Goal: Task Accomplishment & Management: Use online tool/utility

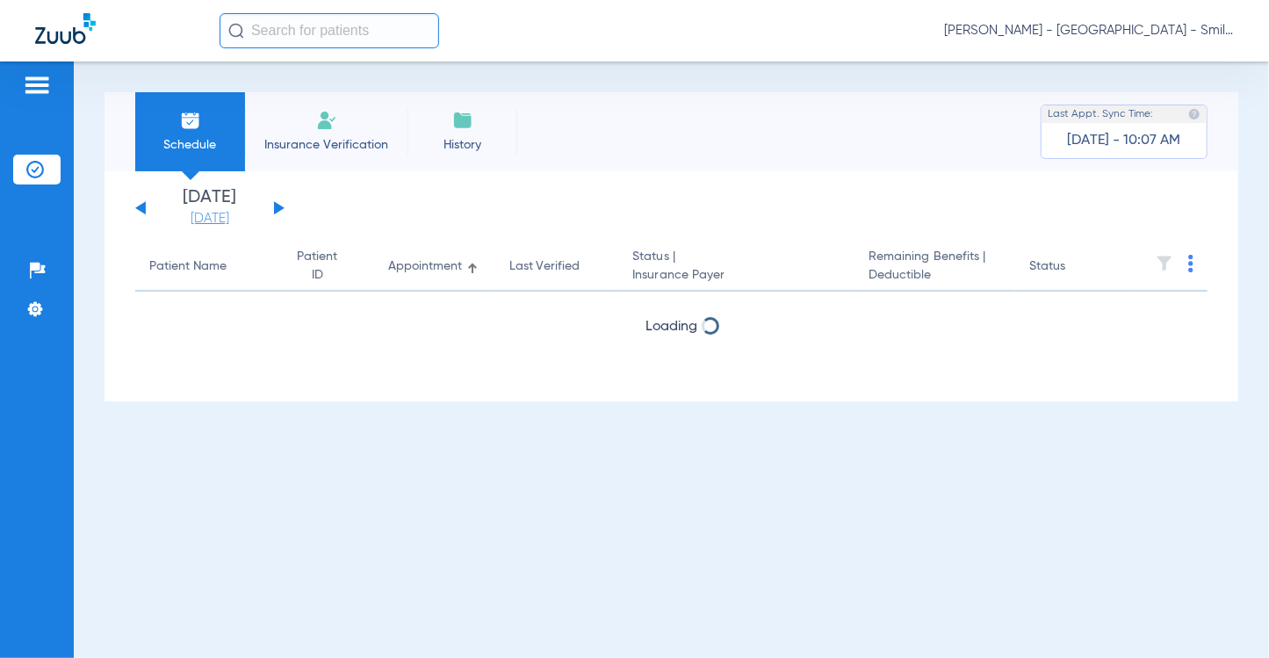
click at [216, 220] on link "[DATE]" at bounding box center [209, 219] width 105 height 18
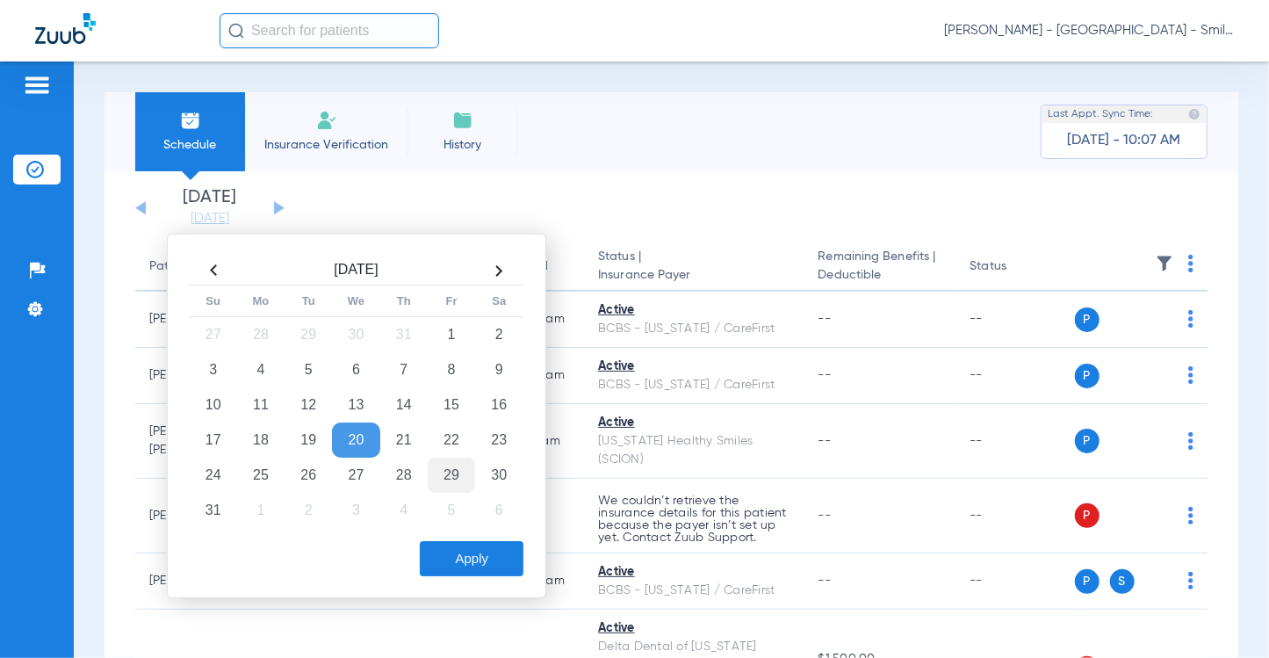
click at [452, 476] on td "29" at bounding box center [451, 475] width 47 height 35
click at [445, 502] on td "5" at bounding box center [451, 510] width 47 height 35
click at [474, 554] on button "Apply" at bounding box center [472, 558] width 104 height 35
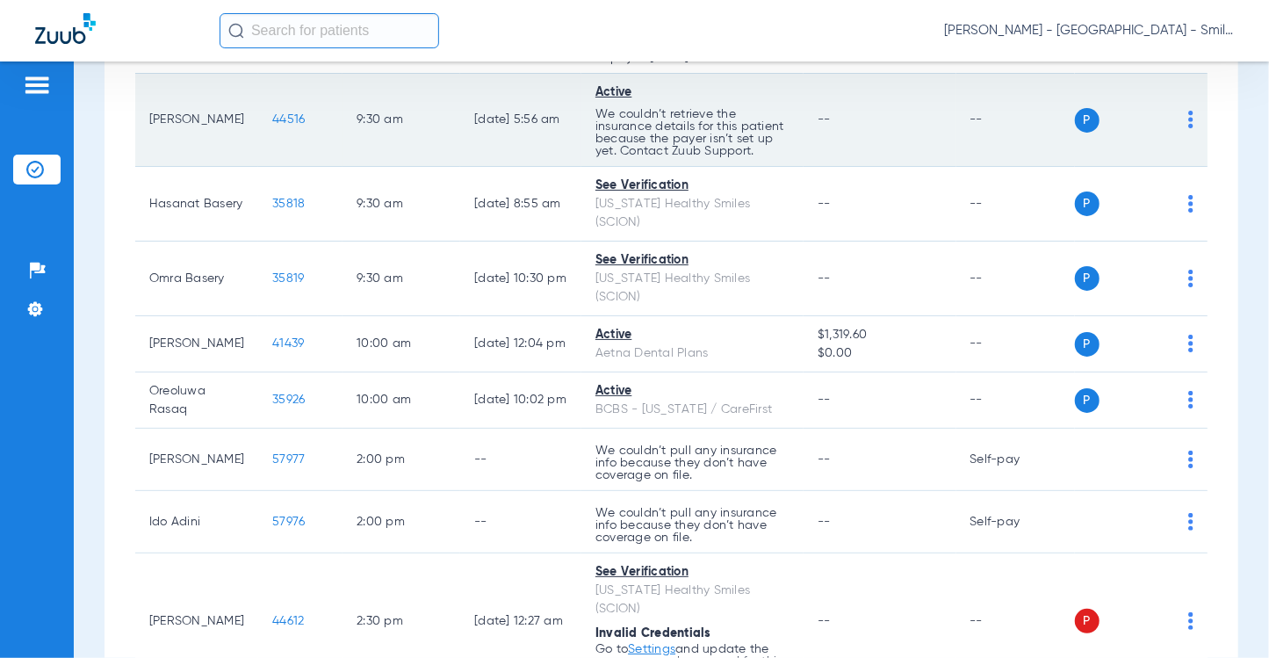
scroll to position [841, 0]
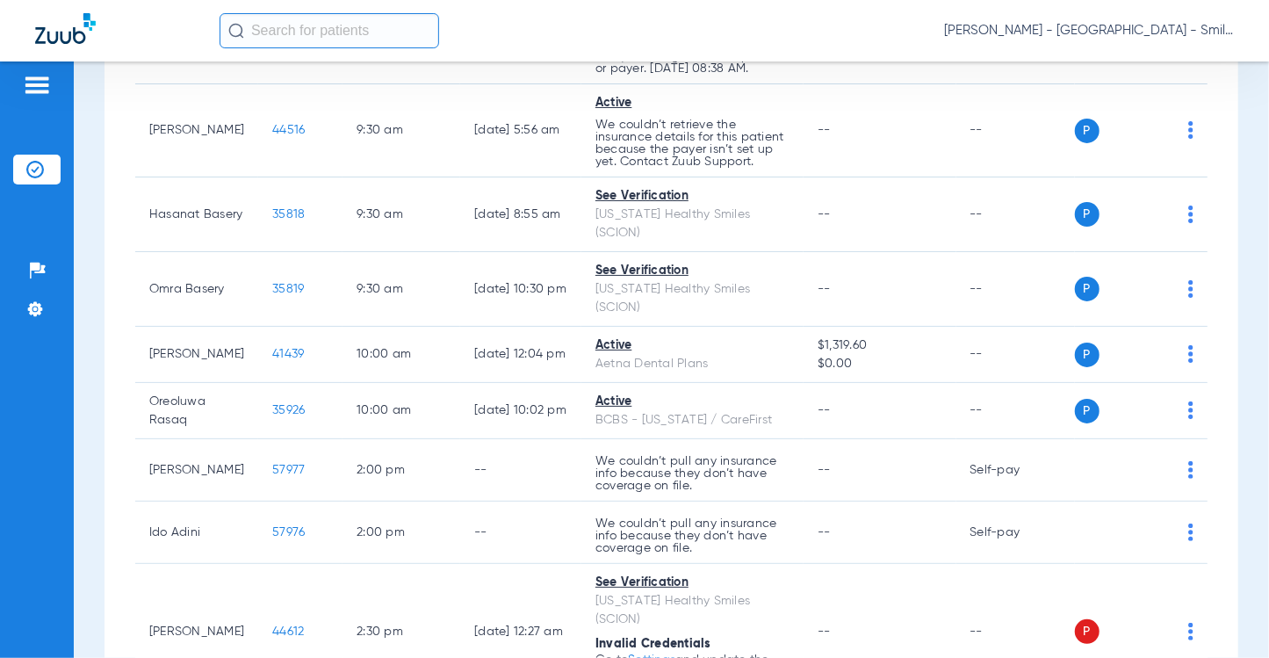
click at [1176, 36] on span "[PERSON_NAME] - [GEOGRAPHIC_DATA] - SmileLand PD" at bounding box center [1089, 31] width 290 height 18
click at [1143, 105] on button "Log out" at bounding box center [1168, 97] width 126 height 35
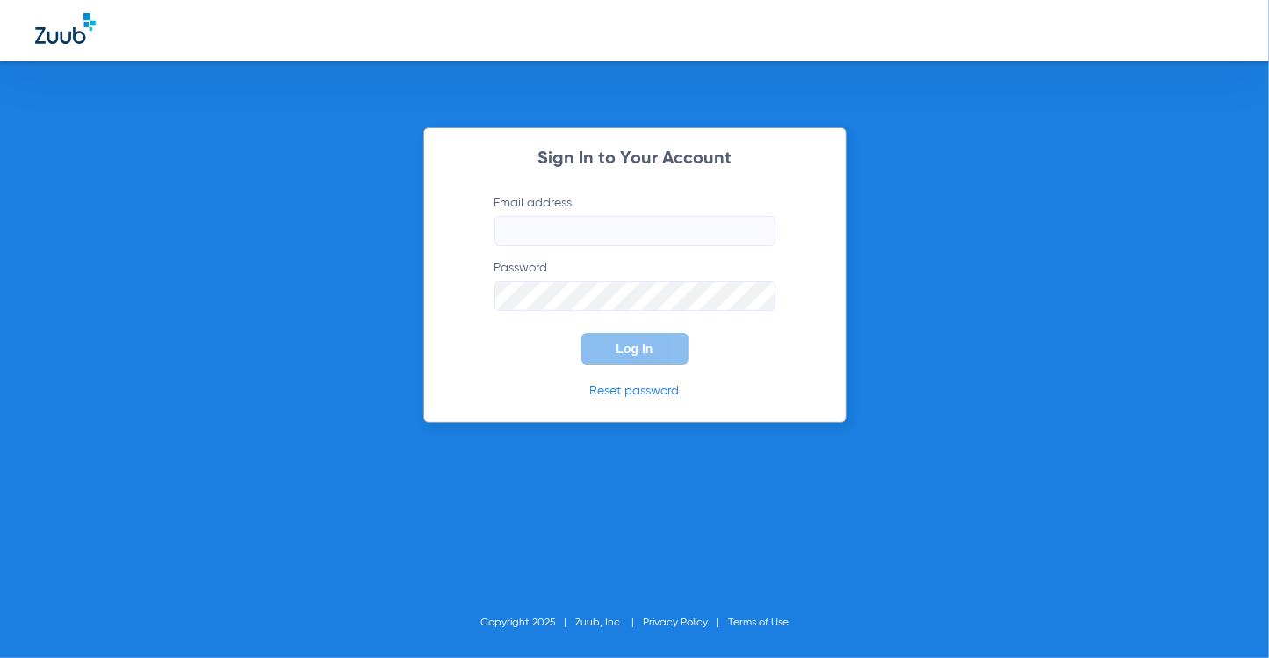
type input "[EMAIL_ADDRESS][DOMAIN_NAME]"
click at [671, 342] on button "Log In" at bounding box center [634, 349] width 107 height 32
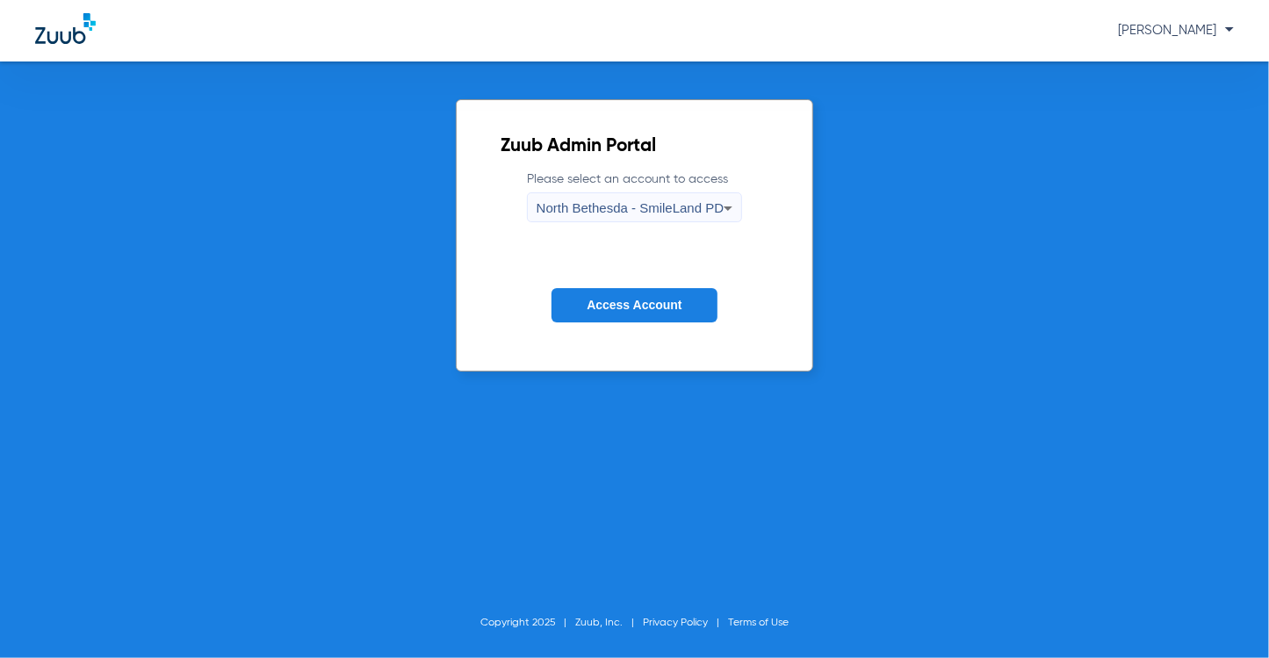
click at [654, 213] on span "North Bethesda - SmileLand PD" at bounding box center [630, 207] width 187 height 15
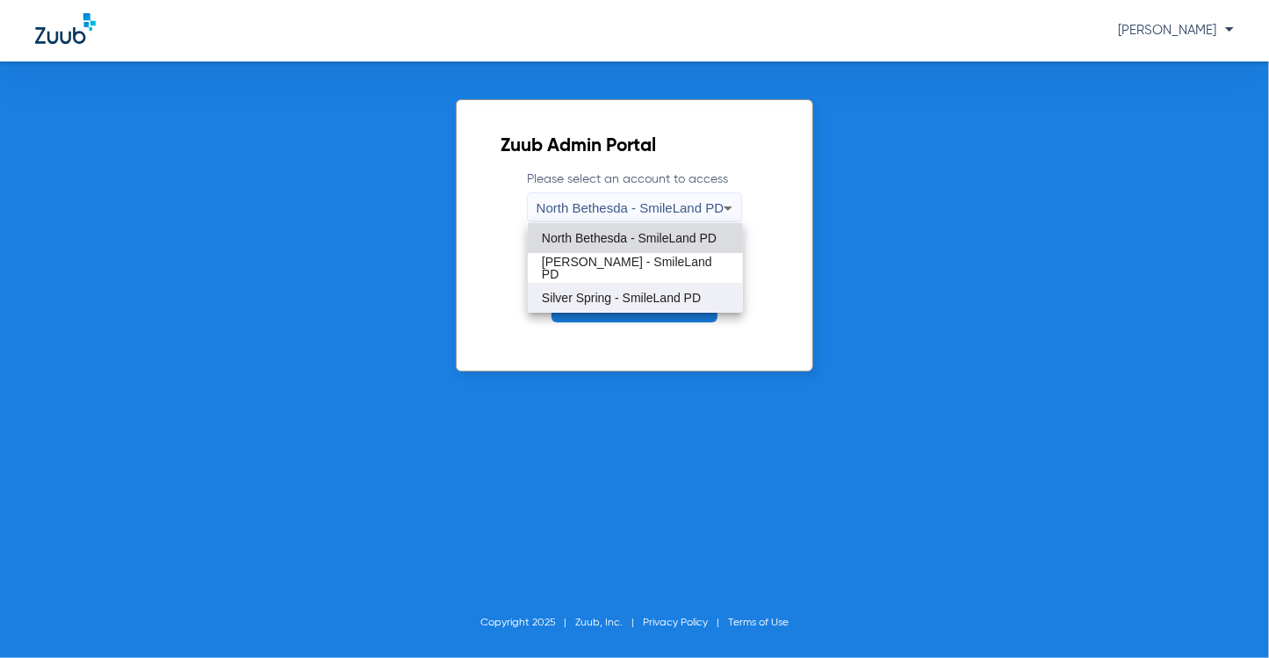
click at [604, 285] on mat-option "Silver Spring - SmileLand PD" at bounding box center [635, 298] width 215 height 30
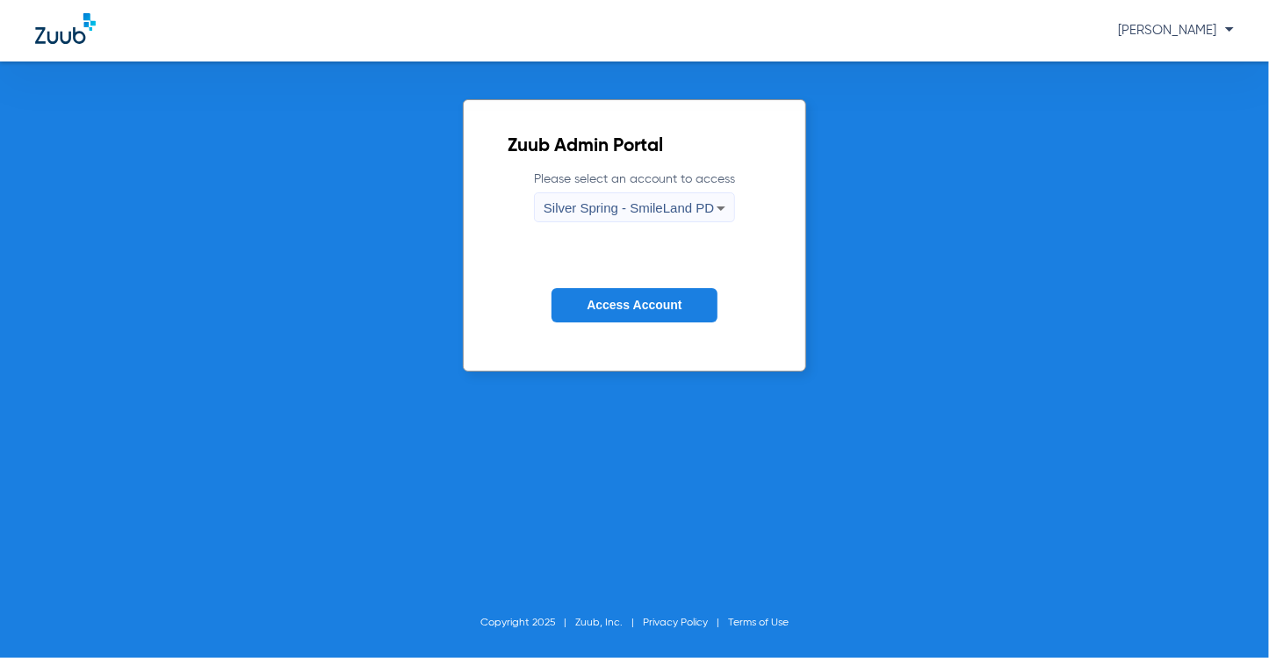
click at [603, 292] on button "Access Account" at bounding box center [634, 305] width 165 height 34
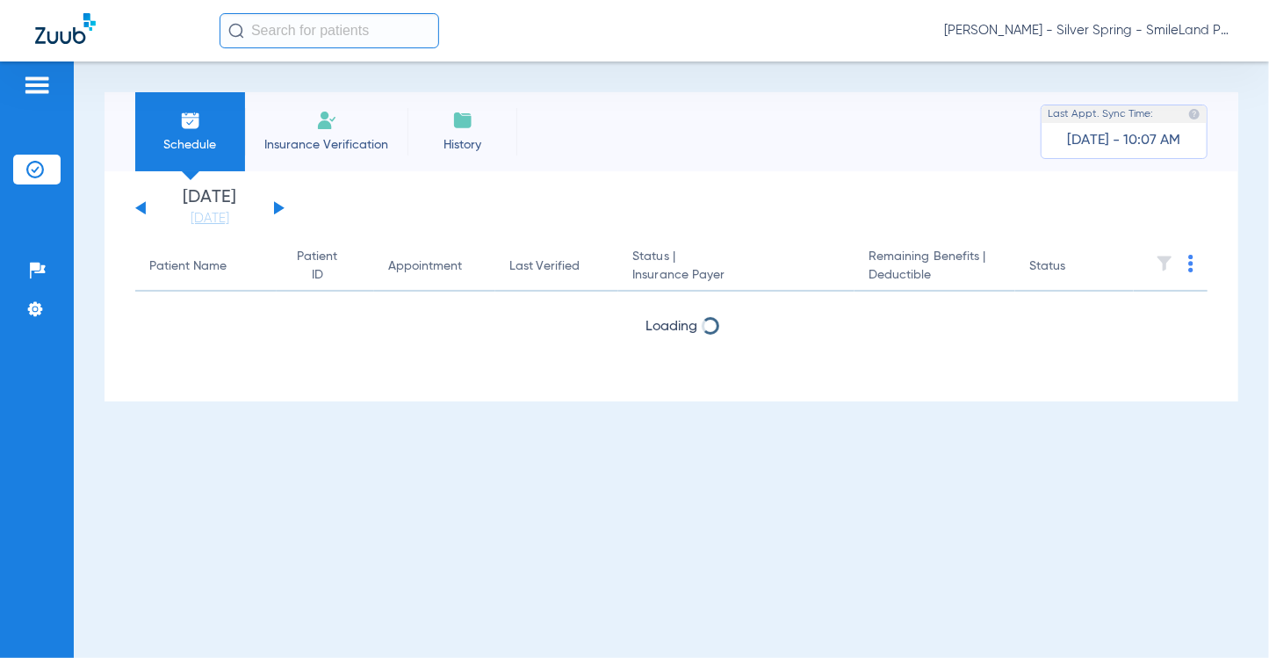
click at [188, 219] on link "[DATE]" at bounding box center [209, 219] width 105 height 18
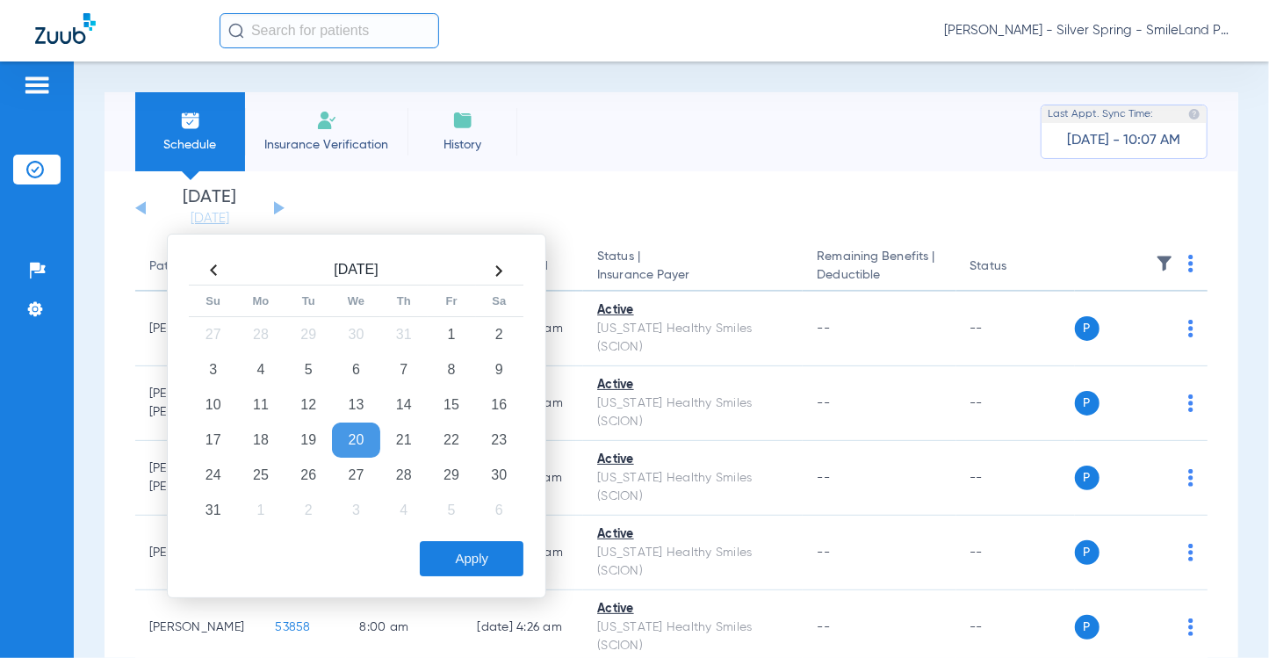
click at [452, 513] on td "5" at bounding box center [451, 510] width 47 height 35
click at [451, 541] on button "Apply" at bounding box center [472, 558] width 104 height 35
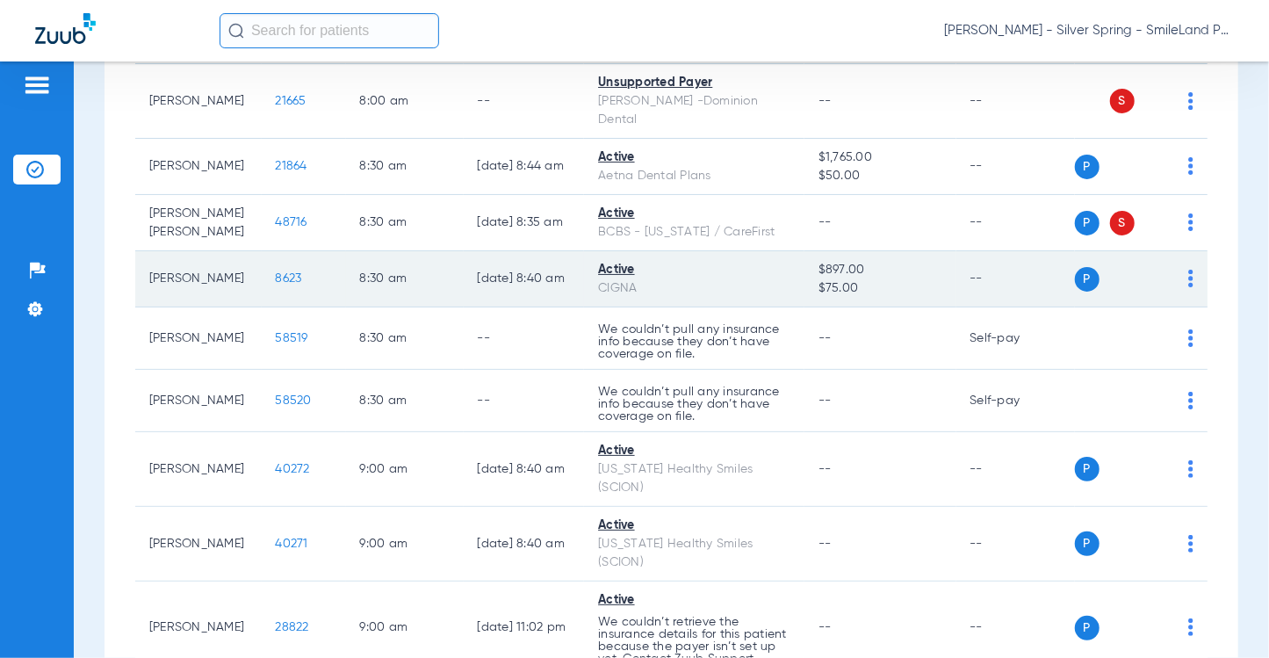
scroll to position [1142, 0]
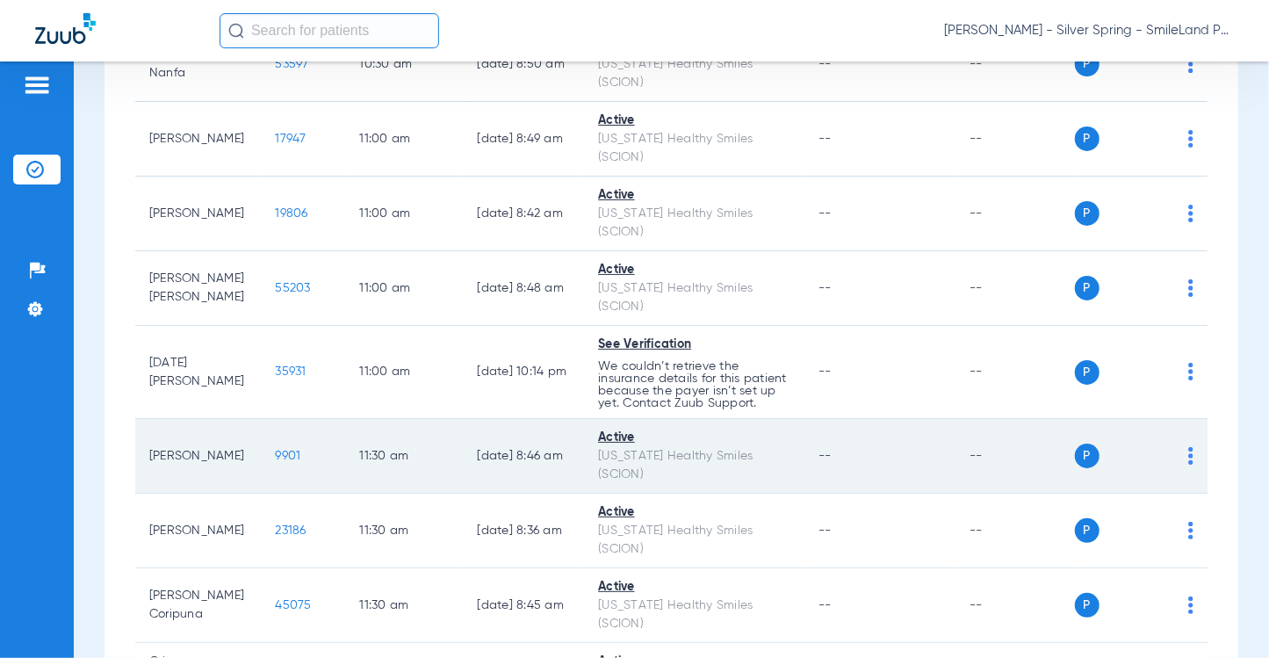
scroll to position [2372, 0]
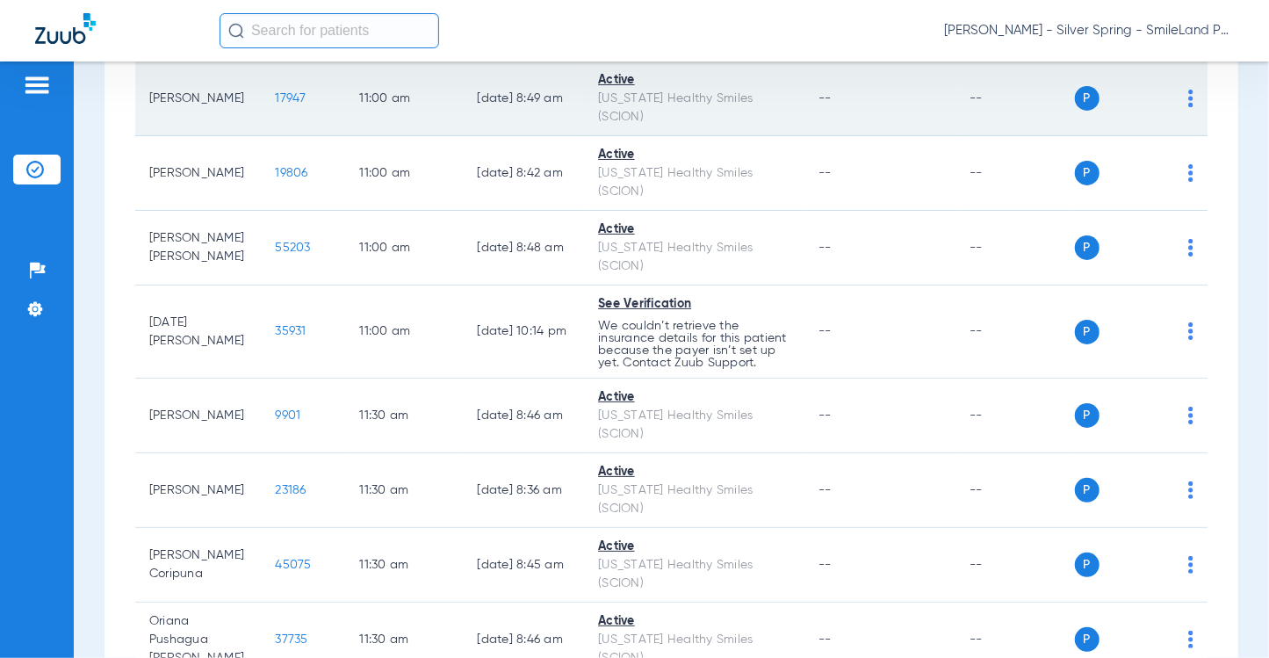
click at [289, 105] on span "17947" at bounding box center [291, 98] width 31 height 12
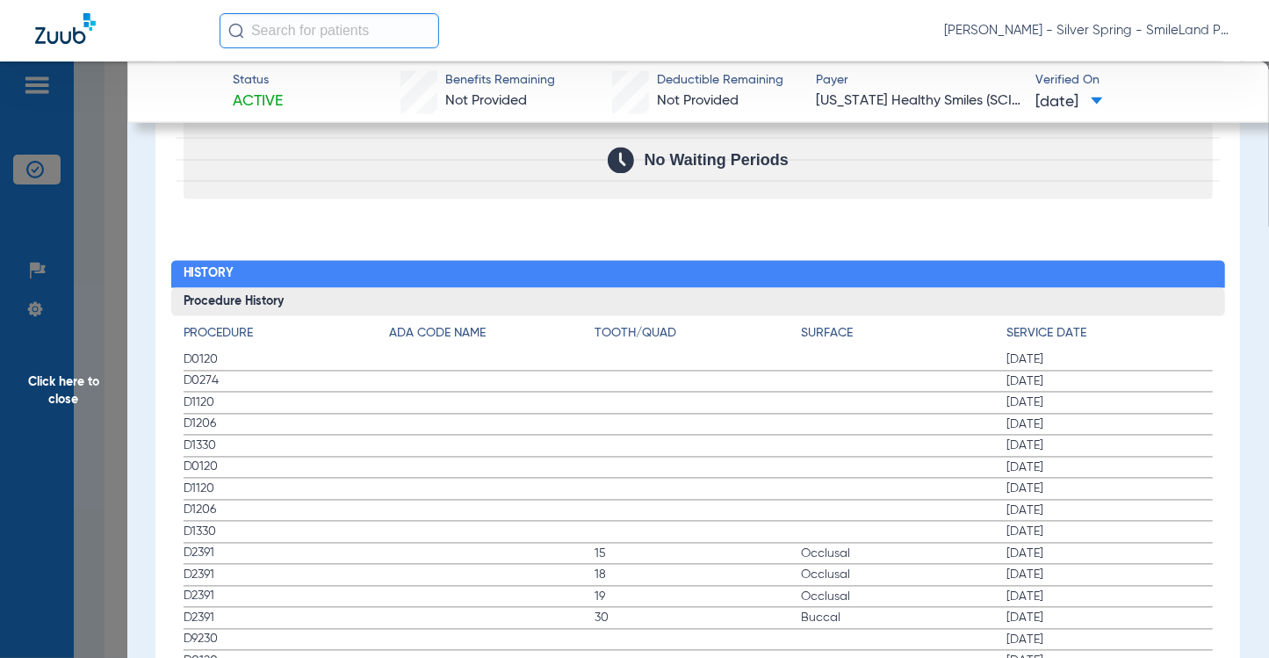
scroll to position [1845, 0]
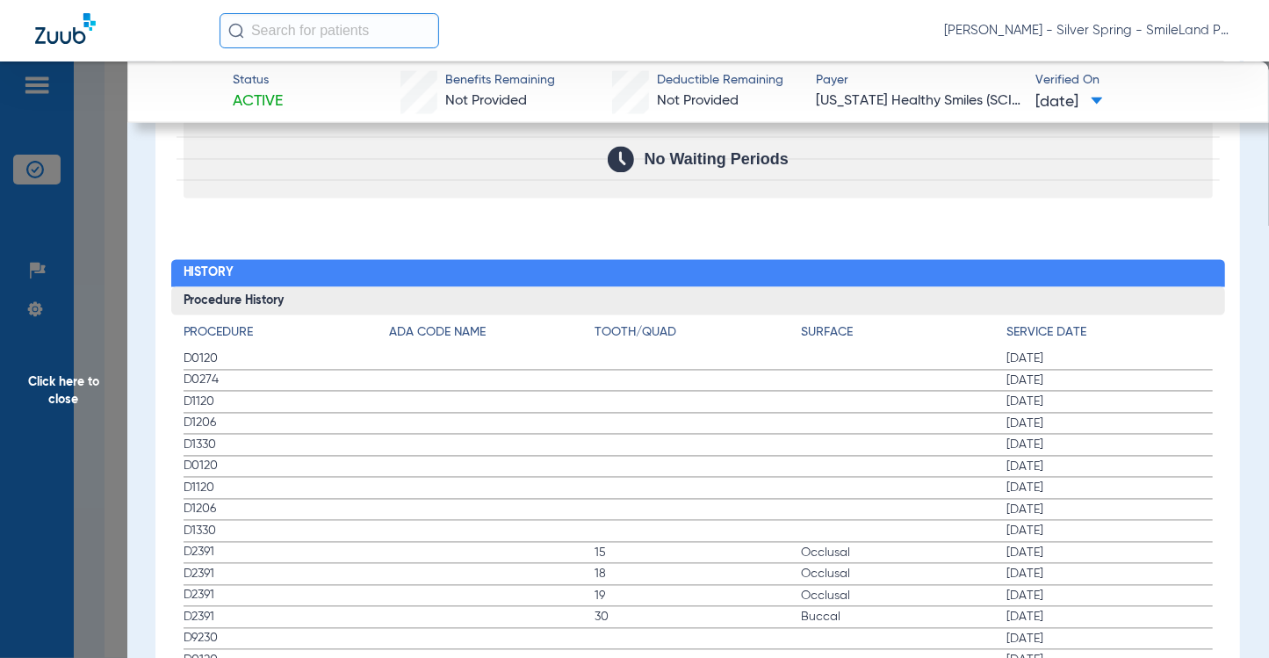
click at [1109, 324] on h4 "Service Date" at bounding box center [1110, 333] width 206 height 18
click at [102, 171] on span "Click here to close" at bounding box center [63, 390] width 127 height 658
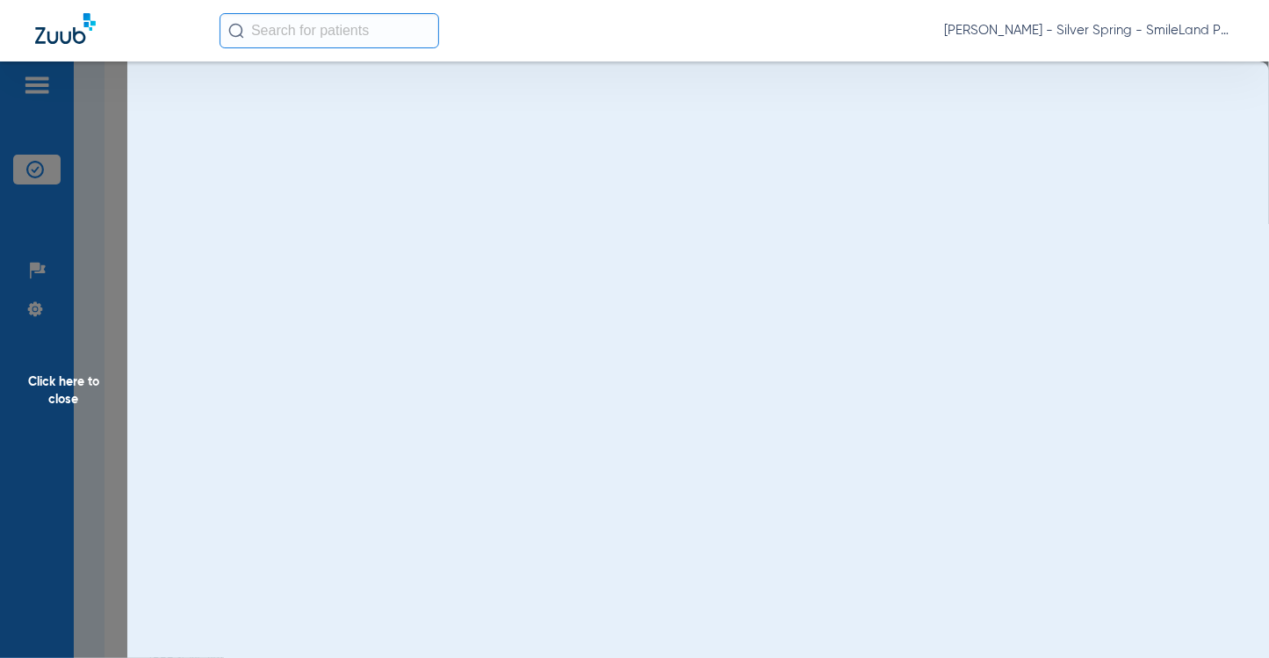
scroll to position [0, 0]
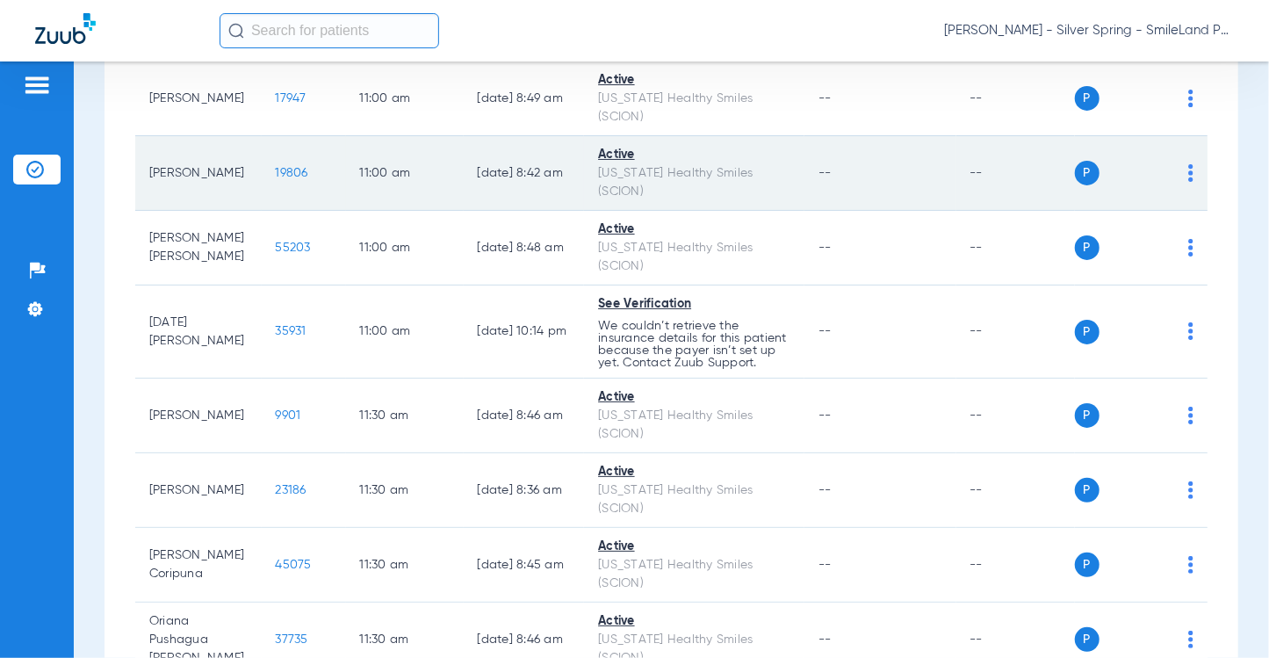
click at [292, 179] on span "19806" at bounding box center [292, 173] width 32 height 12
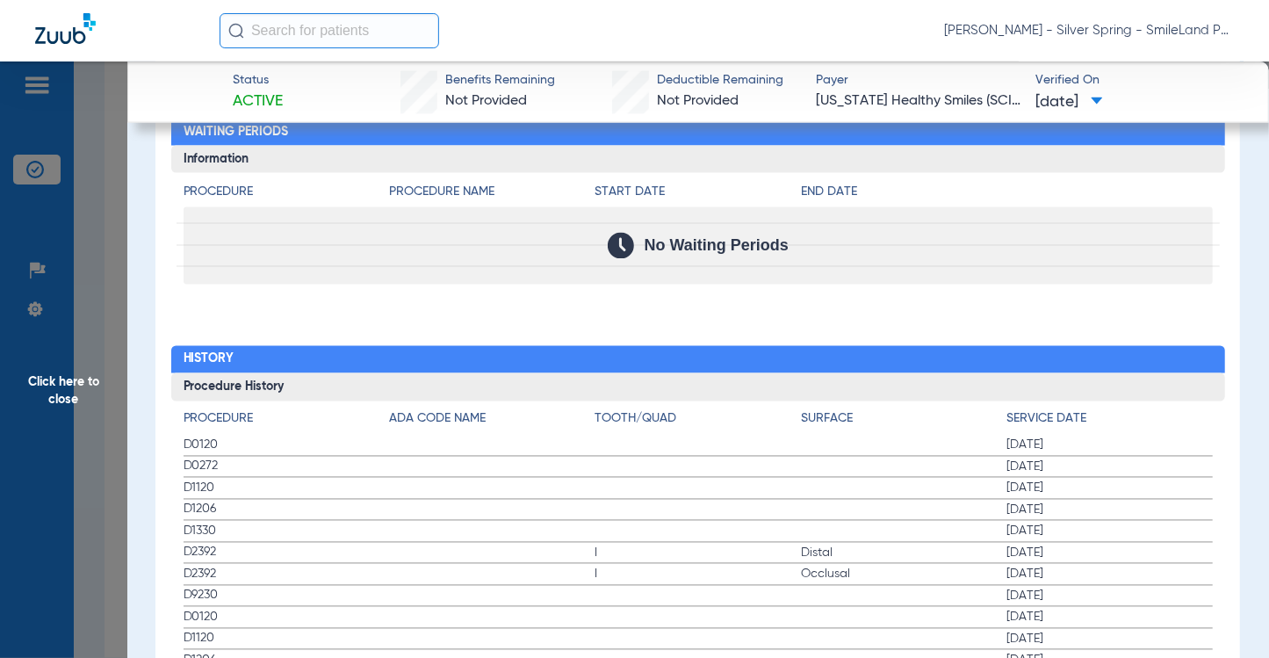
scroll to position [1757, 0]
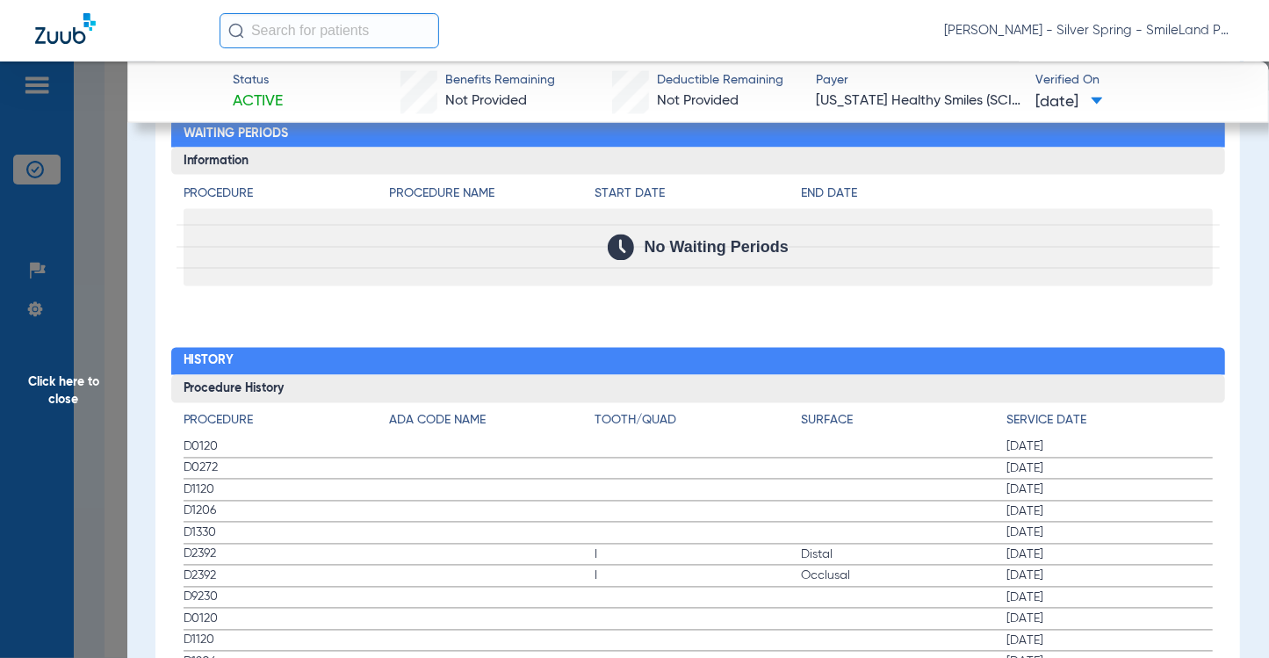
drag, startPoint x: 1165, startPoint y: 372, endPoint x: 854, endPoint y: 281, distance: 324.1
click at [1165, 375] on h3 "Procedure History" at bounding box center [698, 389] width 1054 height 28
click at [111, 196] on span "Click here to close" at bounding box center [63, 390] width 127 height 658
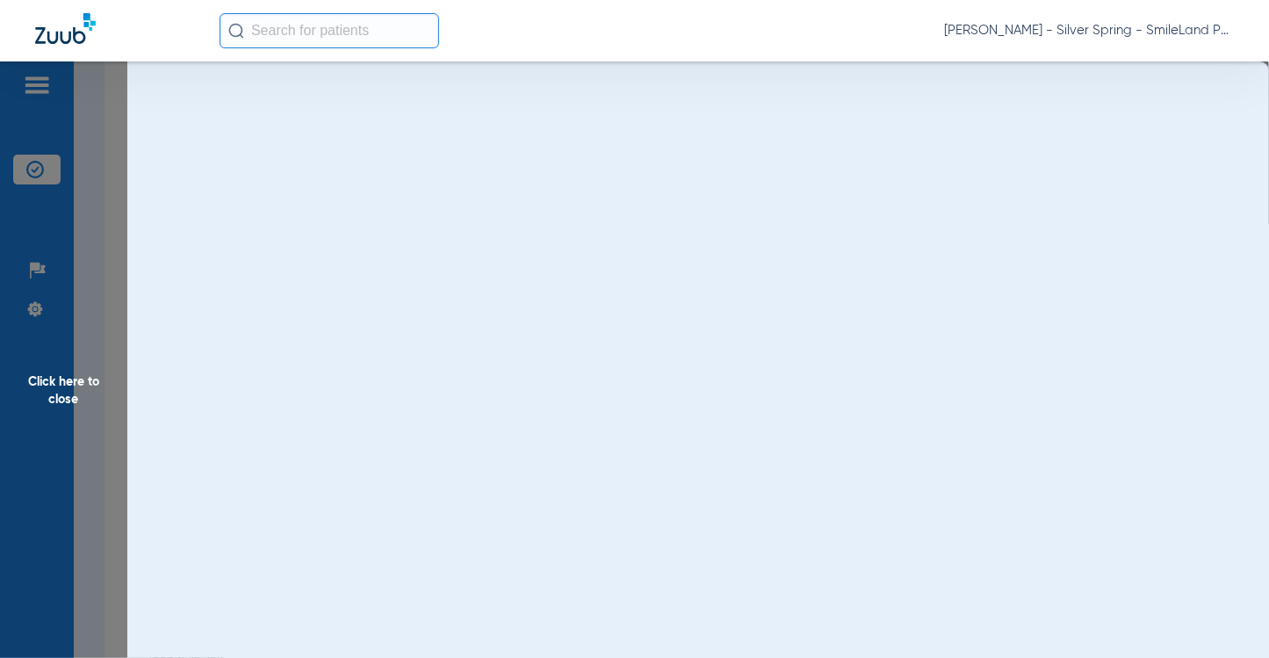
scroll to position [0, 0]
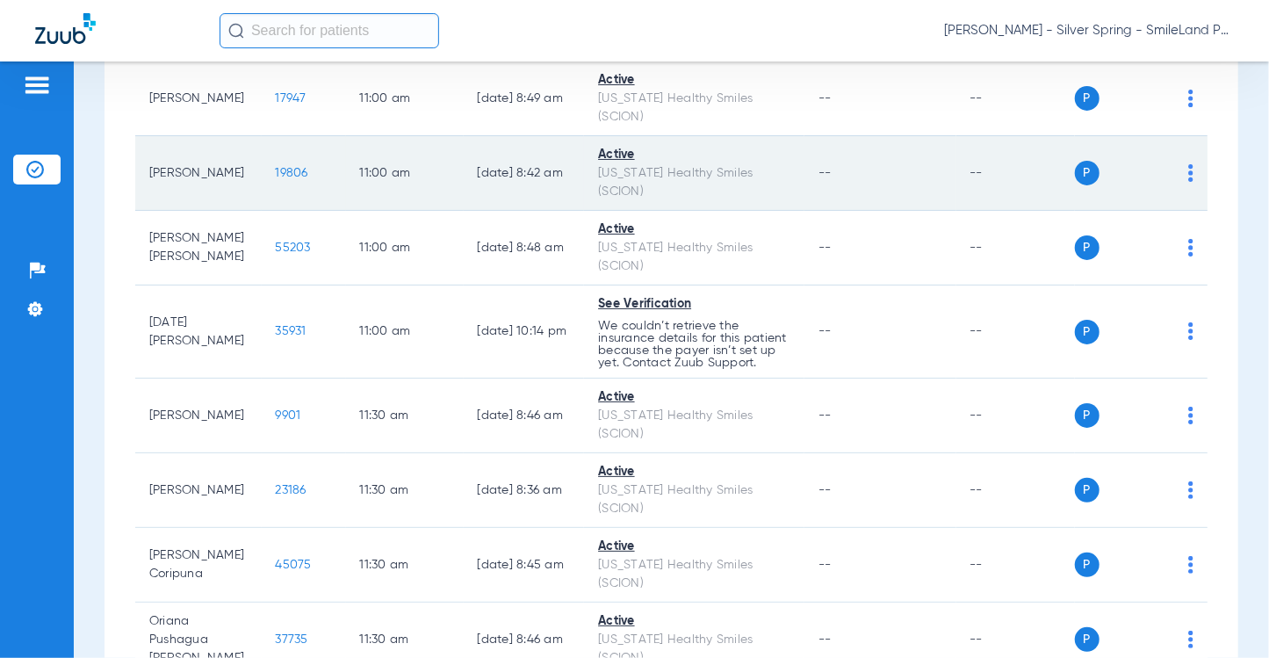
click at [285, 179] on span "19806" at bounding box center [292, 173] width 32 height 12
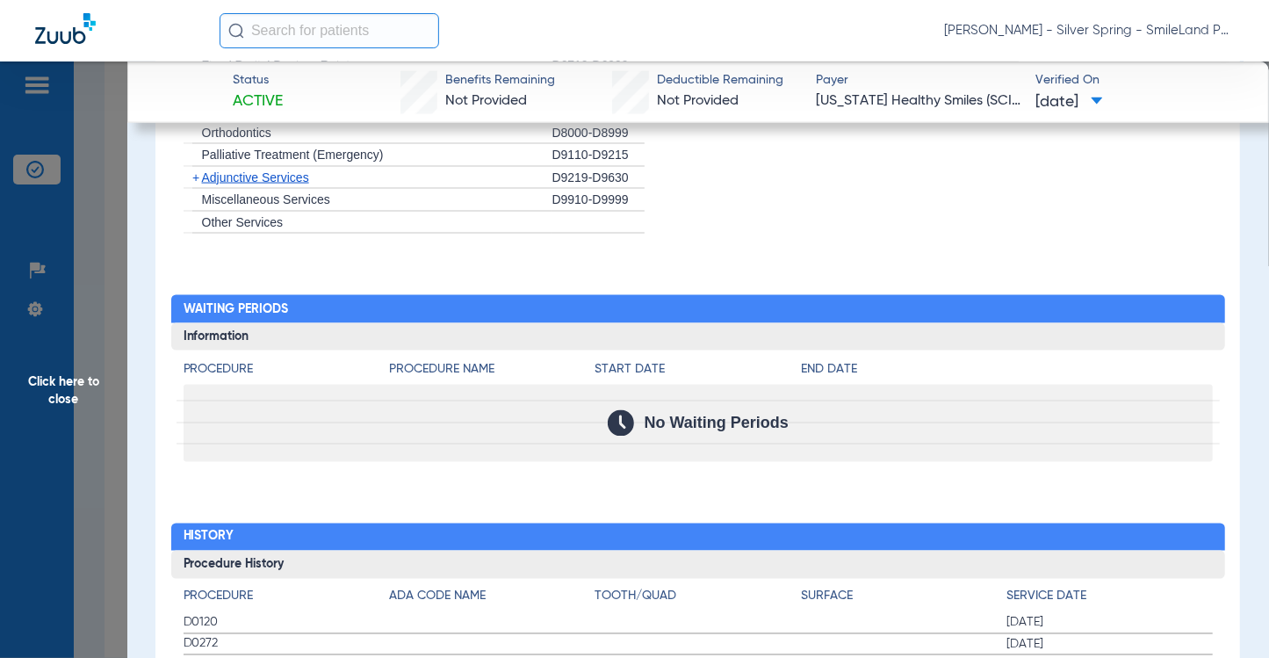
scroll to position [1932, 0]
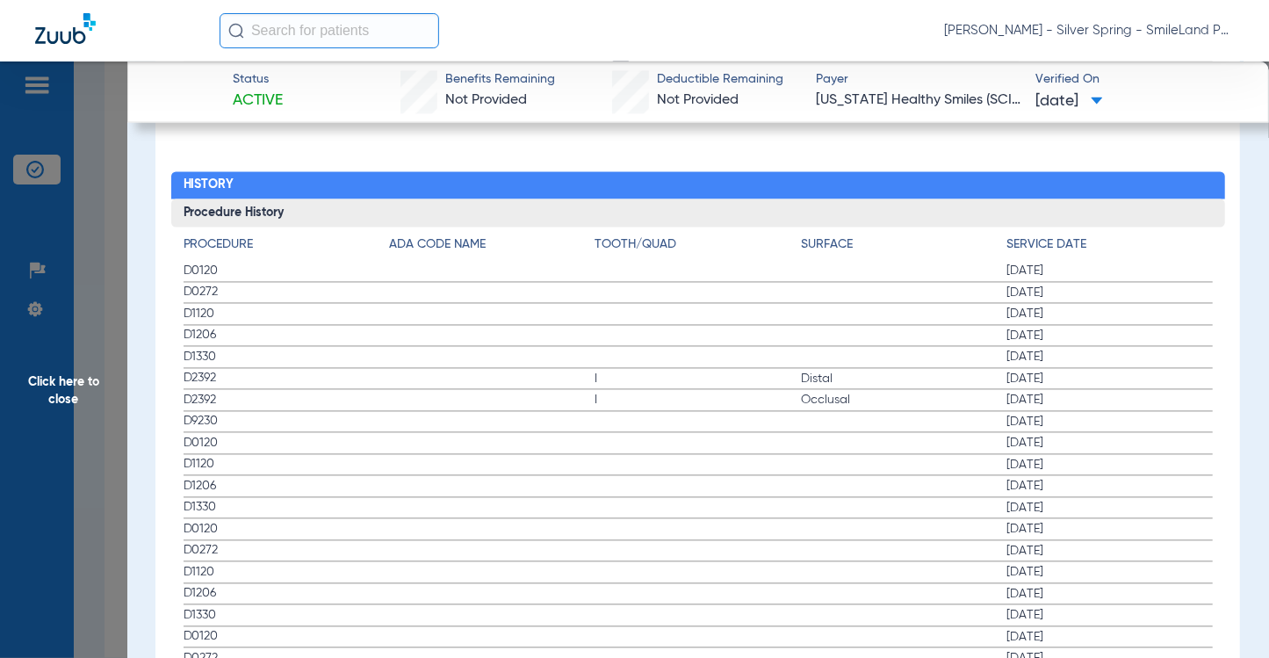
click at [82, 227] on span "Click here to close" at bounding box center [63, 390] width 127 height 658
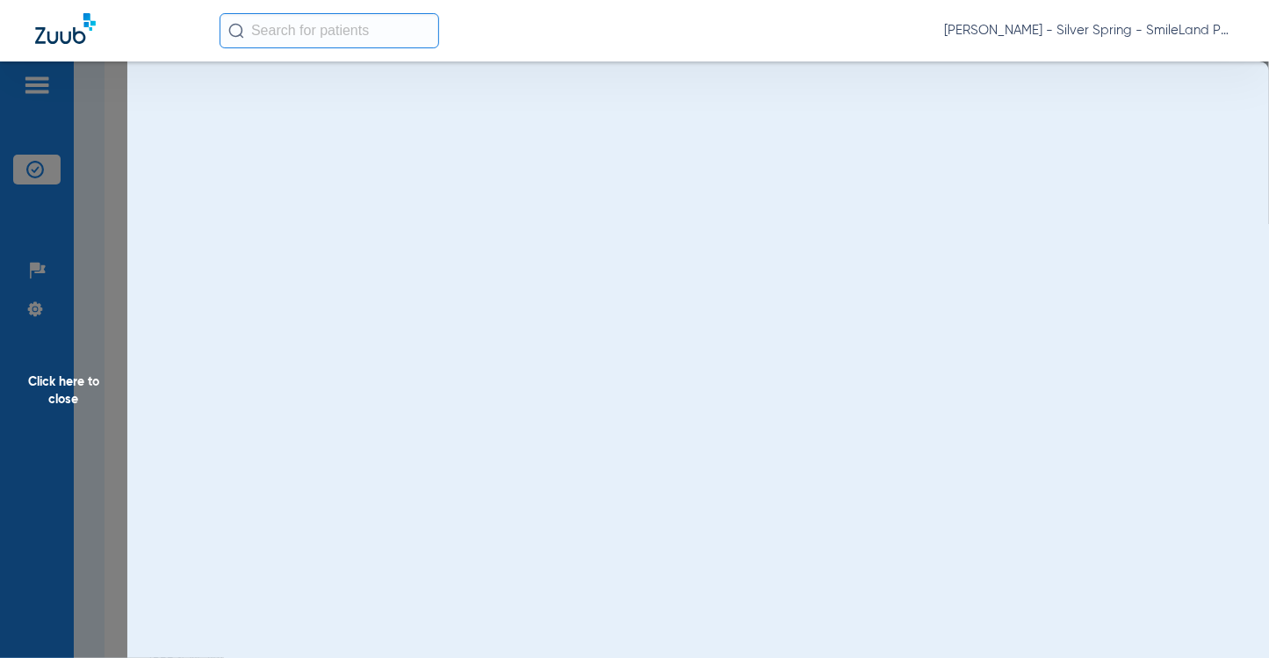
scroll to position [0, 0]
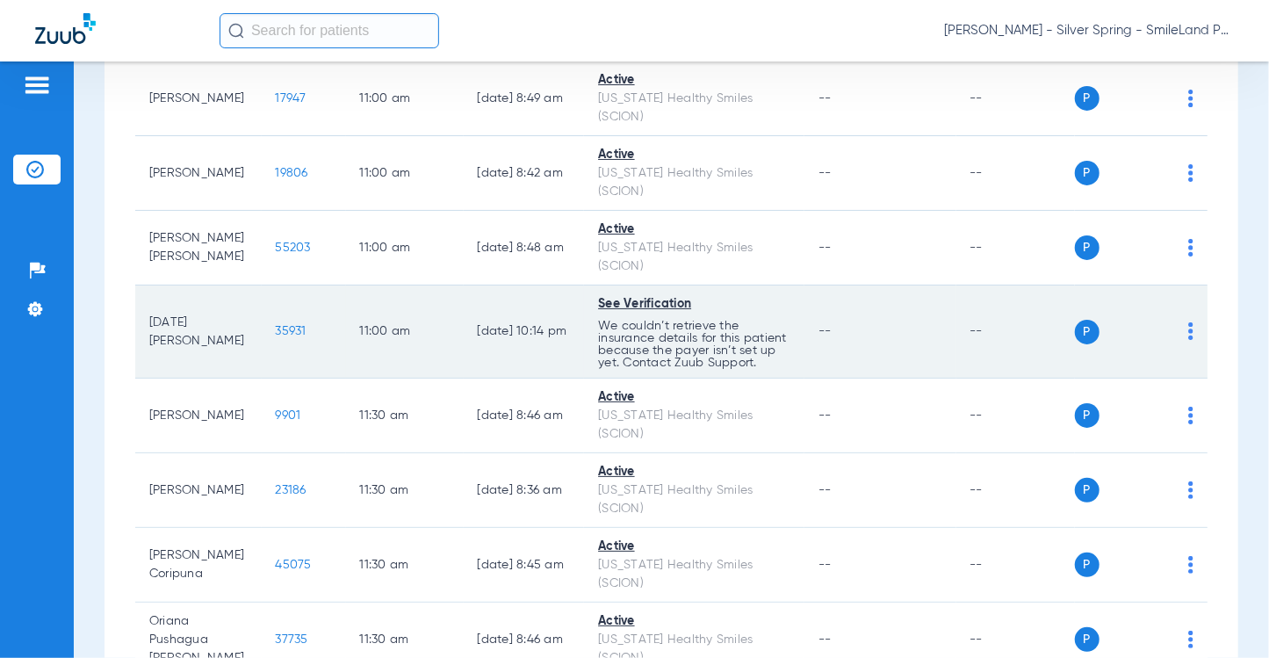
click at [276, 337] on span "35931" at bounding box center [291, 331] width 31 height 12
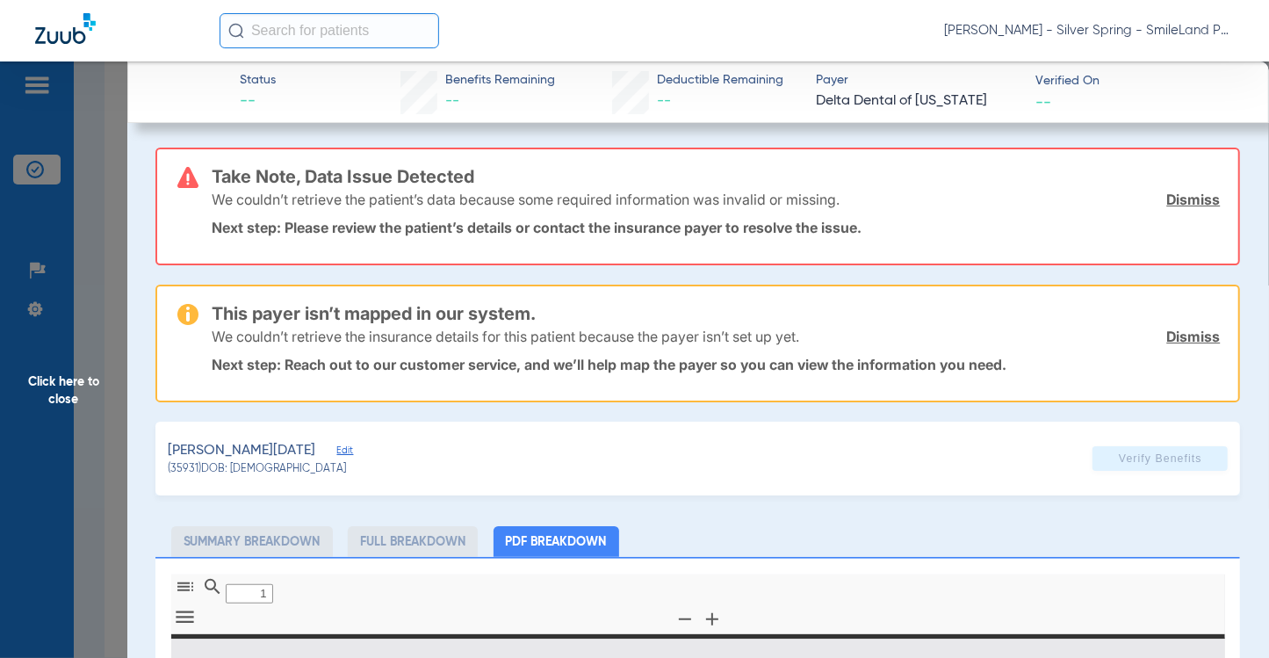
type input "0"
select select "page-width"
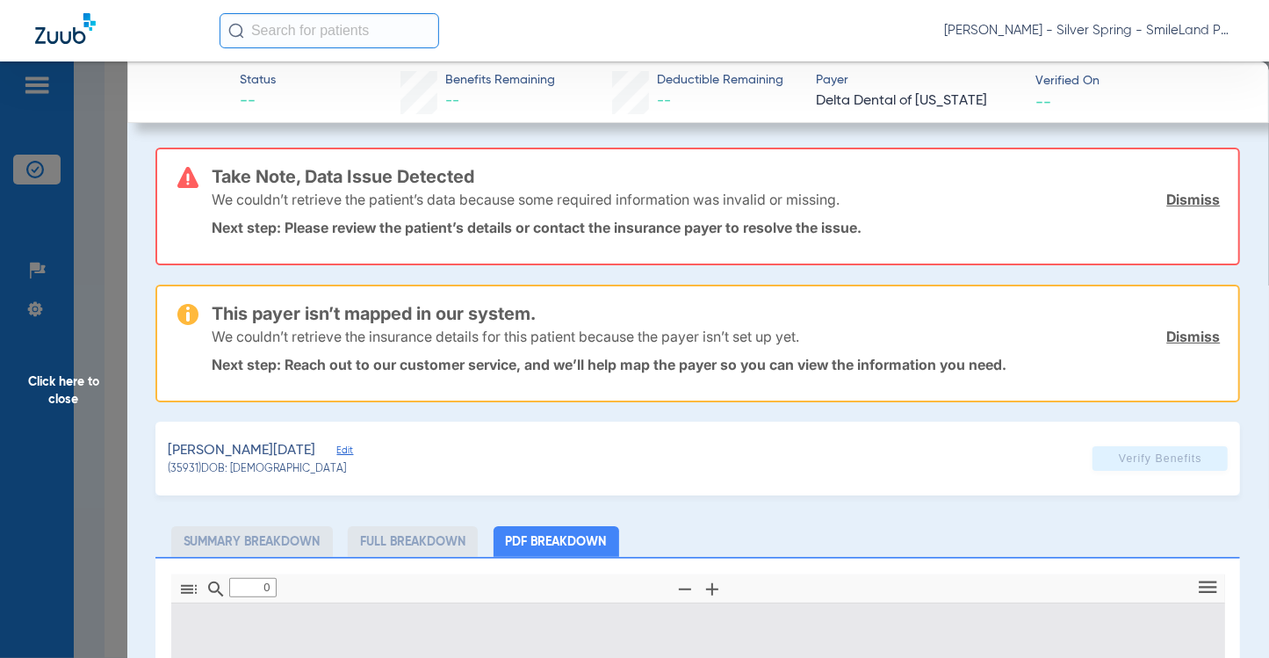
type input "1"
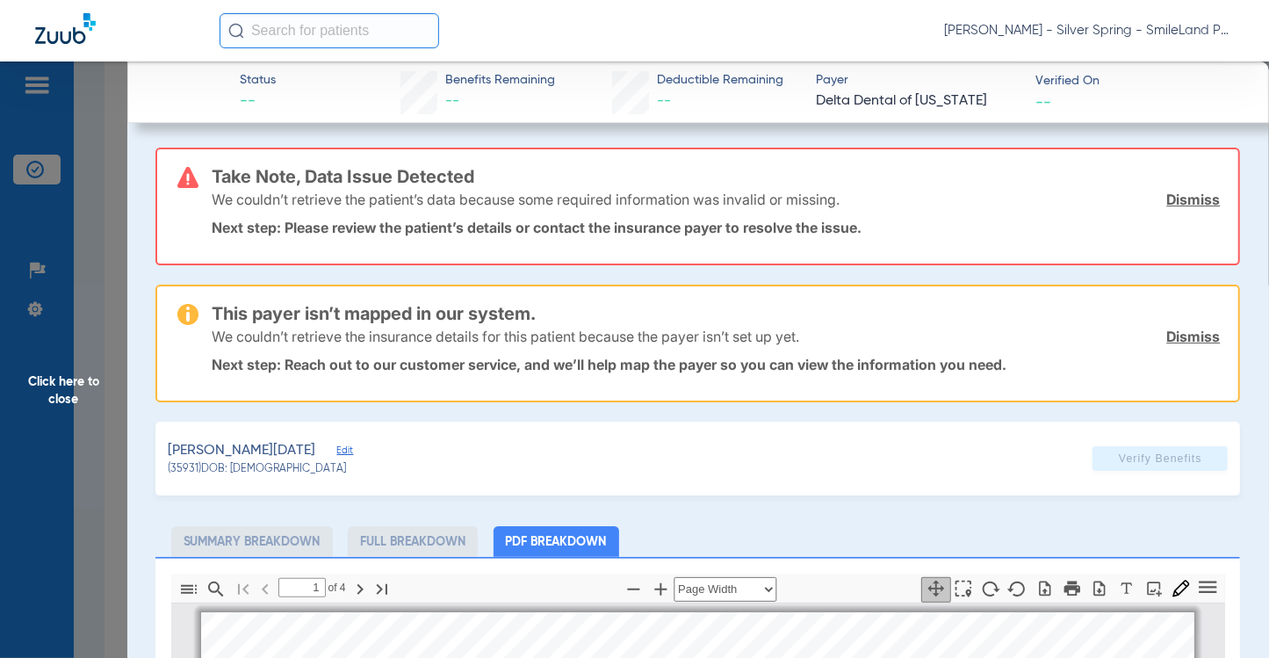
scroll to position [9, 0]
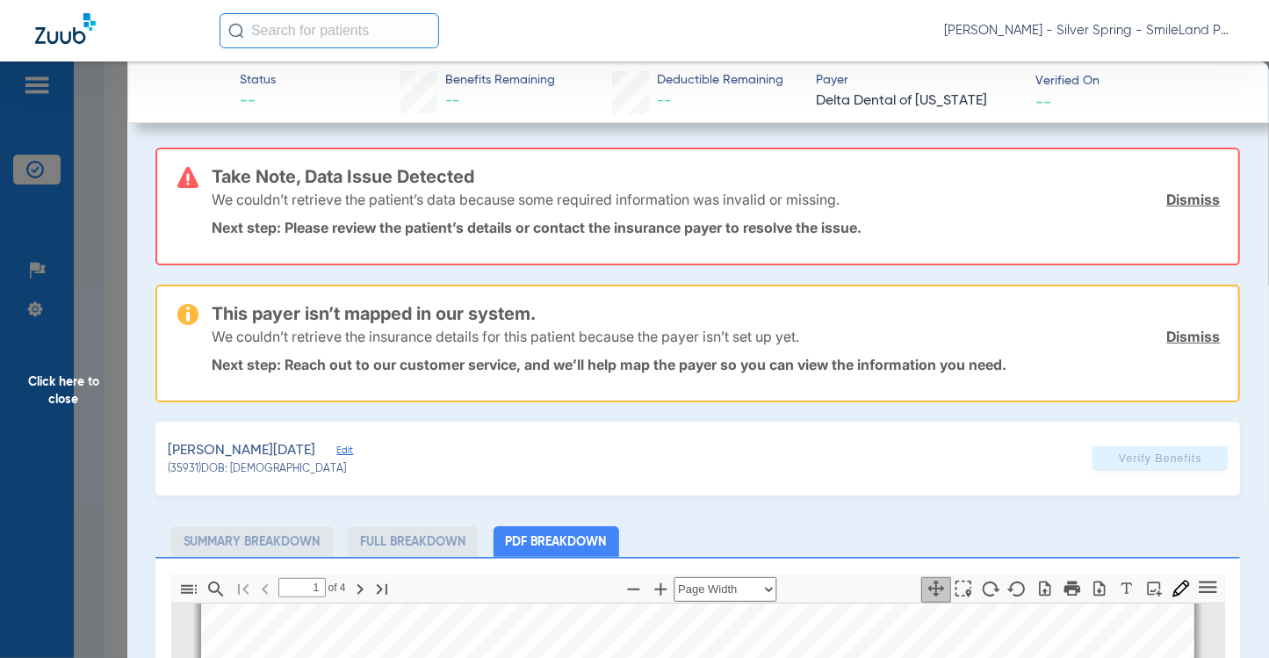
click at [1090, 286] on div "This payer isn’t mapped in our system. We couldn’t retrieve the insurance detai…" at bounding box center [716, 343] width 1008 height 114
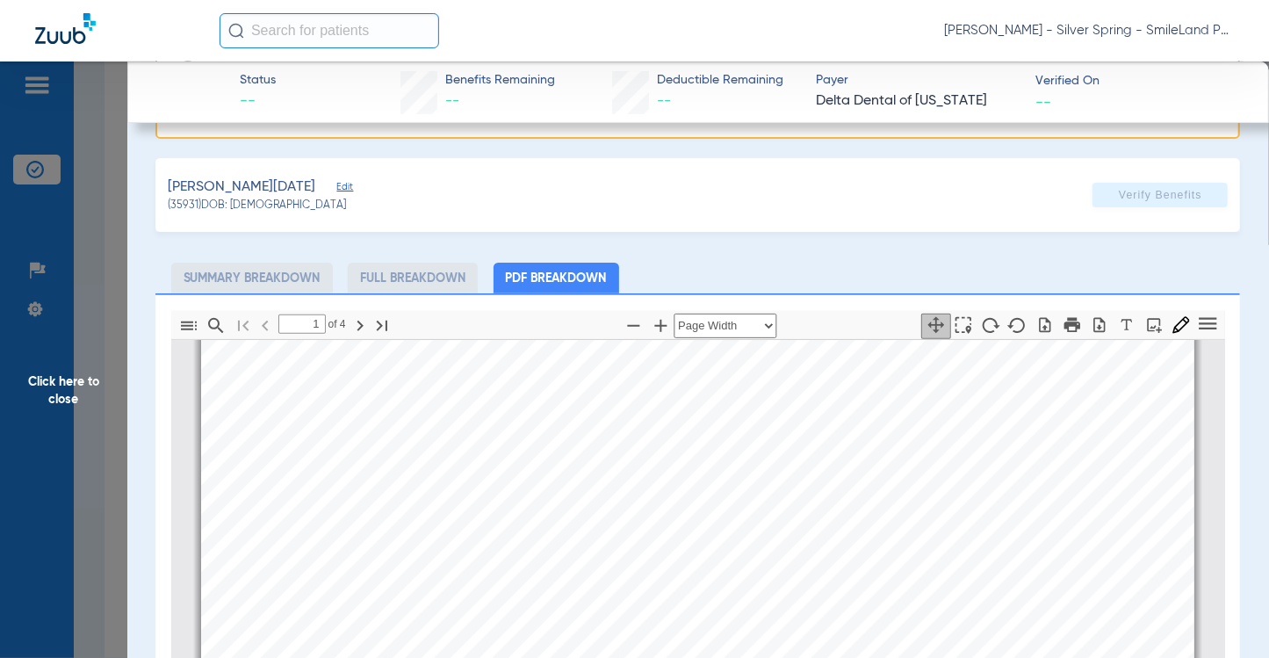
click at [107, 189] on span "Click here to close" at bounding box center [63, 390] width 127 height 658
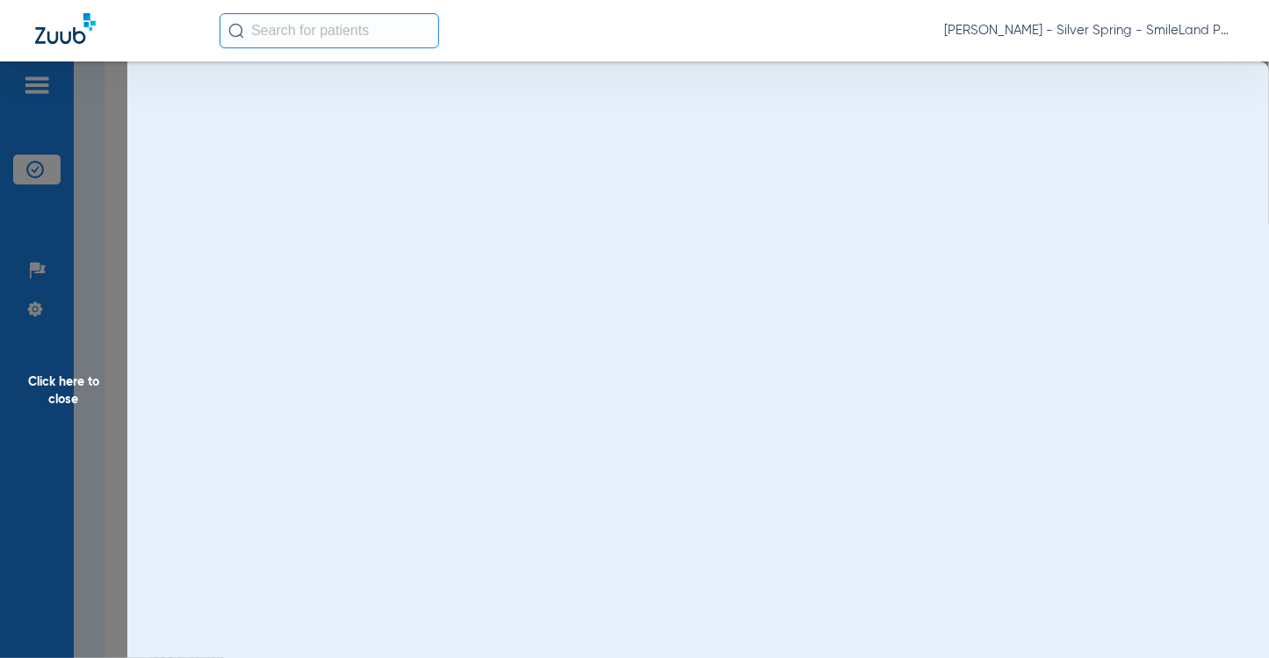
scroll to position [0, 0]
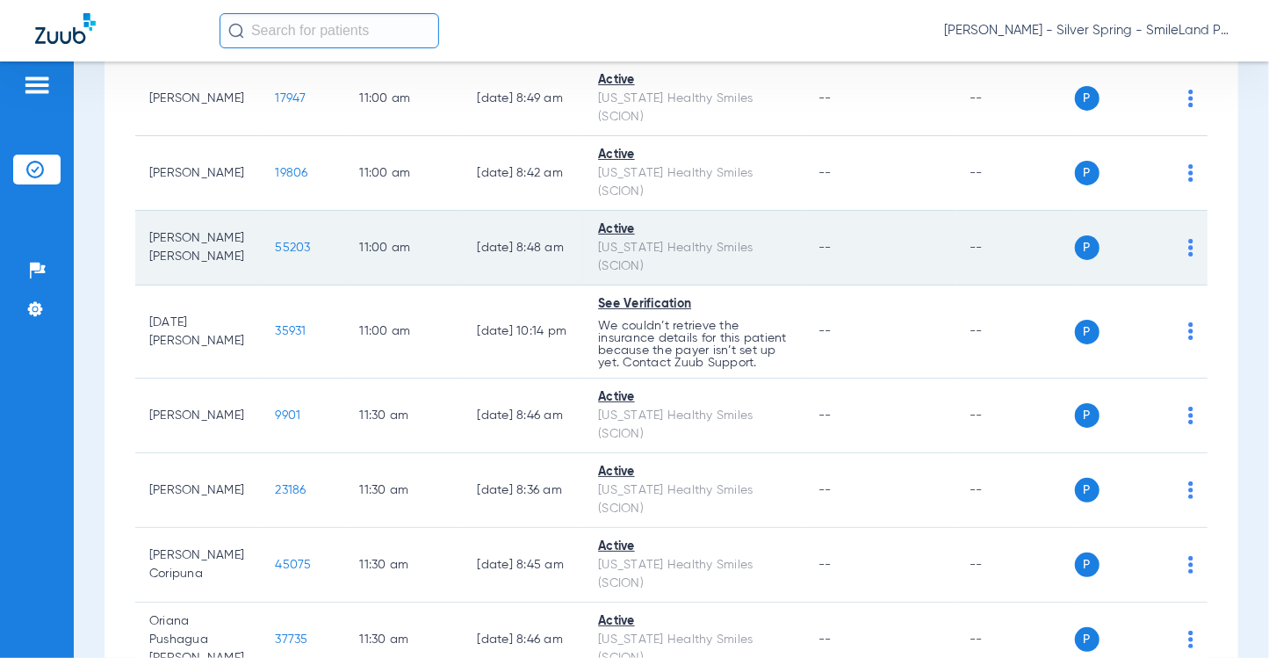
click at [296, 278] on td "55203" at bounding box center [304, 248] width 84 height 75
click at [293, 254] on span "55203" at bounding box center [293, 248] width 35 height 12
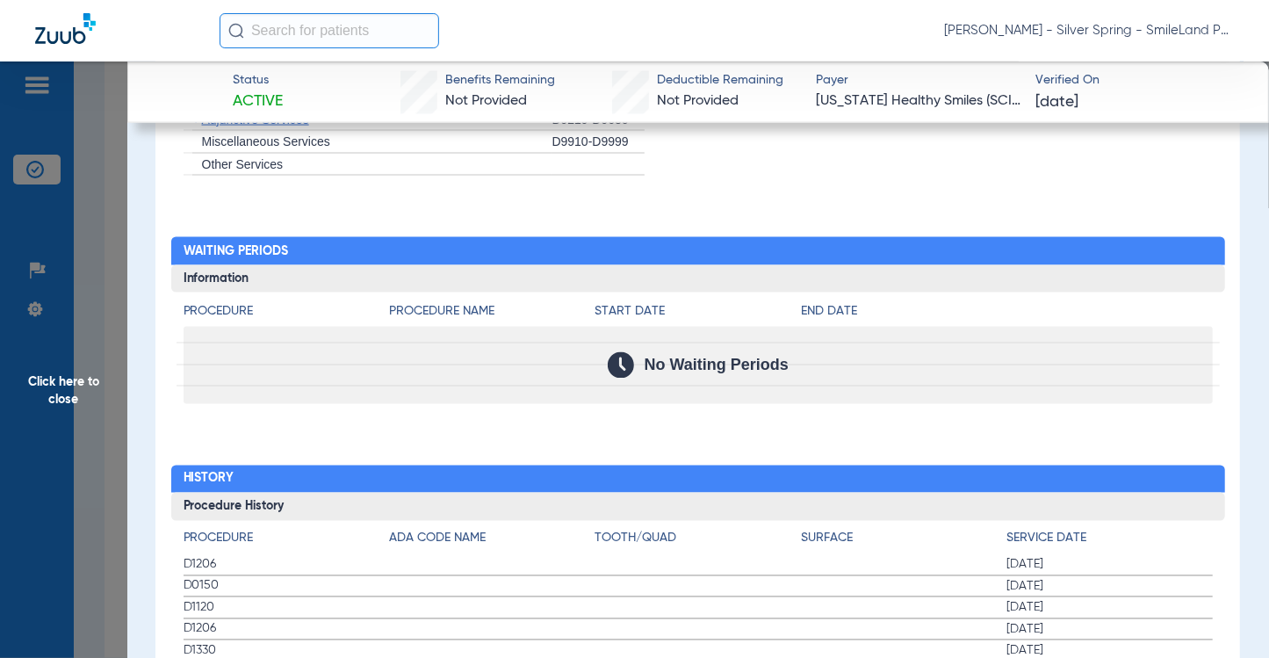
scroll to position [1669, 0]
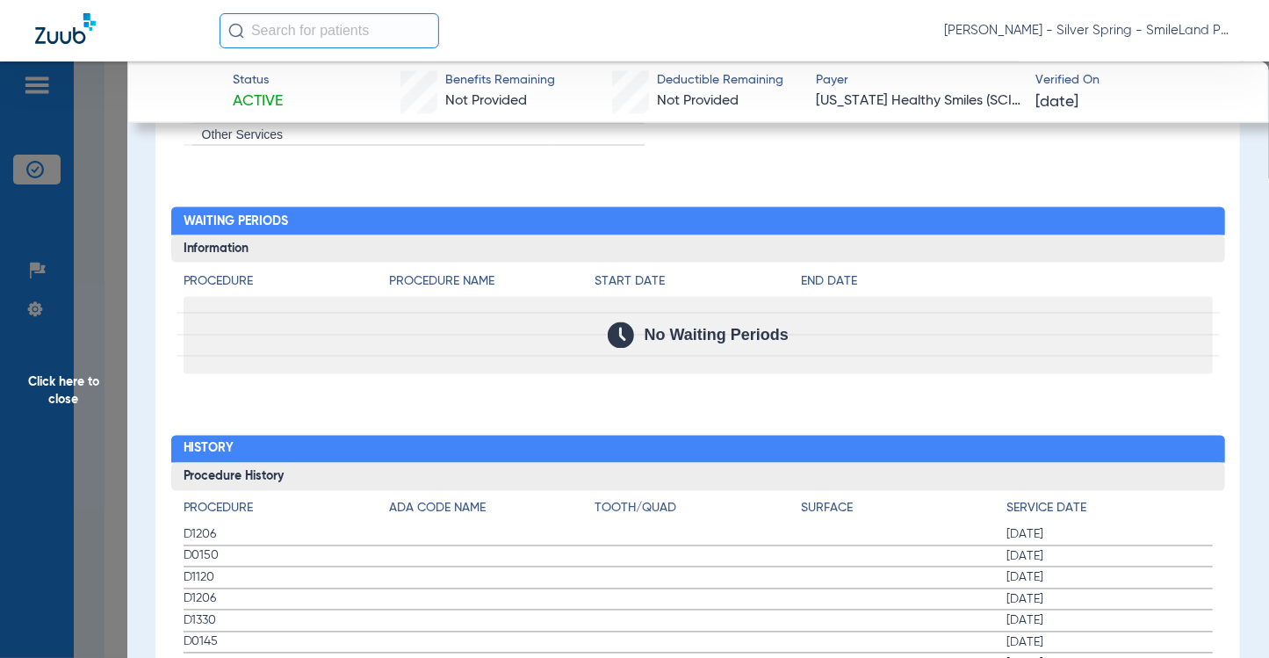
drag, startPoint x: 1166, startPoint y: 328, endPoint x: 195, endPoint y: 236, distance: 974.9
click at [1166, 328] on div "No Waiting Periods" at bounding box center [698, 335] width 1029 height 77
click at [110, 281] on span "Click here to close" at bounding box center [63, 390] width 127 height 658
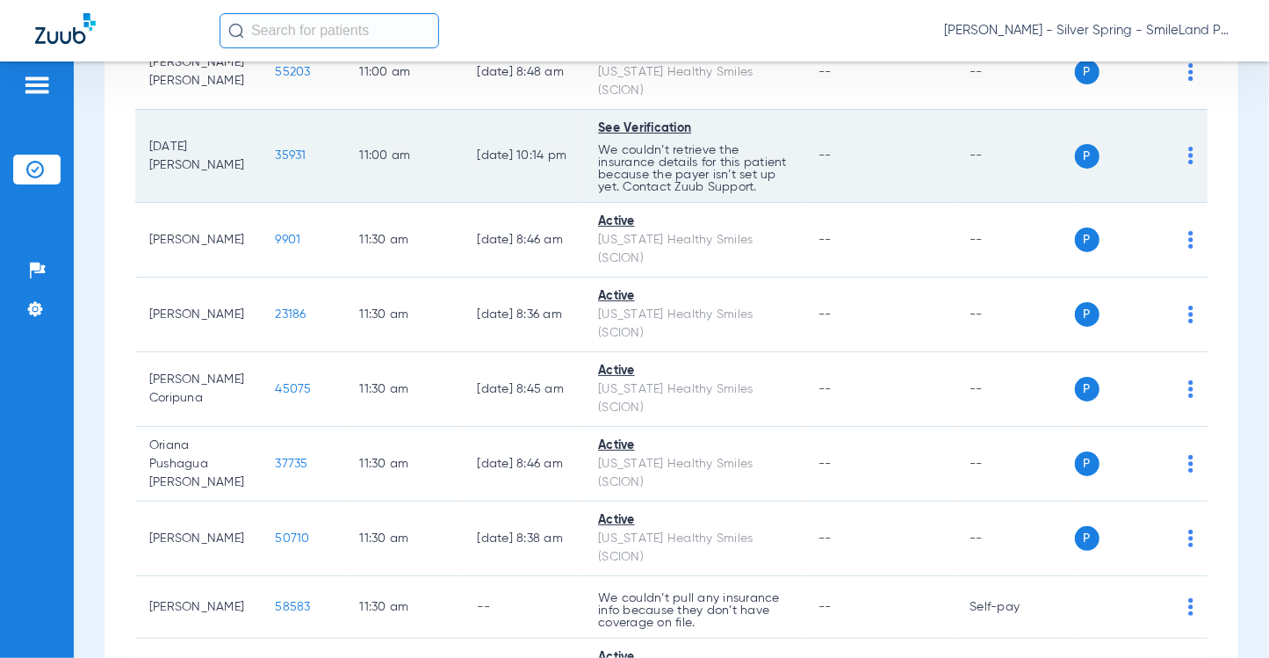
scroll to position [2635, 0]
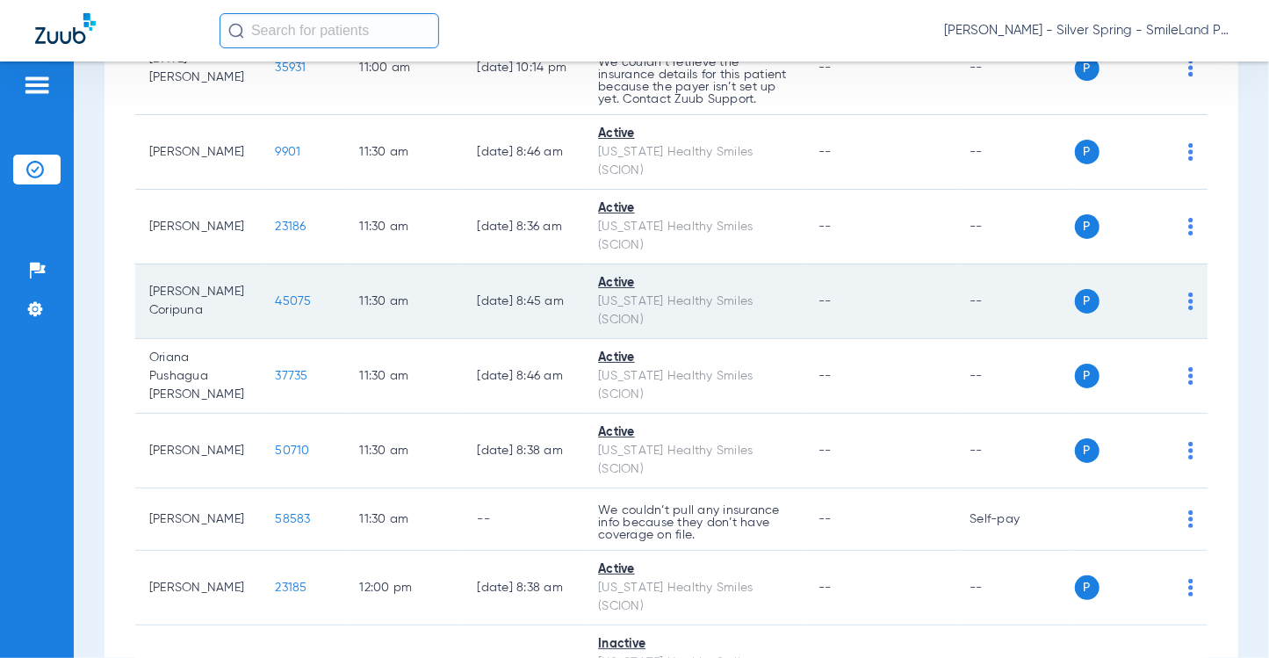
click at [276, 307] on span "45075" at bounding box center [294, 301] width 36 height 12
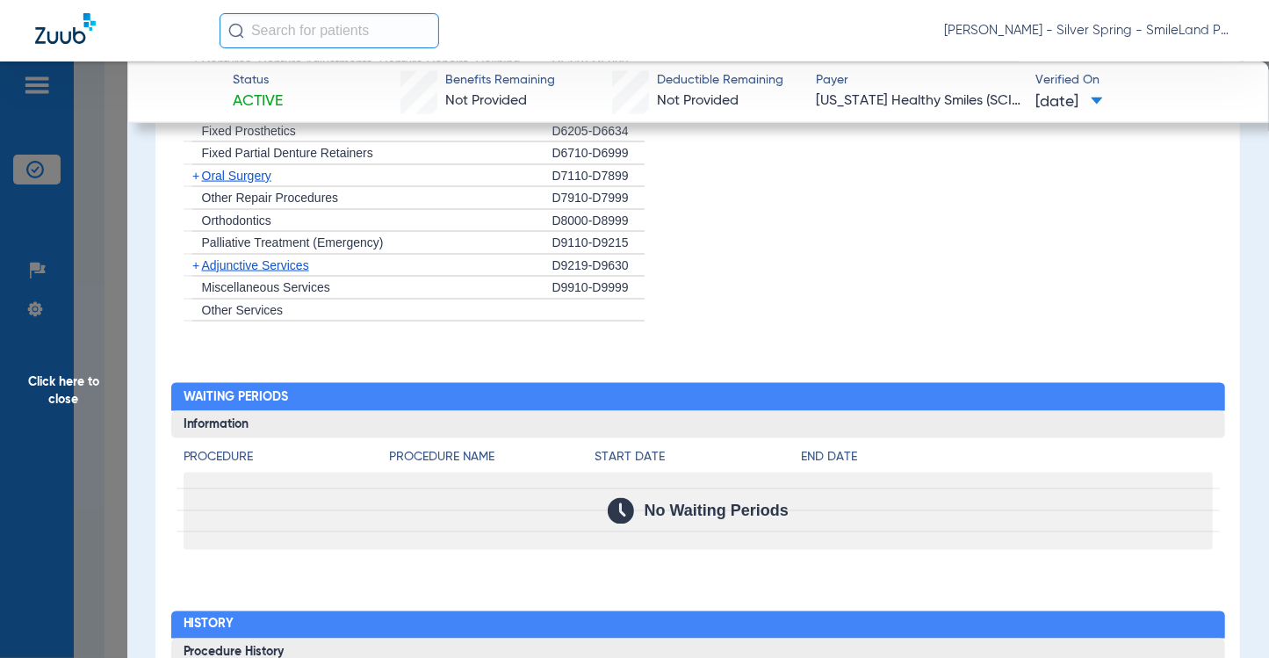
scroll to position [1845, 0]
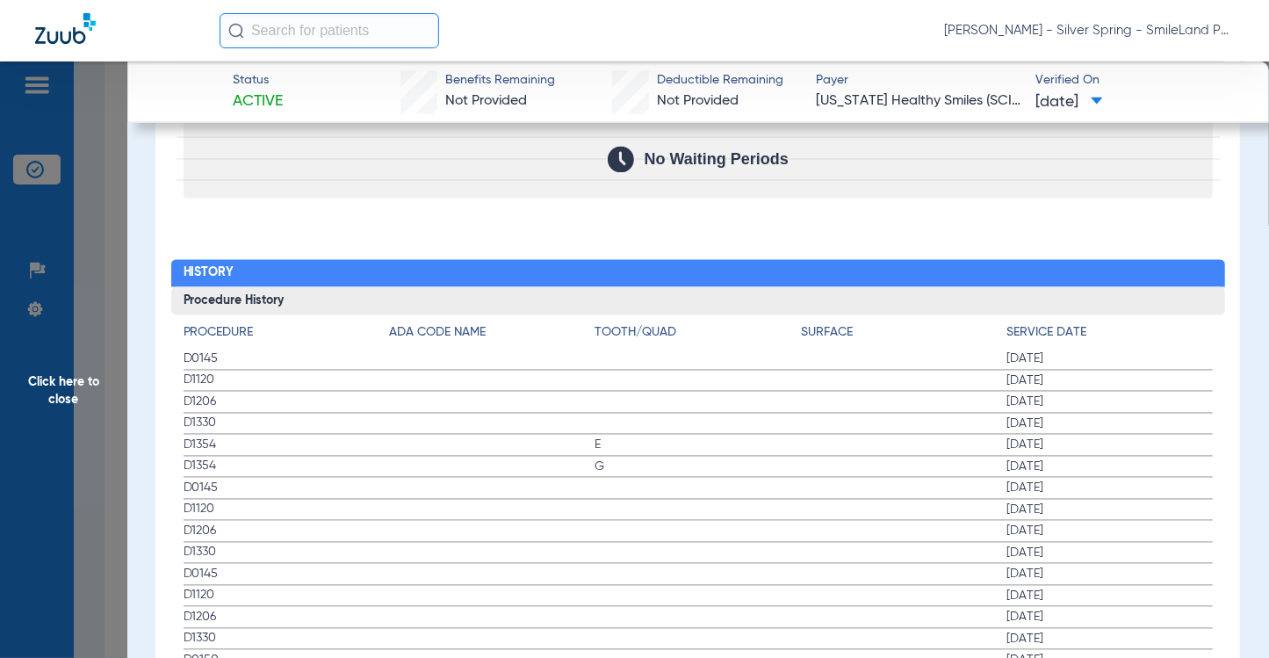
drag, startPoint x: 1149, startPoint y: 347, endPoint x: 297, endPoint y: 269, distance: 855.6
click at [1149, 350] on span "[DATE]" at bounding box center [1110, 359] width 206 height 18
click at [91, 247] on span "Click here to close" at bounding box center [63, 390] width 127 height 658
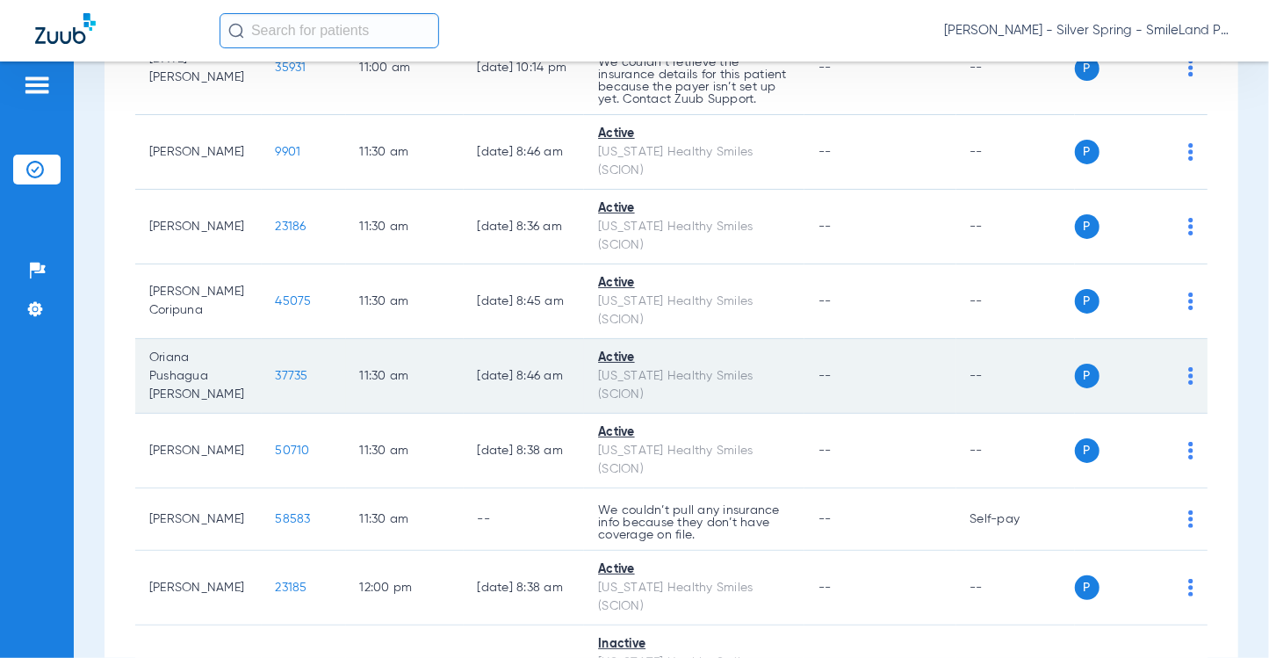
click at [281, 382] on span "37735" at bounding box center [292, 376] width 32 height 12
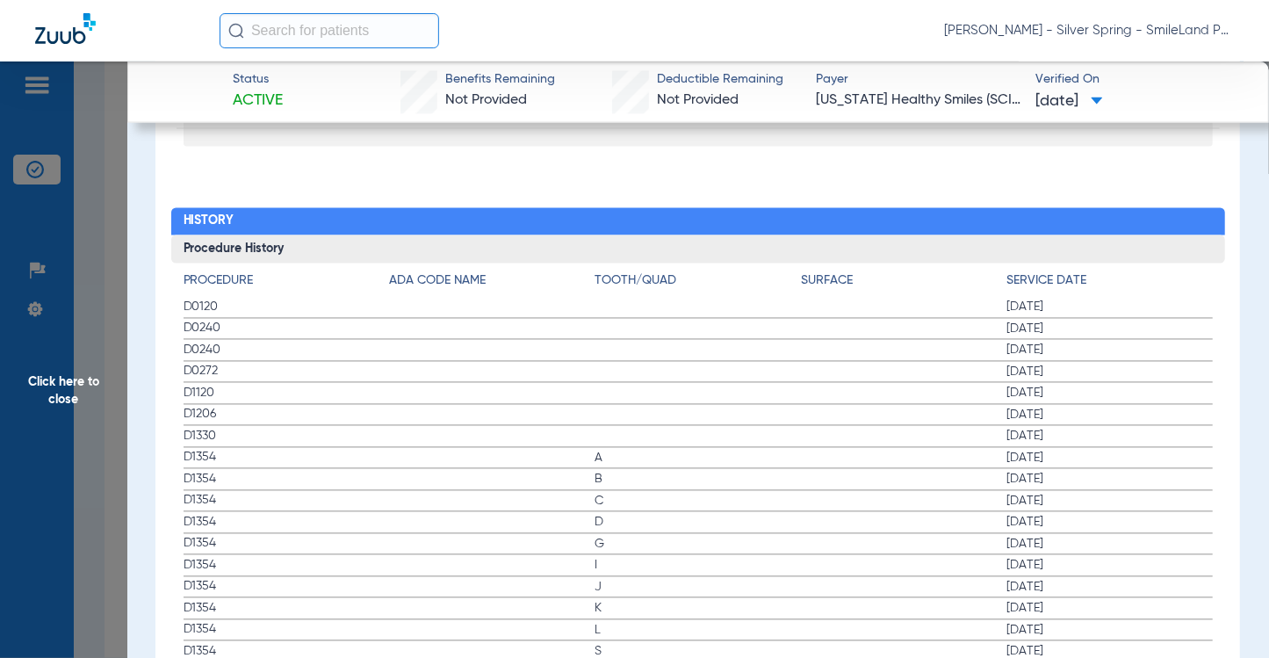
scroll to position [1932, 0]
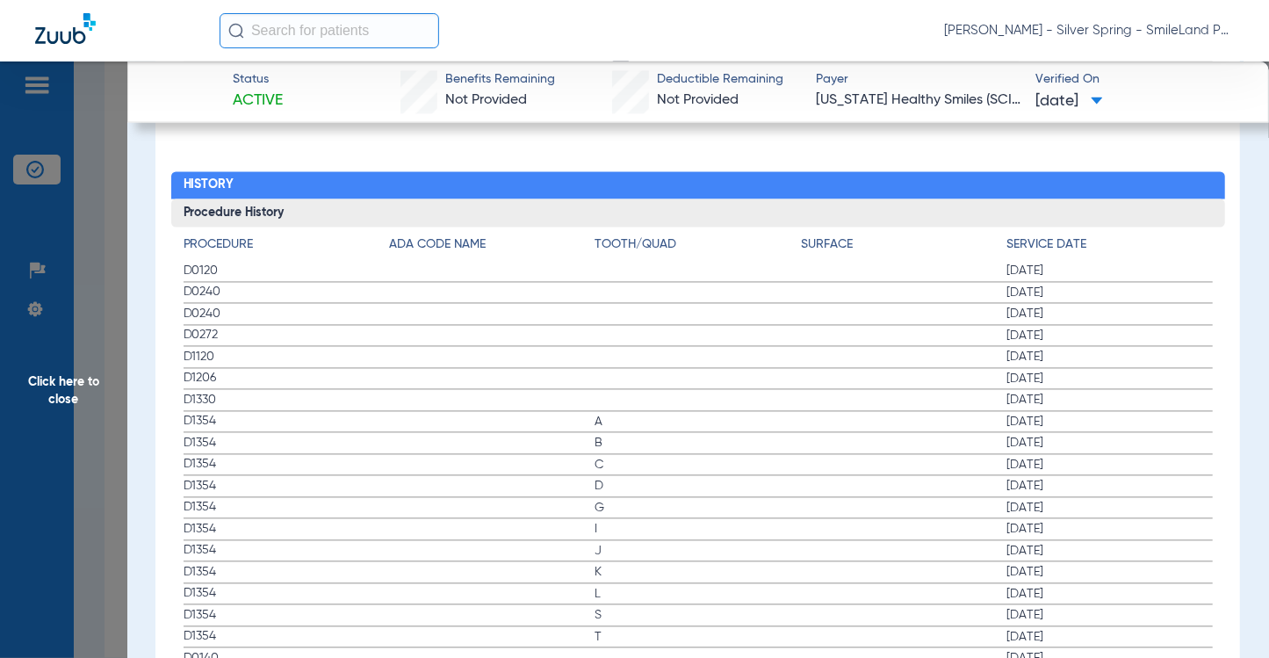
click at [1101, 328] on span "[DATE]" at bounding box center [1110, 337] width 206 height 18
click at [1126, 349] on span "[DATE]" at bounding box center [1110, 358] width 206 height 18
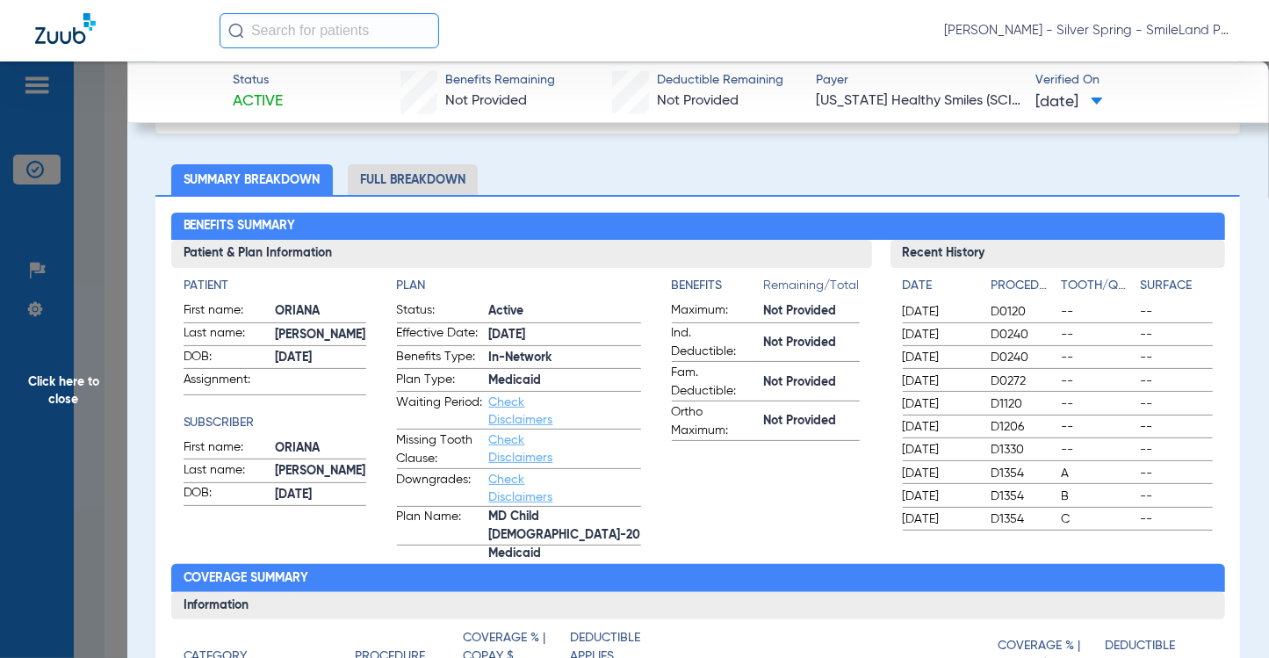
scroll to position [0, 0]
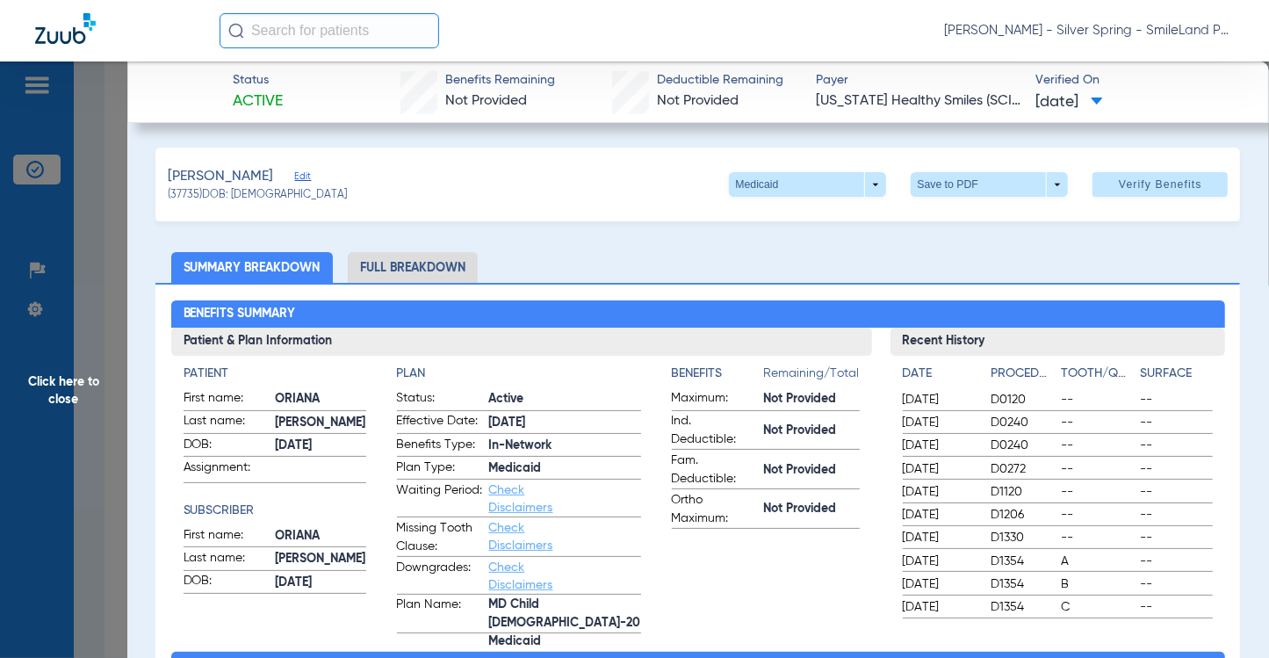
click at [84, 135] on span "Click here to close" at bounding box center [63, 390] width 127 height 658
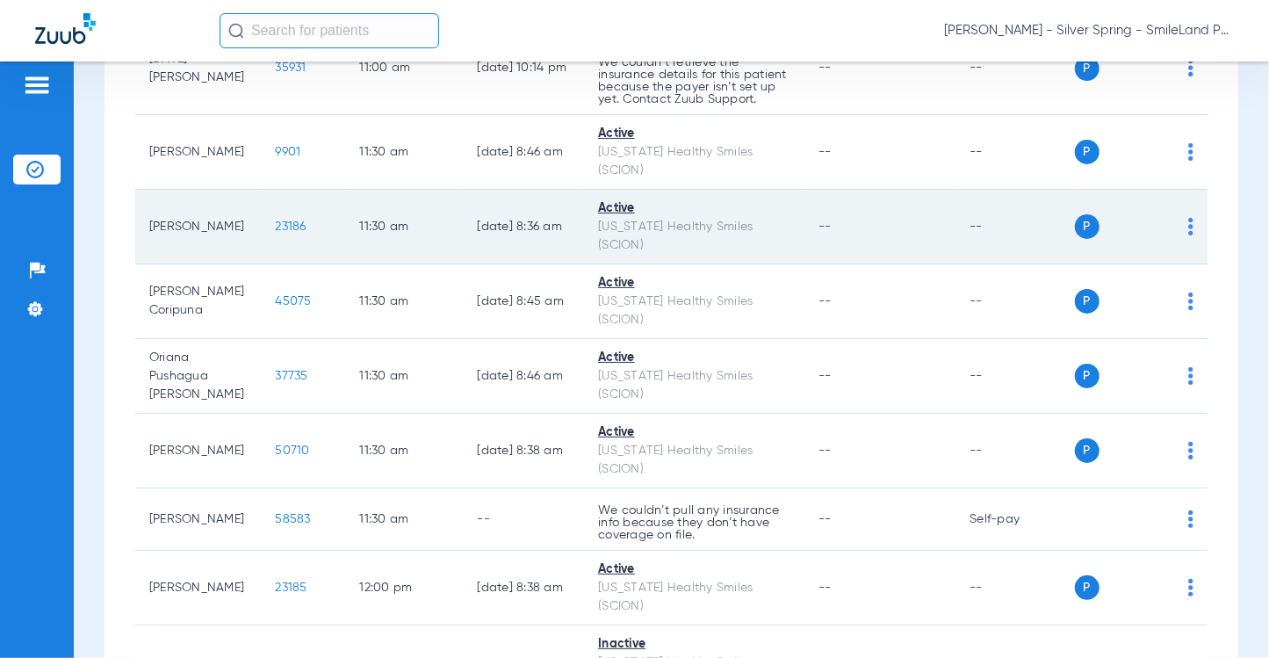
click at [277, 233] on span "23186" at bounding box center [291, 226] width 31 height 12
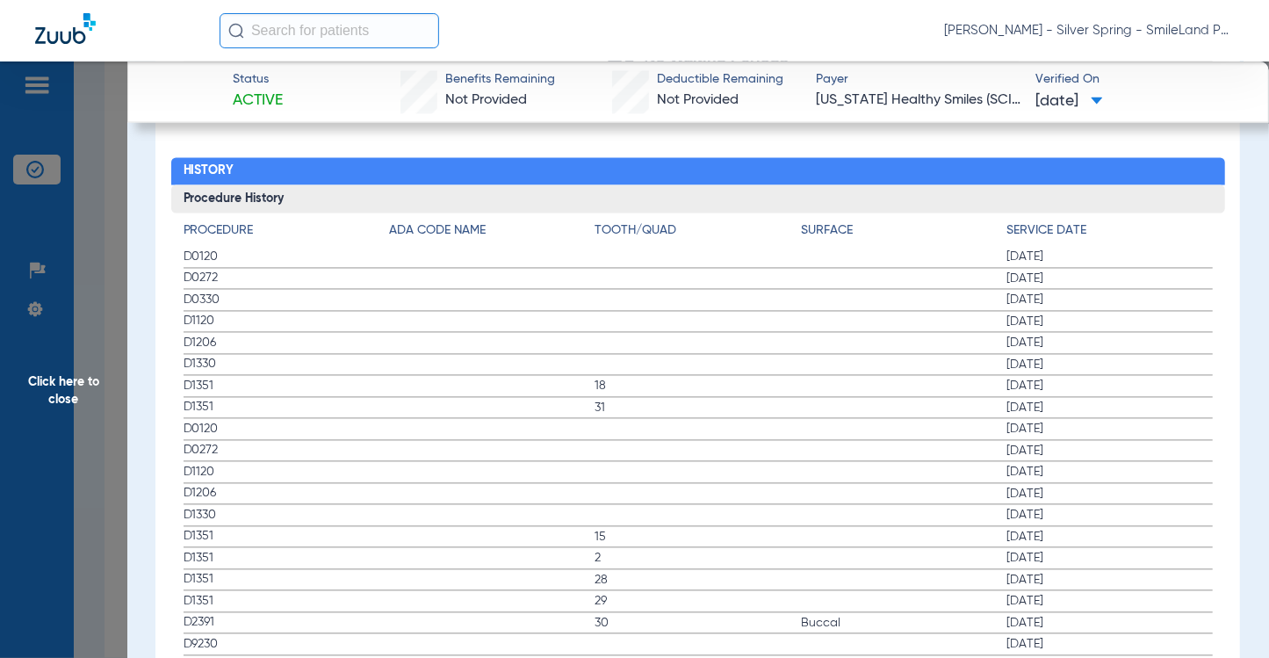
scroll to position [1932, 0]
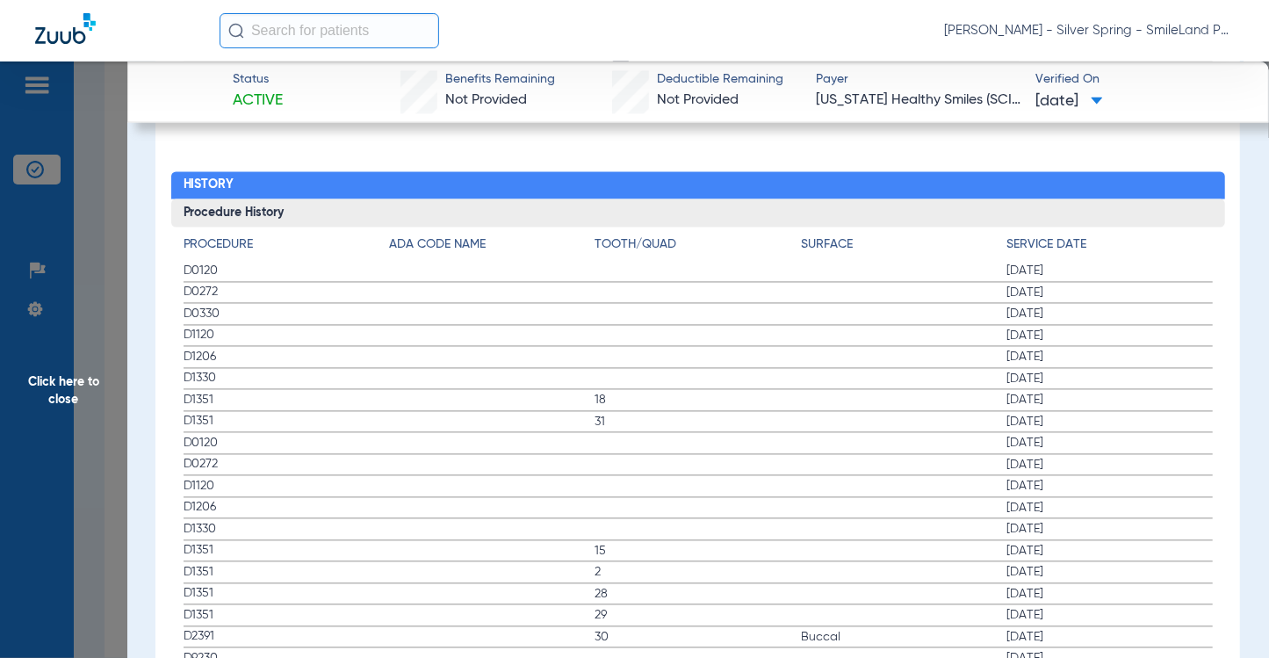
drag, startPoint x: 1101, startPoint y: 257, endPoint x: 242, endPoint y: 206, distance: 861.4
click at [1101, 263] on span "[DATE]" at bounding box center [1110, 272] width 206 height 18
click at [111, 226] on span "Click here to close" at bounding box center [63, 390] width 127 height 658
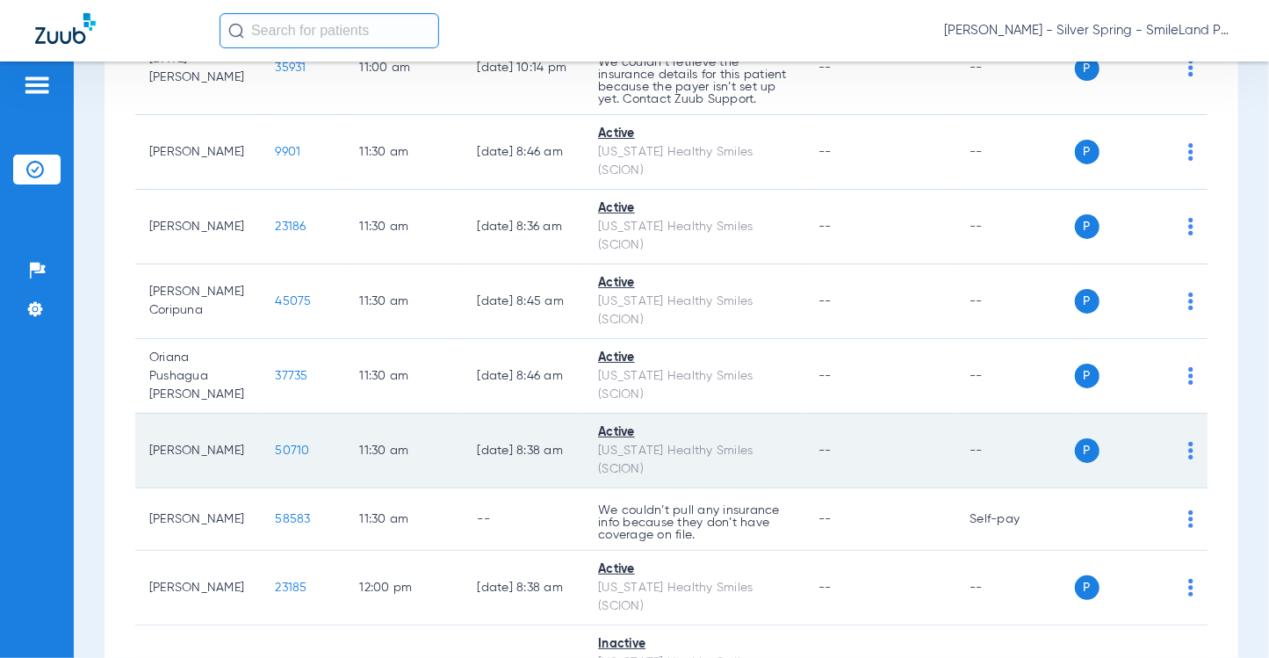
scroll to position [2547, 0]
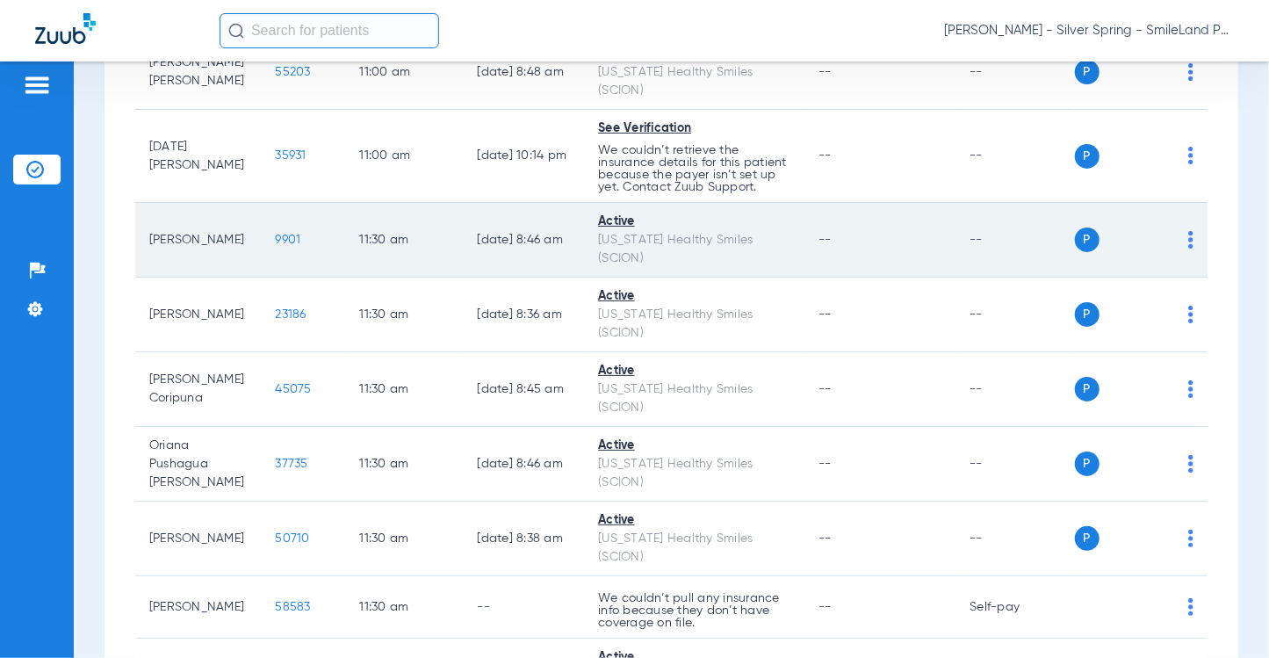
click at [279, 246] on span "9901" at bounding box center [288, 240] width 25 height 12
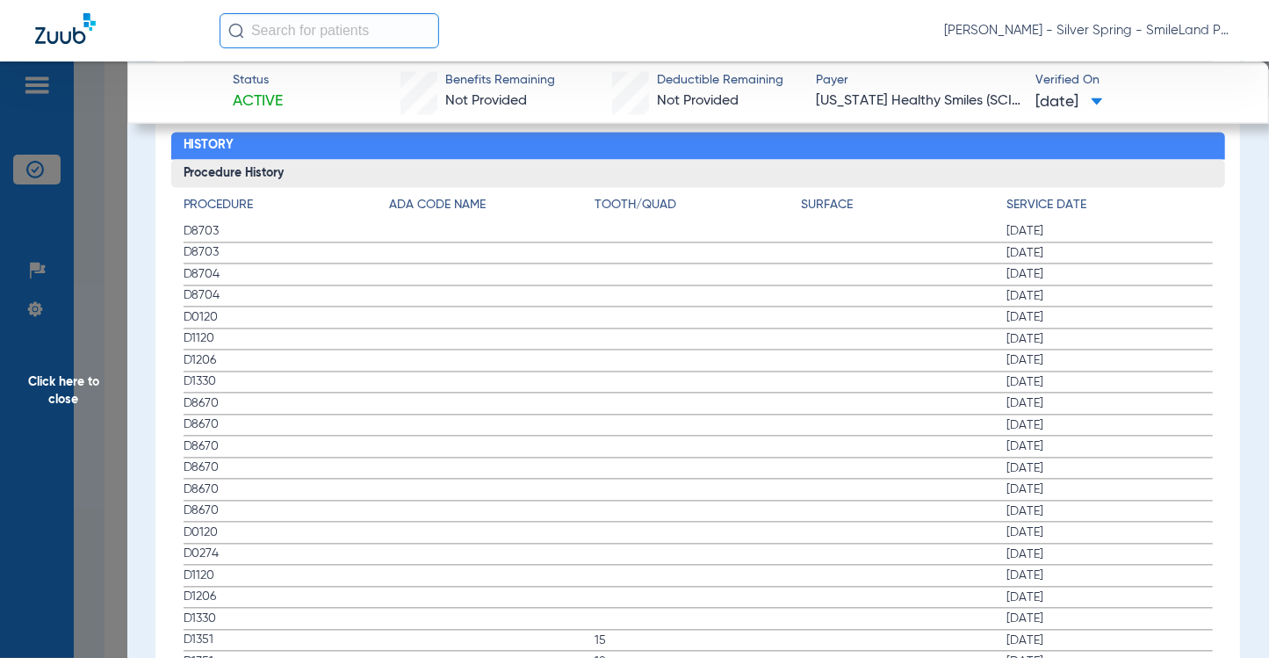
scroll to position [2020, 0]
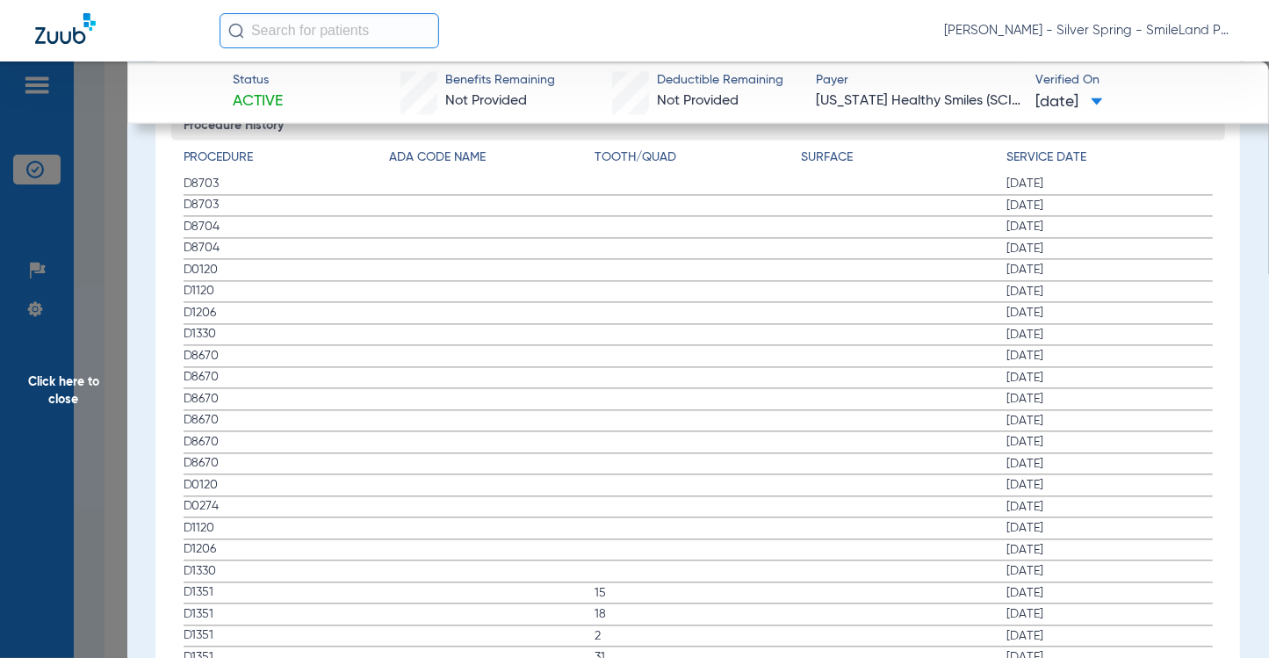
drag, startPoint x: 1142, startPoint y: 332, endPoint x: 16, endPoint y: 295, distance: 1126.7
click at [1138, 347] on span "[DATE]" at bounding box center [1110, 356] width 206 height 18
click at [70, 277] on span "Click here to close" at bounding box center [63, 390] width 127 height 658
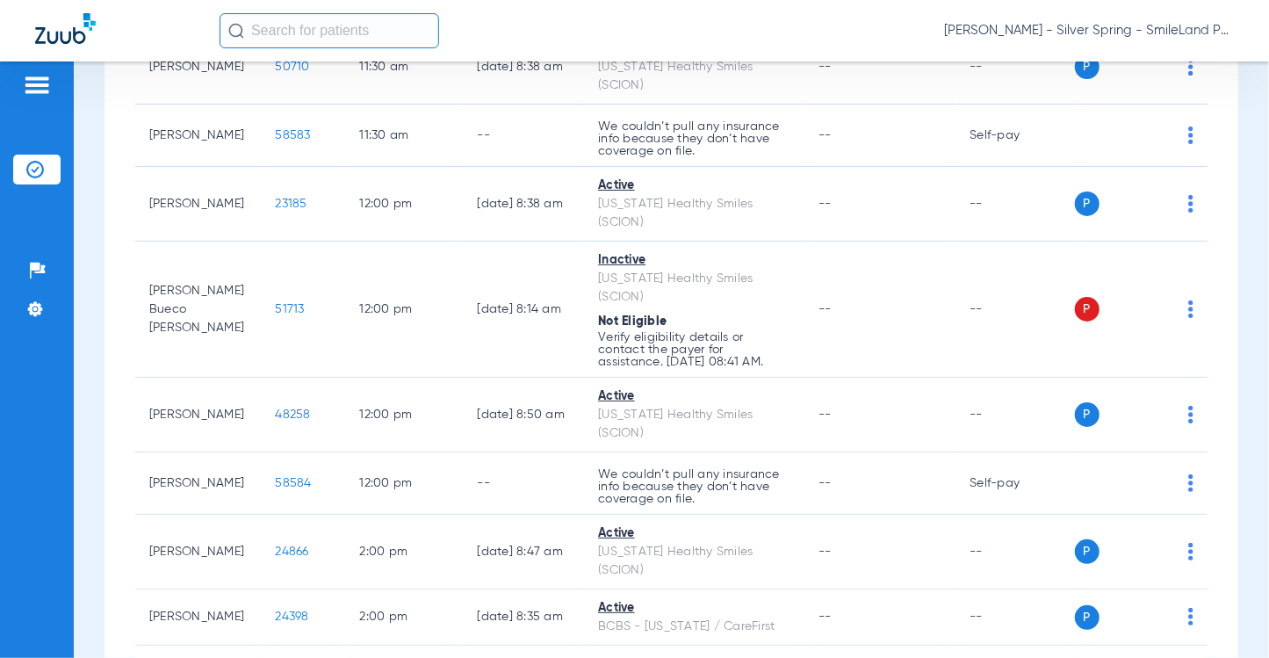
scroll to position [3074, 0]
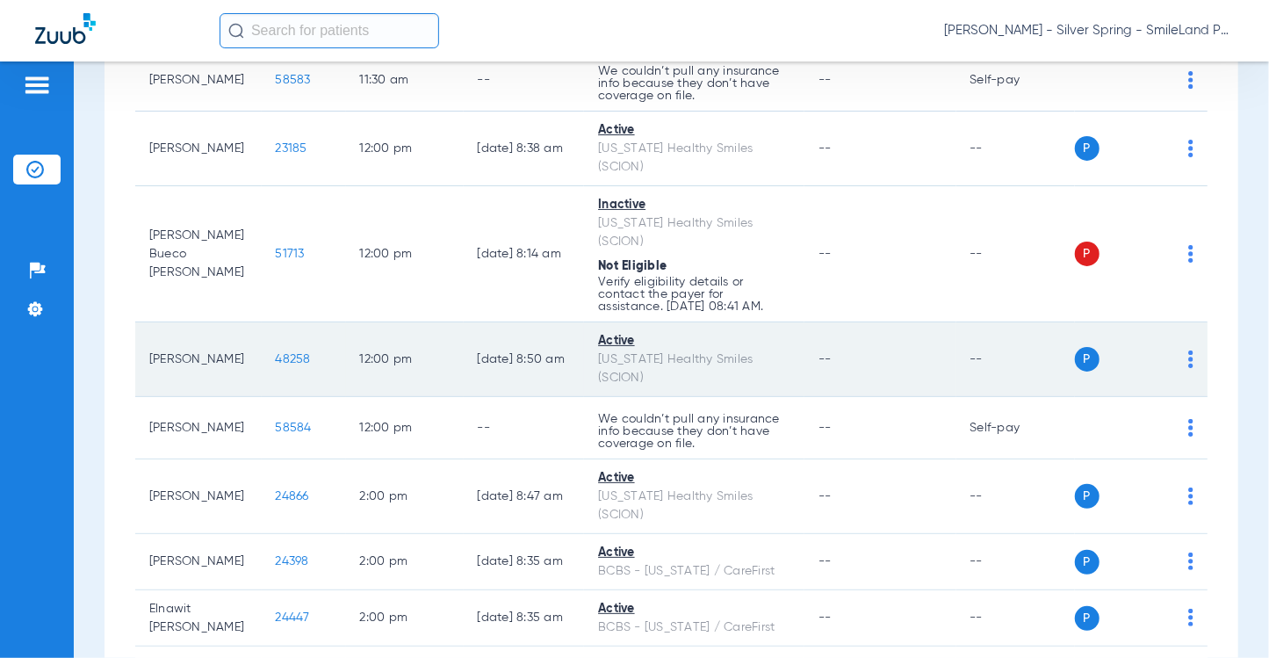
click at [302, 397] on td "48258" at bounding box center [304, 359] width 84 height 75
click at [297, 365] on span "48258" at bounding box center [293, 359] width 35 height 12
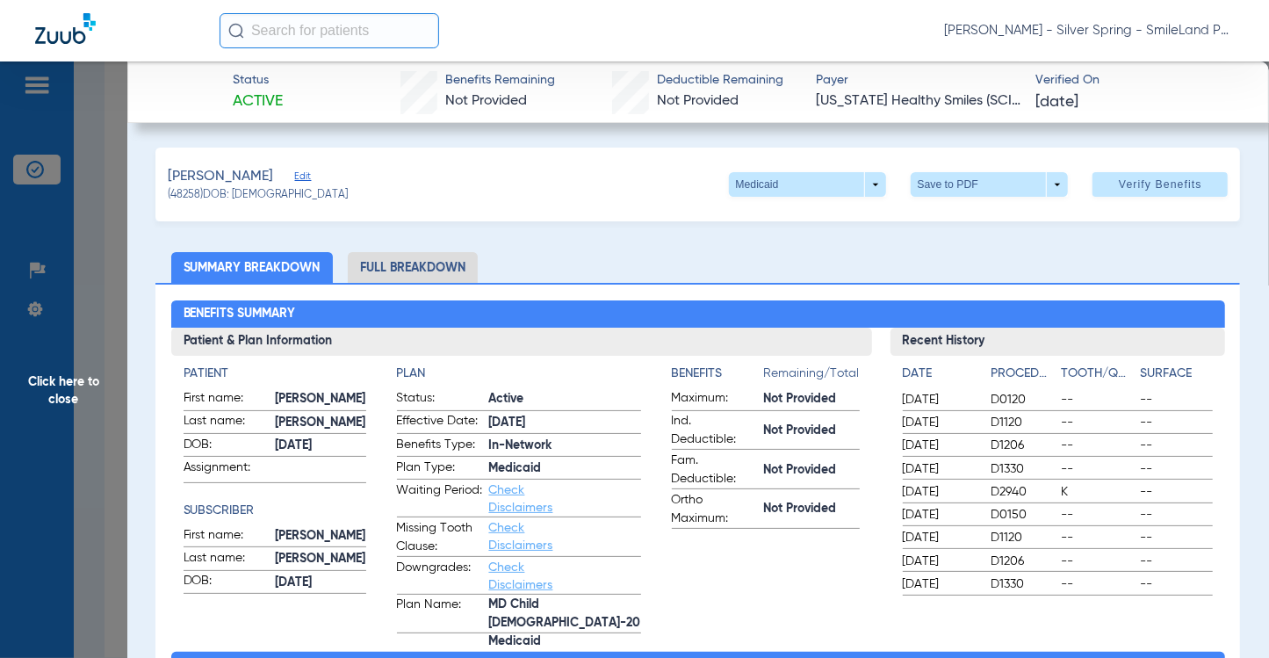
click at [1138, 328] on h3 "Recent History" at bounding box center [1058, 342] width 335 height 28
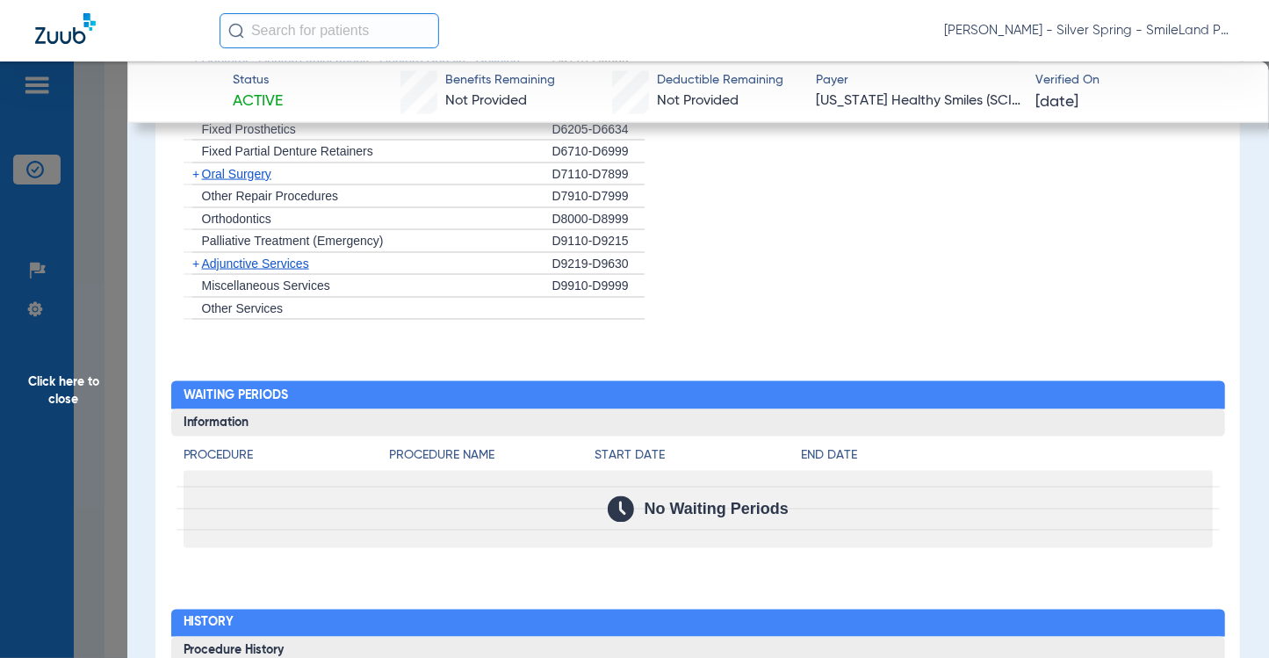
scroll to position [1669, 0]
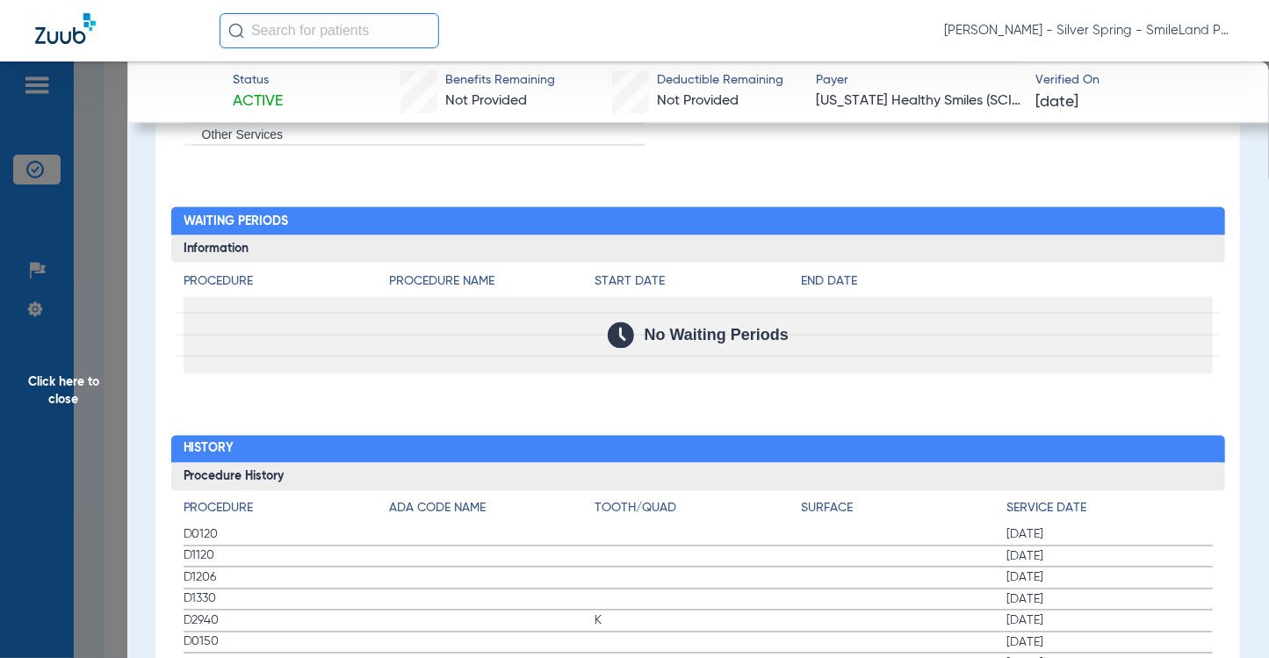
drag, startPoint x: 1117, startPoint y: 296, endPoint x: 472, endPoint y: 357, distance: 648.5
click at [1117, 297] on div "No Waiting Periods" at bounding box center [698, 335] width 1029 height 77
click at [104, 316] on span "Click here to close" at bounding box center [63, 390] width 127 height 658
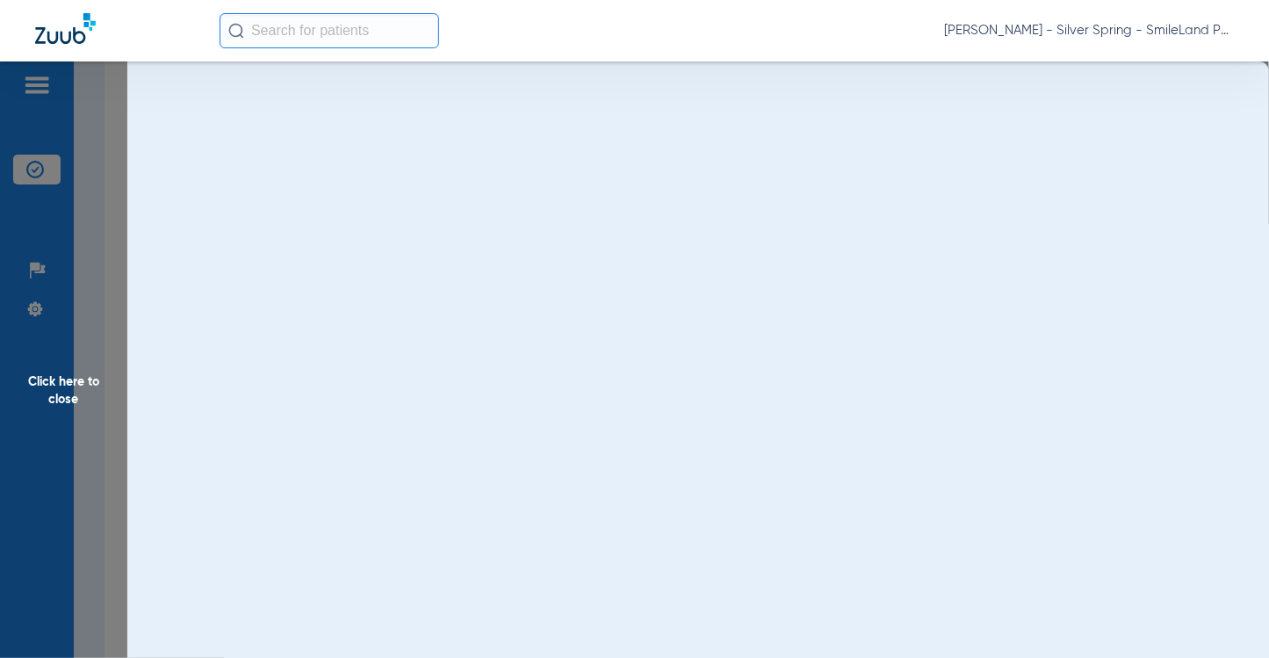
scroll to position [0, 0]
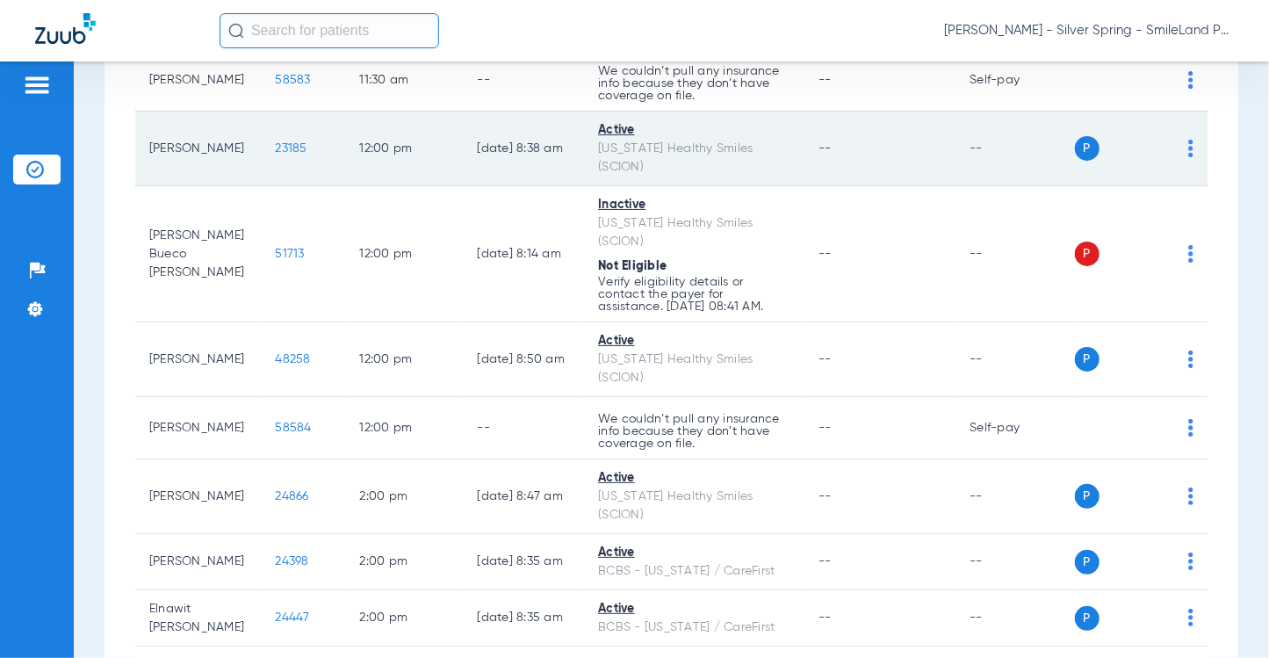
click at [276, 155] on span "23185" at bounding box center [292, 148] width 32 height 12
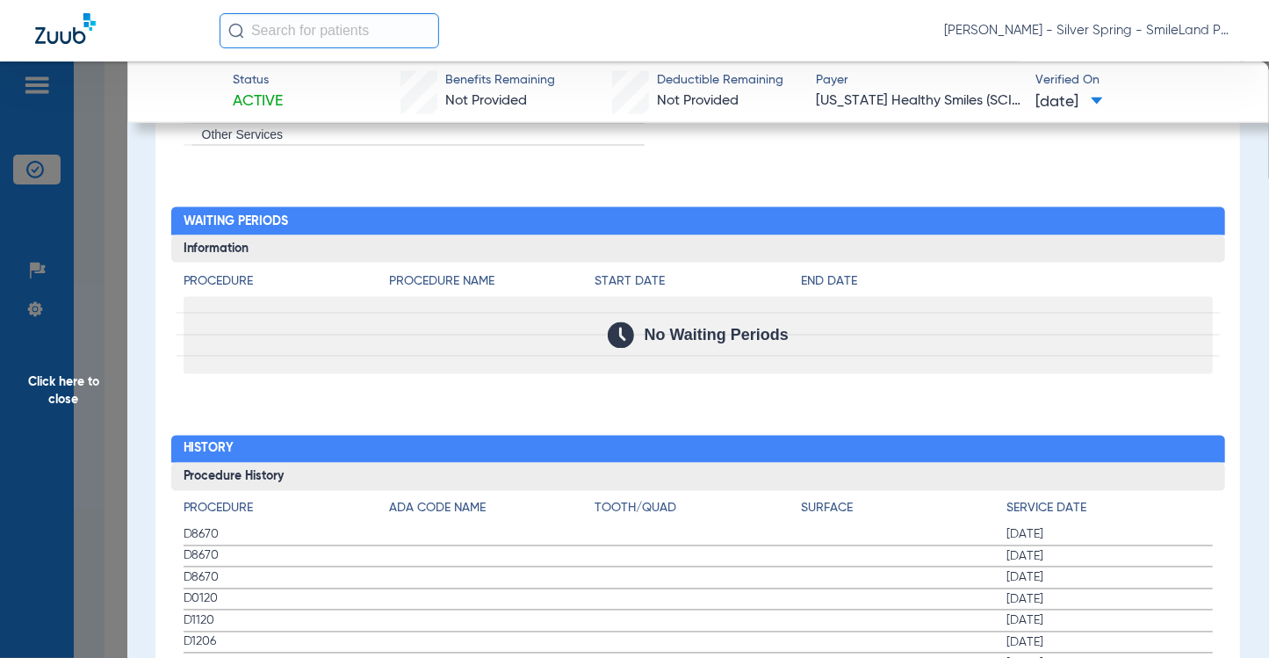
scroll to position [1932, 0]
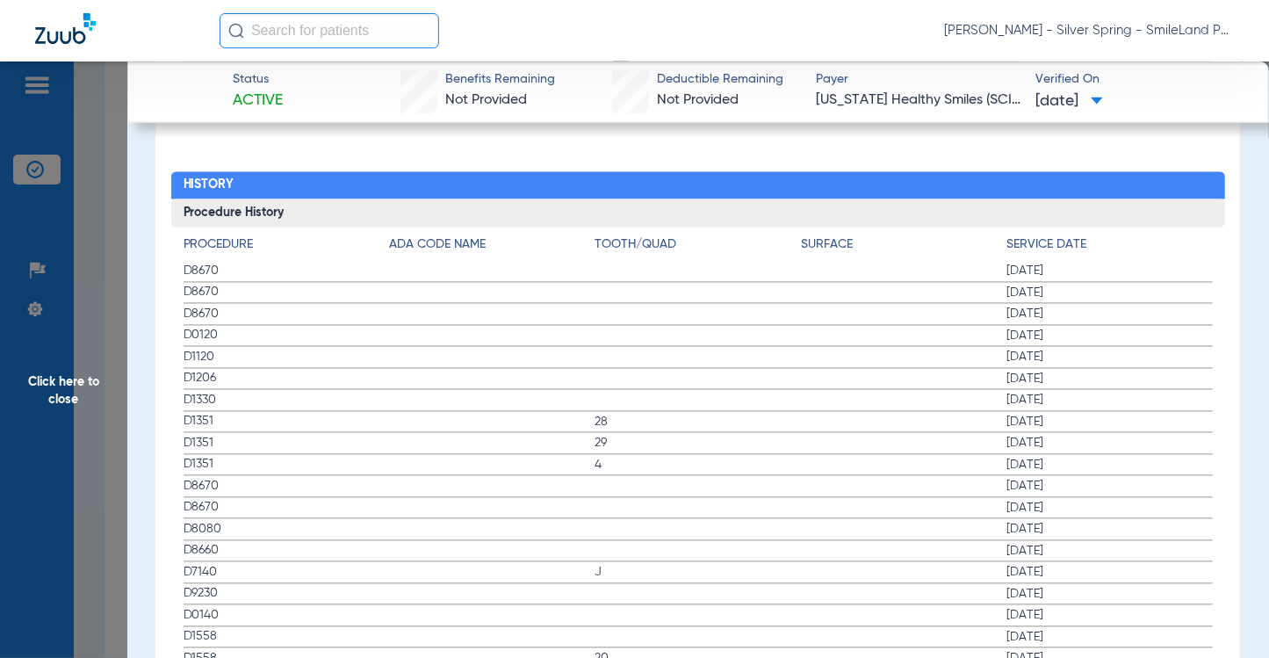
click at [1119, 328] on span "[DATE]" at bounding box center [1110, 337] width 206 height 18
click at [109, 301] on span "Click here to close" at bounding box center [63, 390] width 127 height 658
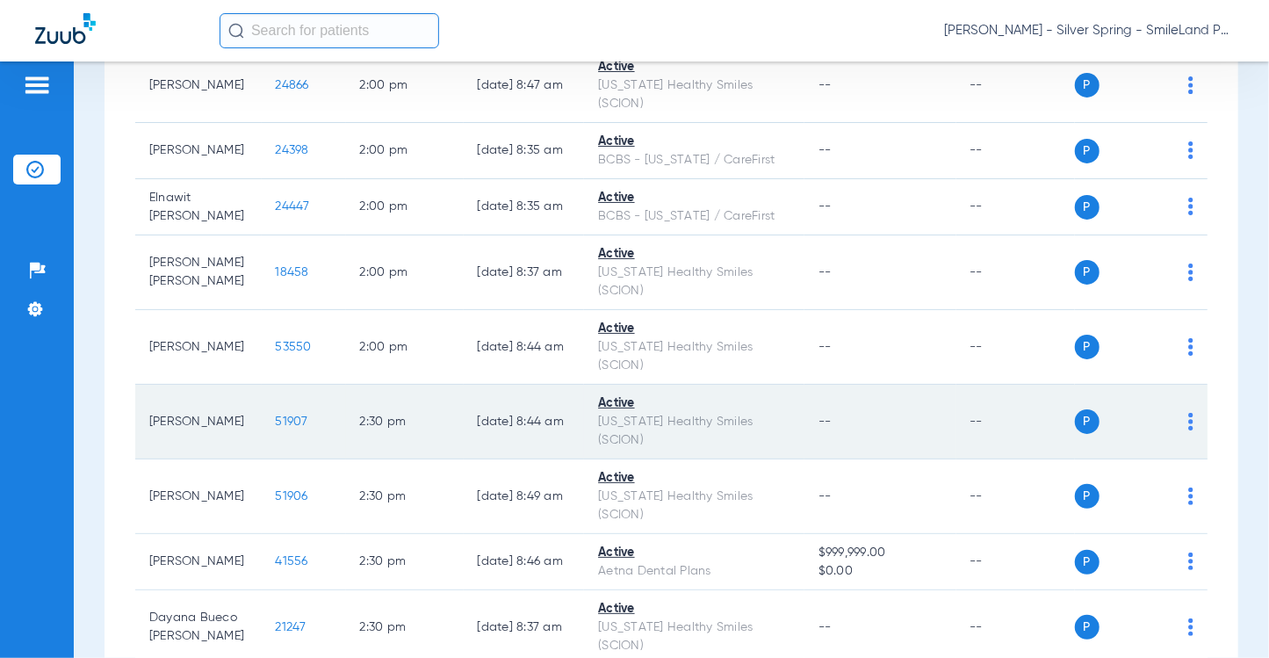
scroll to position [3513, 0]
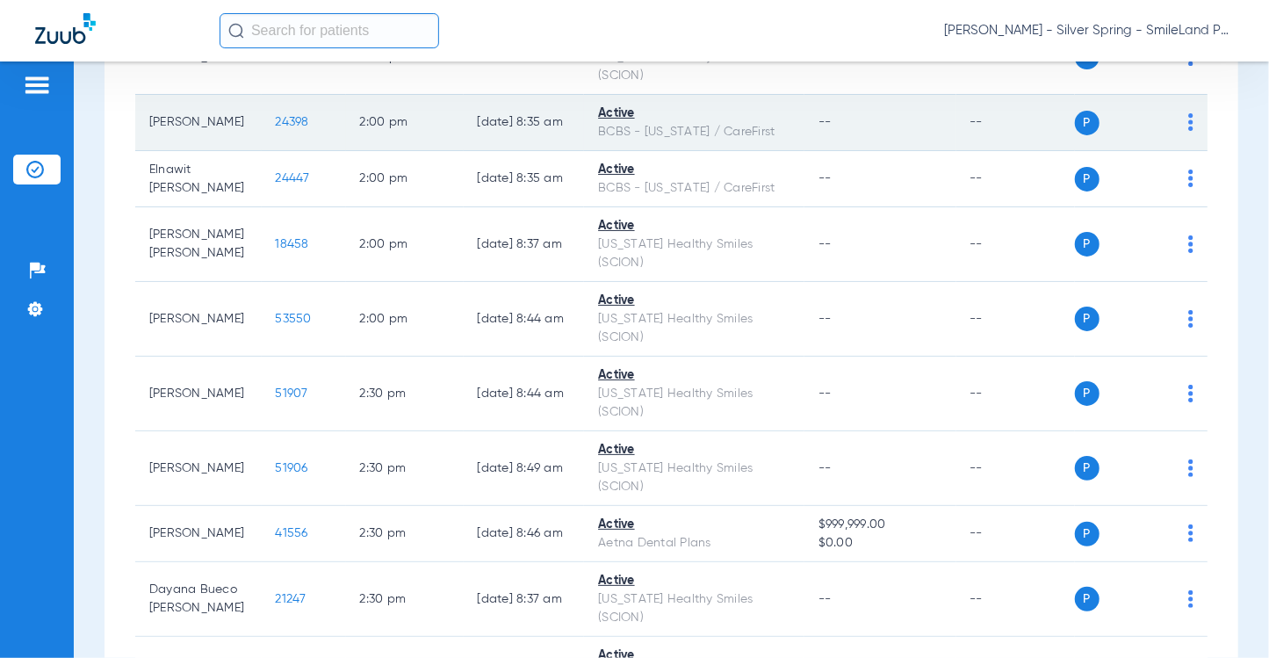
click at [276, 128] on span "24398" at bounding box center [292, 122] width 33 height 12
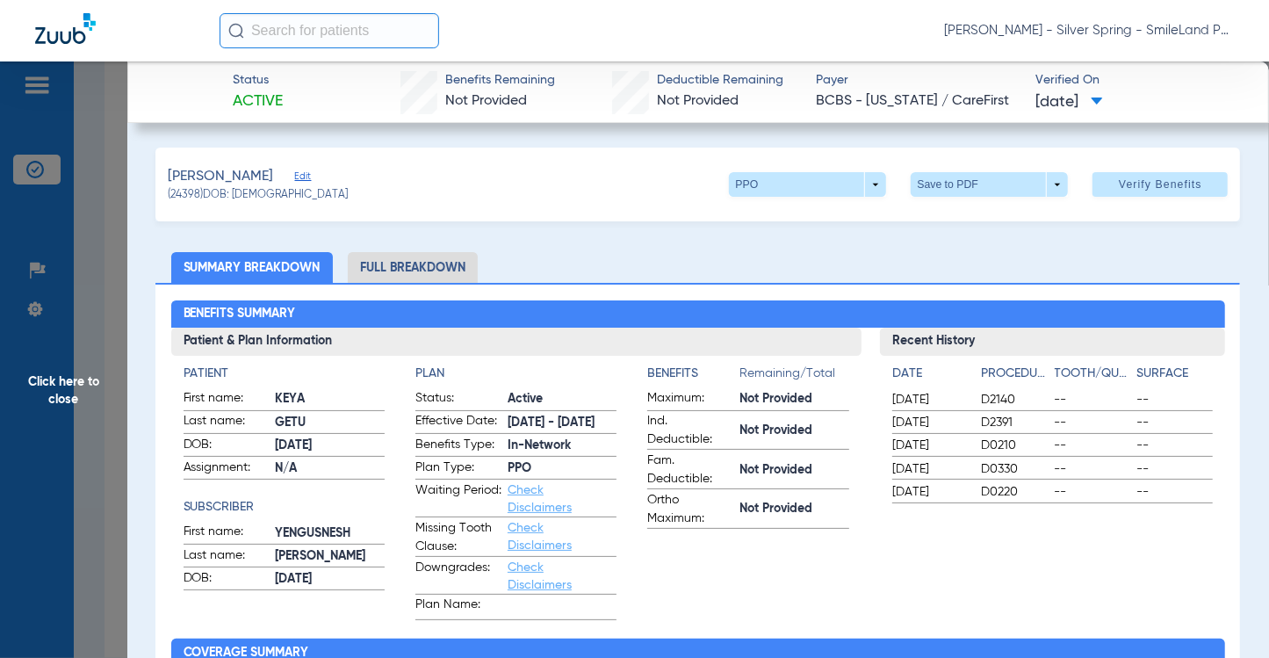
drag, startPoint x: 1179, startPoint y: 275, endPoint x: 434, endPoint y: 272, distance: 744.9
click at [1179, 275] on ul "Summary Breakdown Full Breakdown" at bounding box center [697, 267] width 1085 height 31
click at [98, 221] on span "Click here to close" at bounding box center [63, 390] width 127 height 658
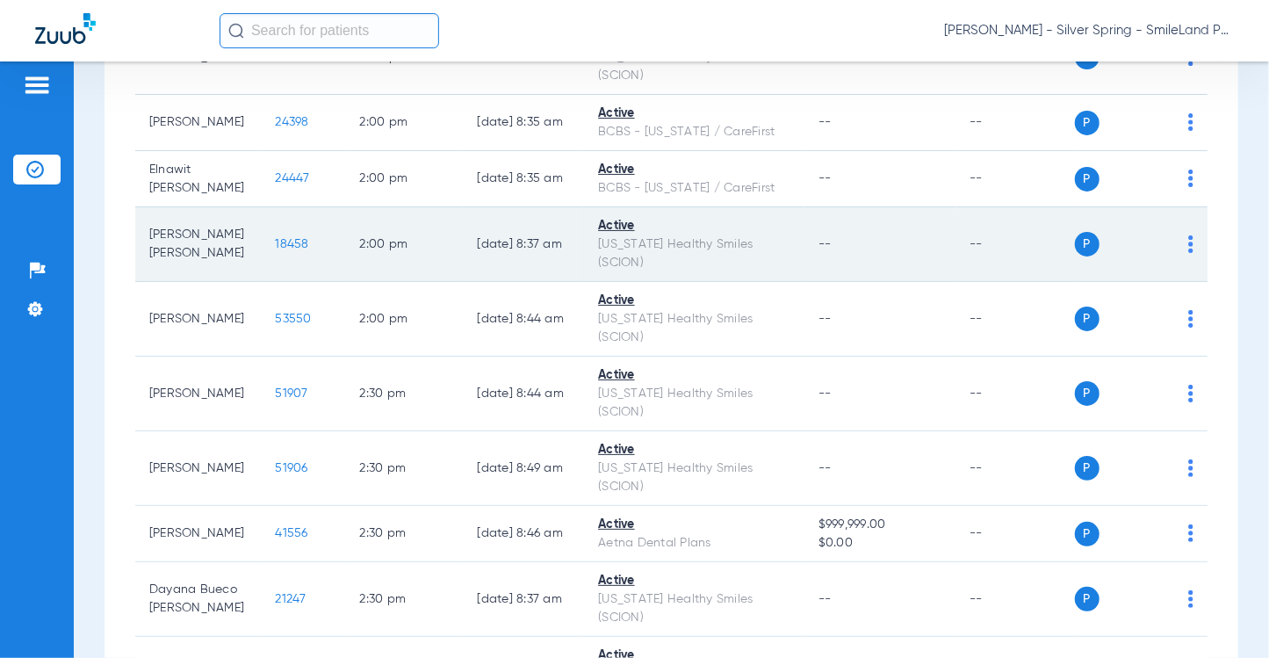
click at [285, 250] on span "18458" at bounding box center [292, 244] width 33 height 12
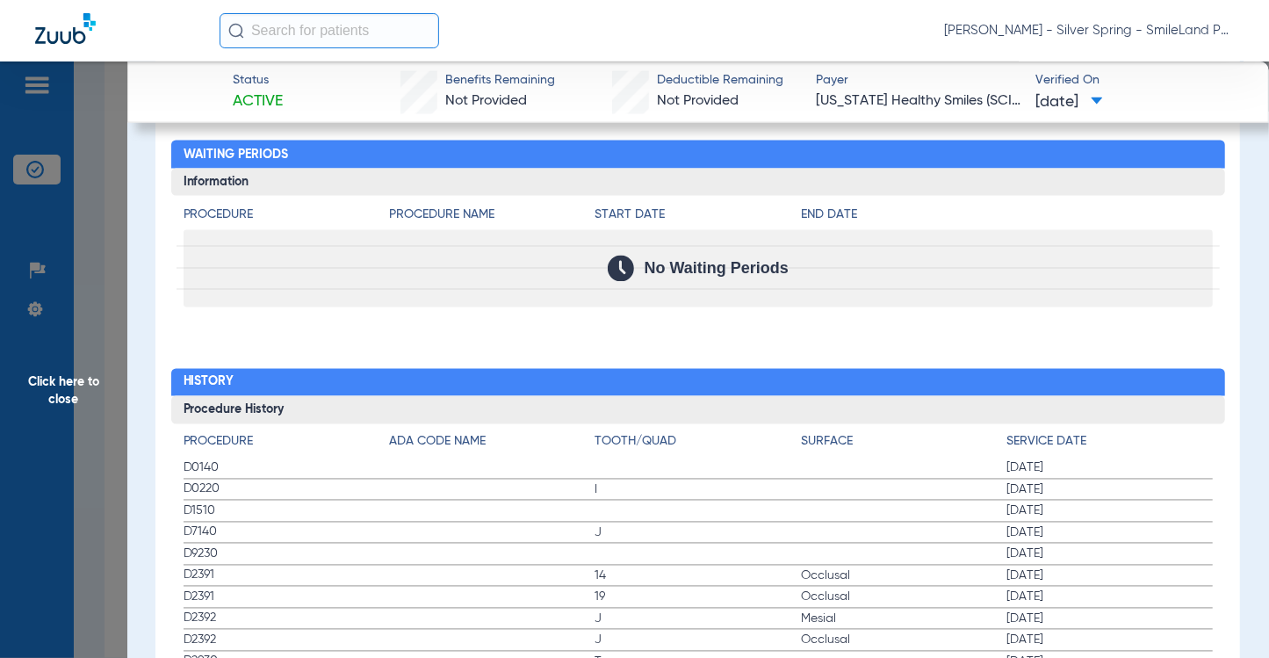
scroll to position [1932, 0]
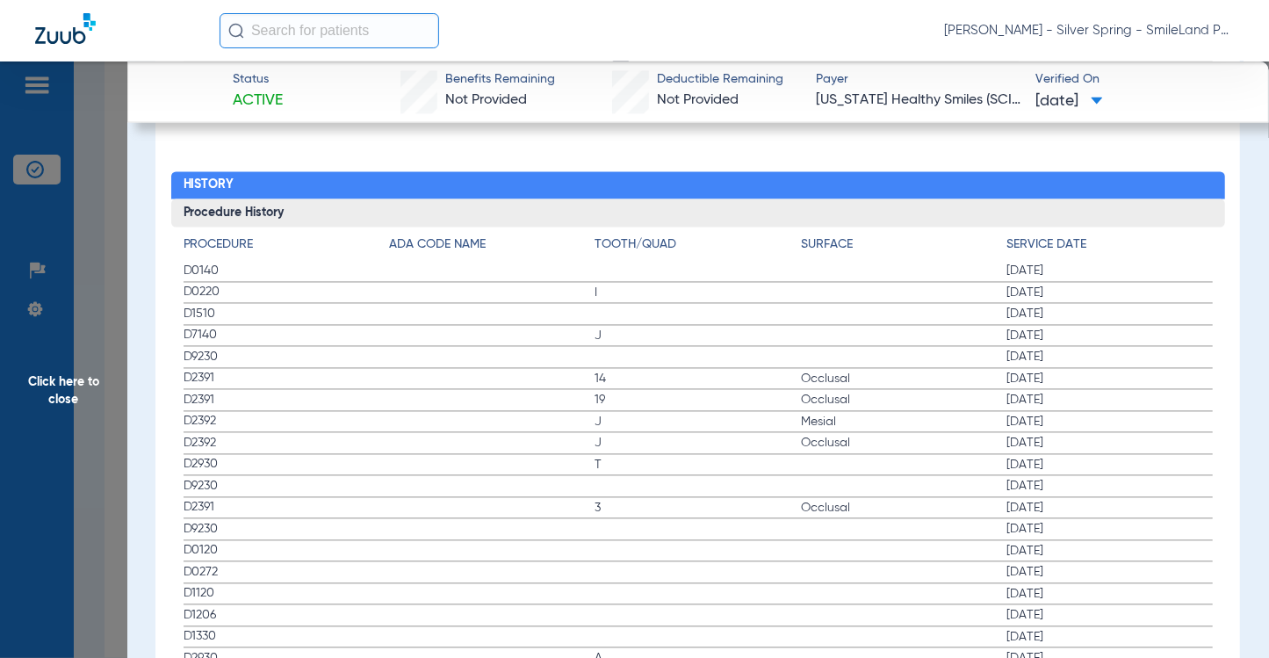
click at [1096, 392] on span "[DATE]" at bounding box center [1110, 401] width 206 height 18
click at [1179, 263] on span "[DATE]" at bounding box center [1110, 272] width 206 height 18
click at [82, 164] on span "Click here to close" at bounding box center [63, 390] width 127 height 658
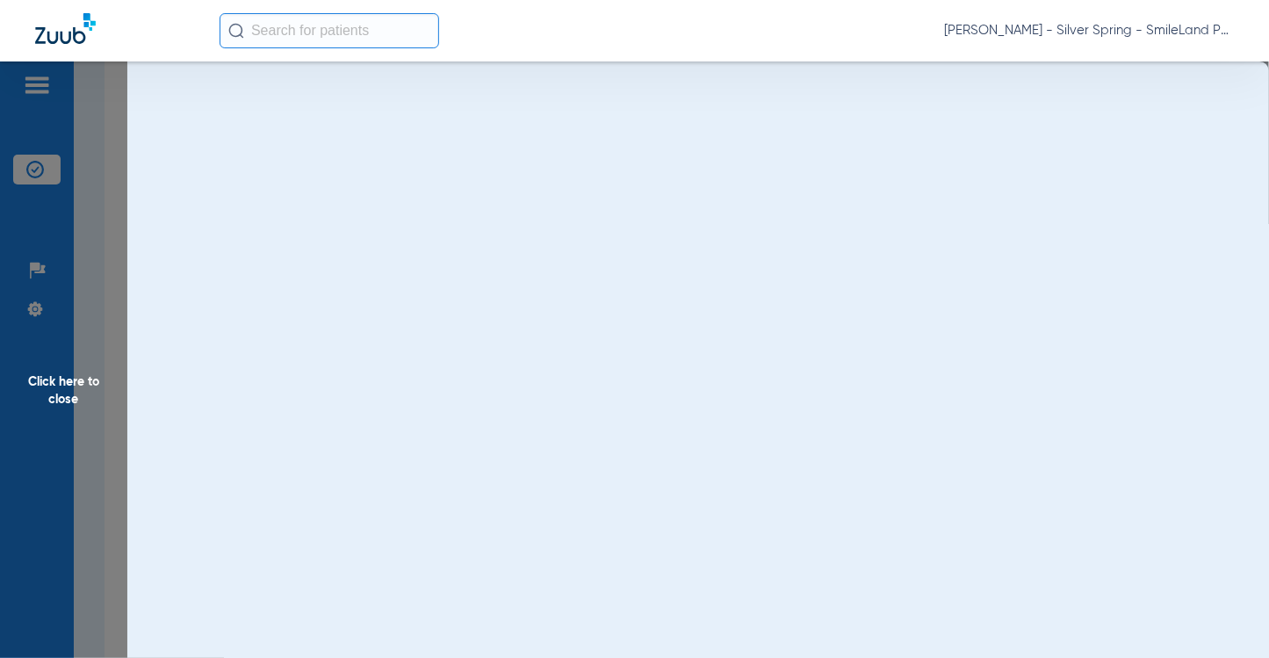
scroll to position [0, 0]
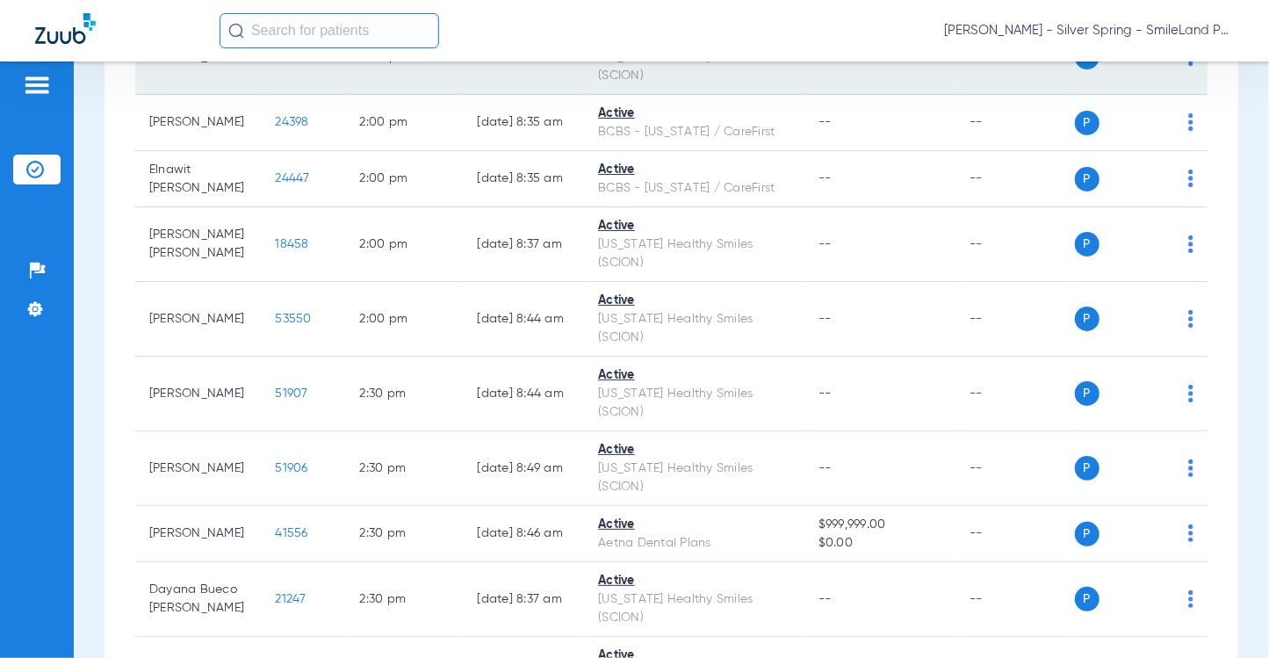
click at [288, 63] on span "24866" at bounding box center [292, 57] width 33 height 12
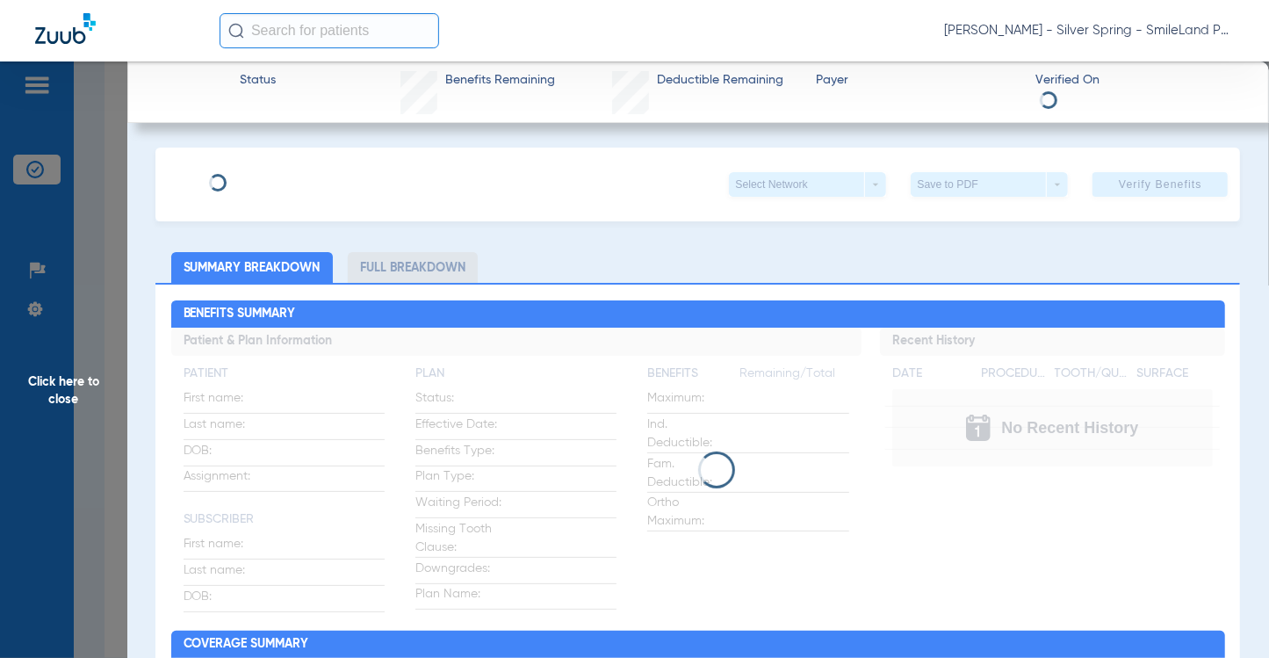
click at [287, 105] on div "Status Benefits Remaining Deductible Remaining Payer Verified On" at bounding box center [698, 91] width 1143 height 61
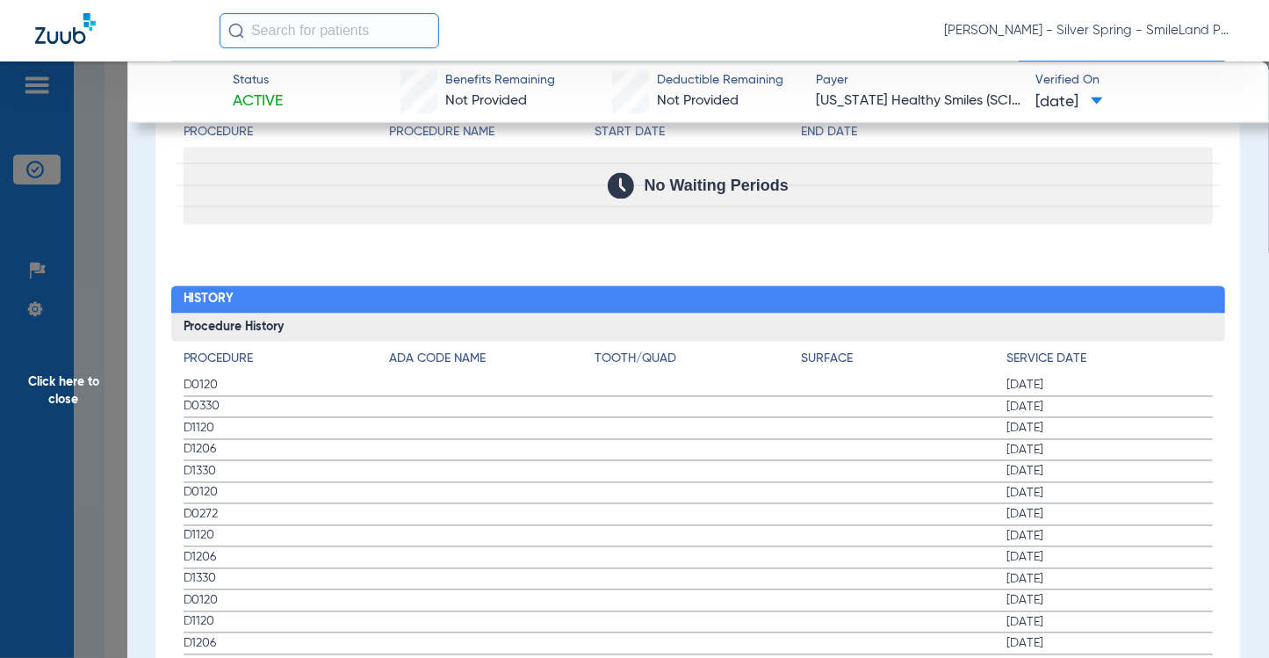
scroll to position [1845, 0]
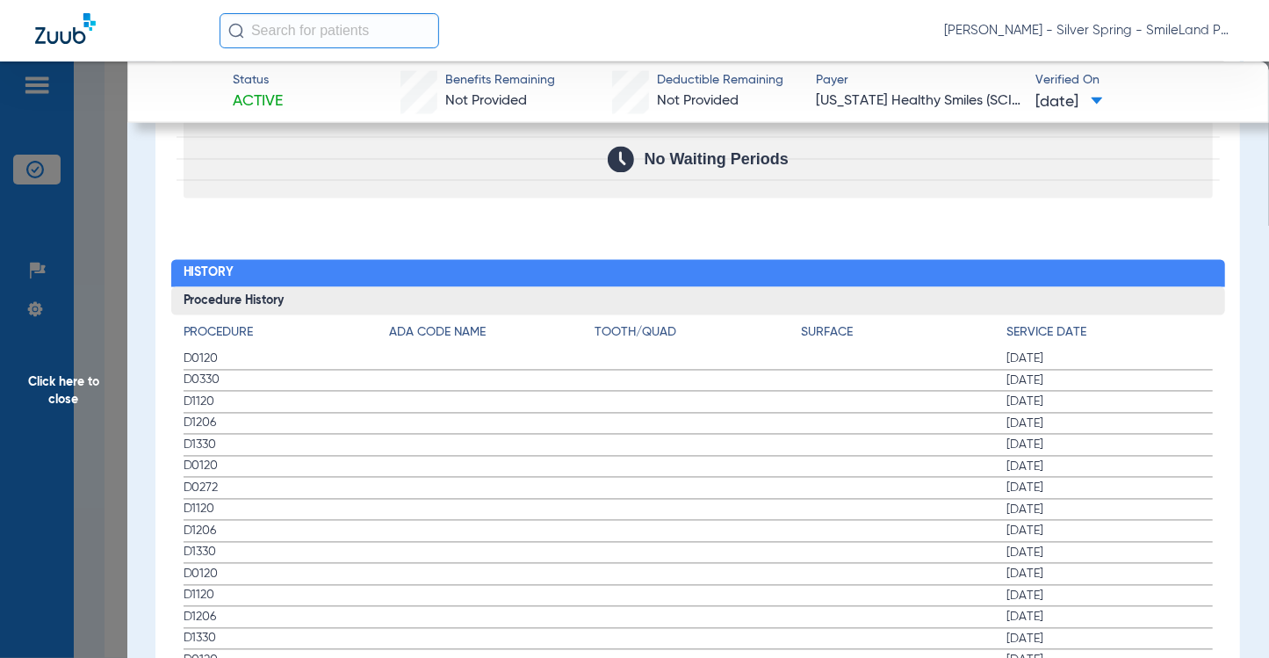
drag, startPoint x: 1170, startPoint y: 357, endPoint x: 209, endPoint y: 245, distance: 967.4
click at [1164, 371] on label "D0330 [DATE]" at bounding box center [698, 382] width 1029 height 22
click at [98, 264] on span "Click here to close" at bounding box center [63, 390] width 127 height 658
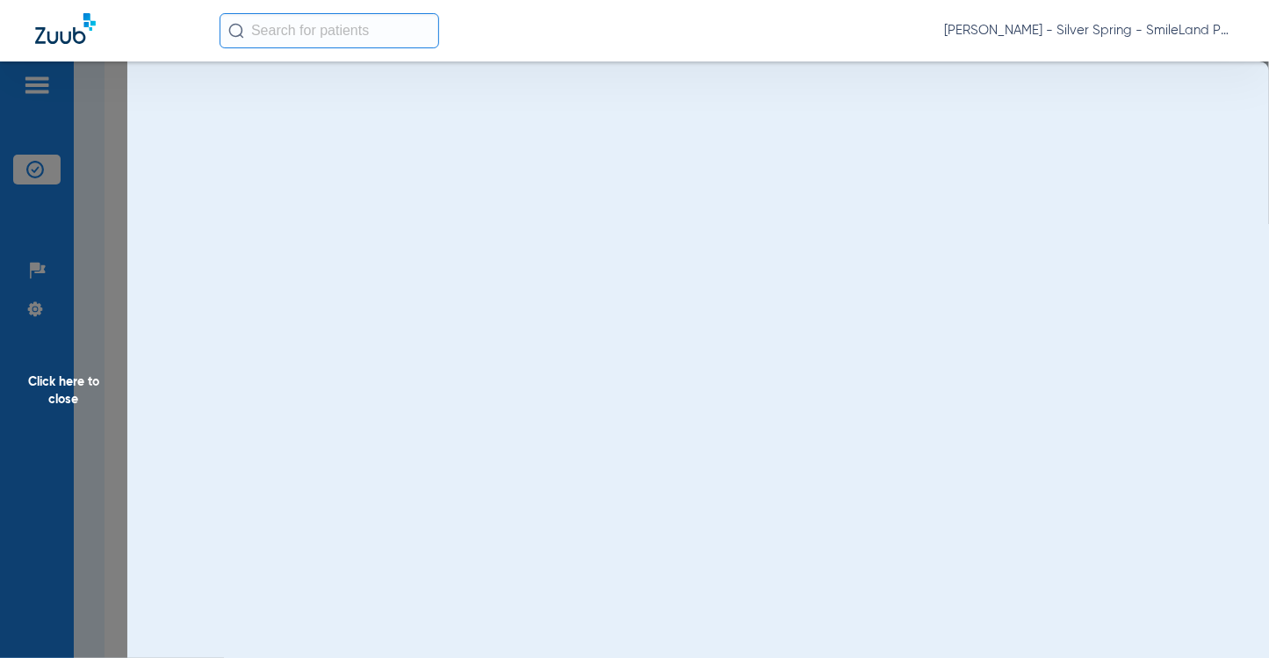
scroll to position [0, 0]
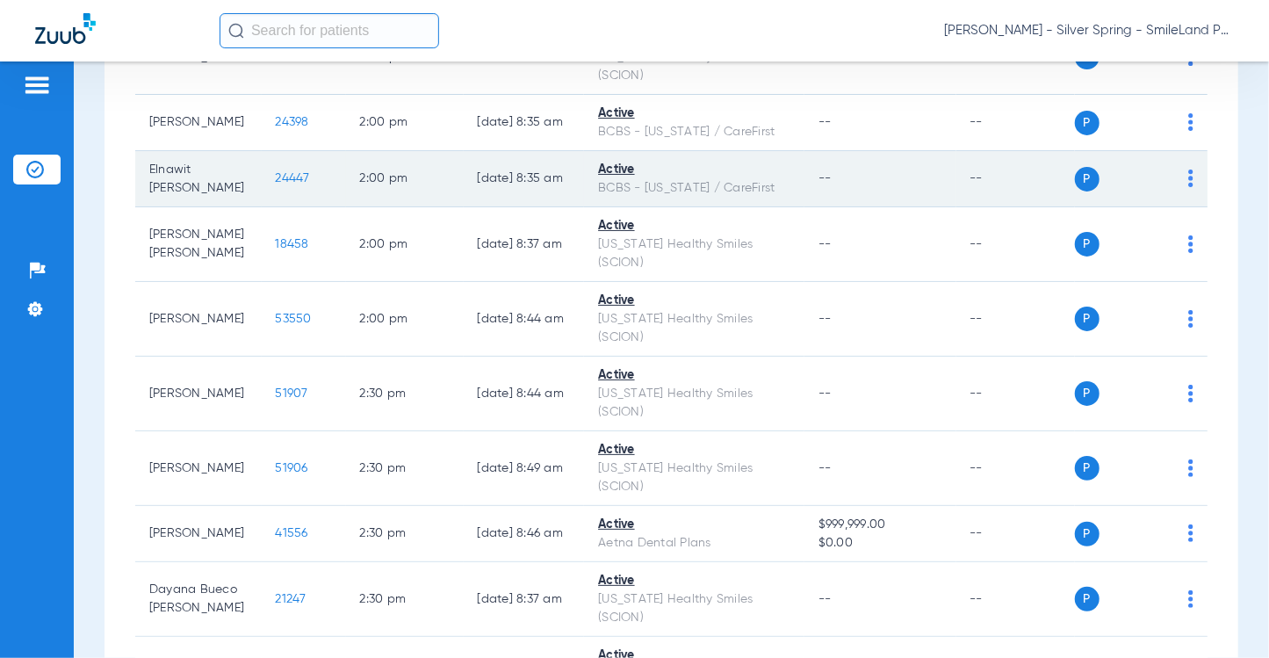
click at [276, 184] on span "24447" at bounding box center [293, 178] width 34 height 12
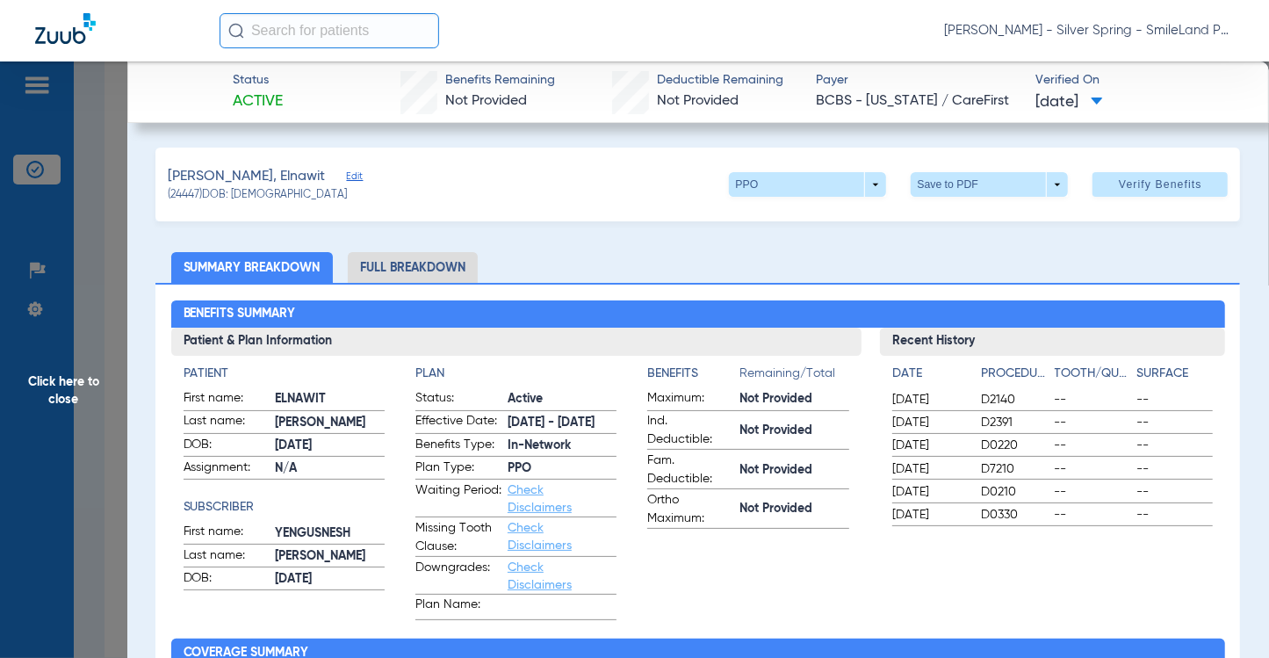
drag, startPoint x: 1236, startPoint y: 357, endPoint x: 416, endPoint y: 225, distance: 830.2
click at [112, 241] on span "Click here to close" at bounding box center [63, 390] width 127 height 658
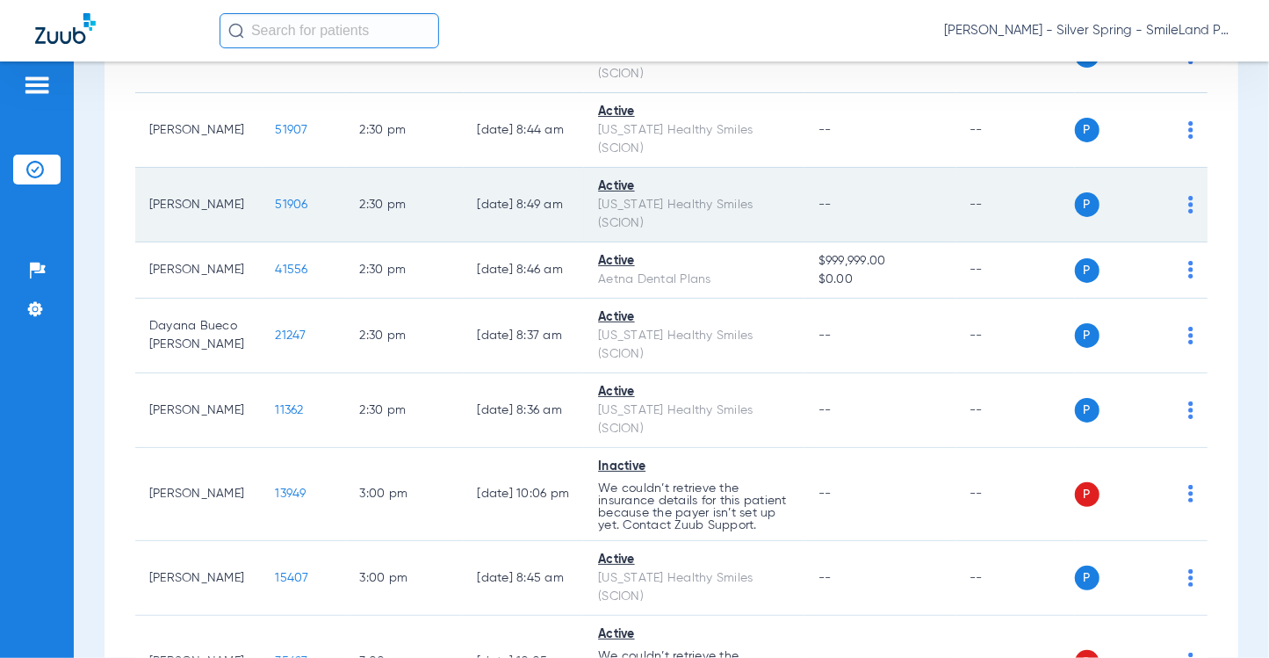
scroll to position [3865, 0]
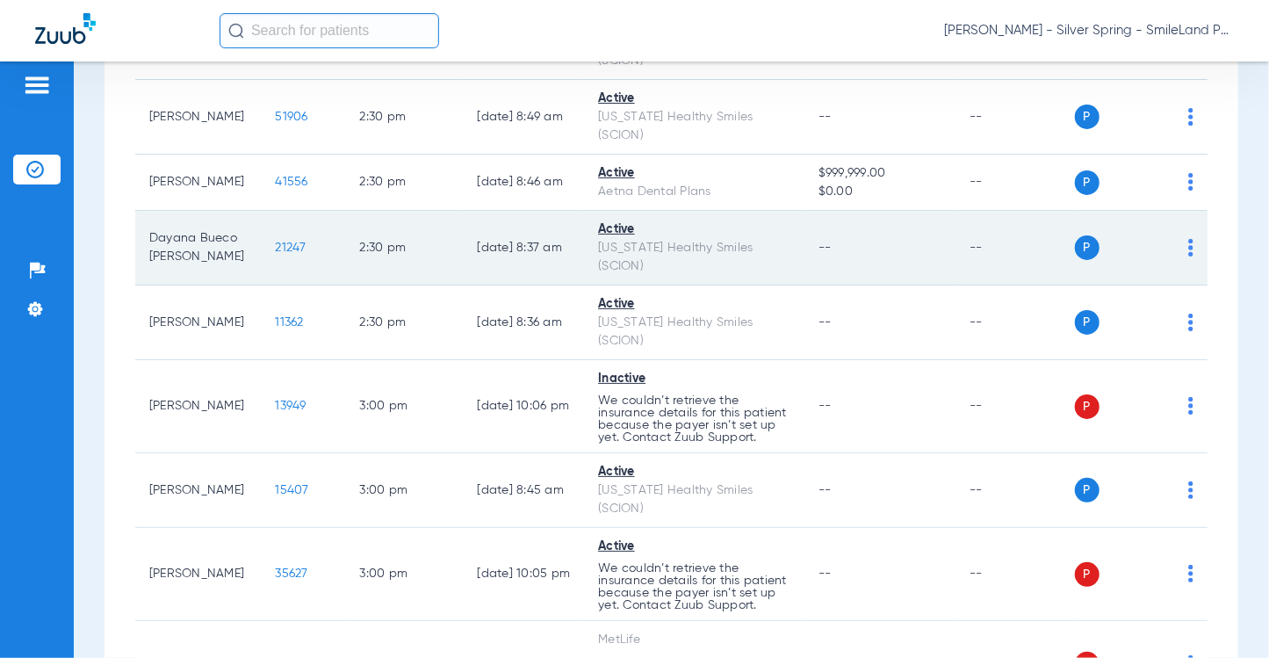
click at [291, 254] on span "21247" at bounding box center [291, 248] width 31 height 12
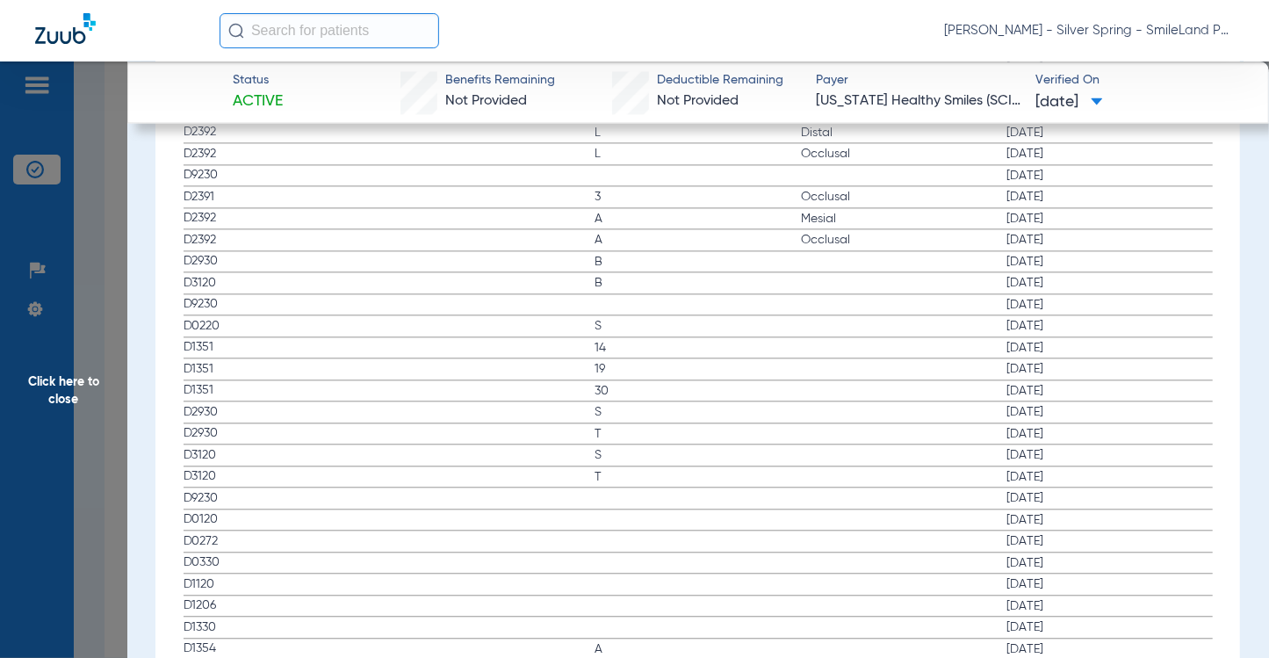
scroll to position [2284, 0]
drag, startPoint x: 1116, startPoint y: 310, endPoint x: 683, endPoint y: 289, distance: 432.7
click at [1116, 321] on span "[DATE]" at bounding box center [1110, 330] width 206 height 18
click at [113, 292] on span "Click here to close" at bounding box center [63, 390] width 127 height 658
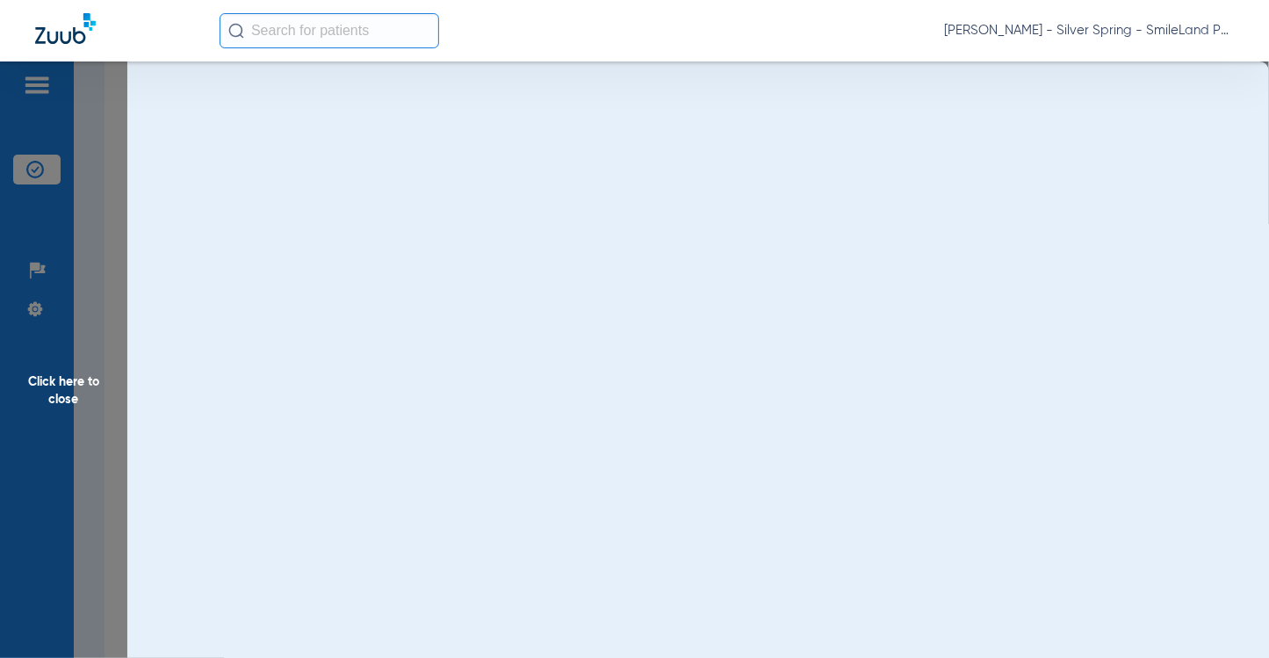
scroll to position [0, 0]
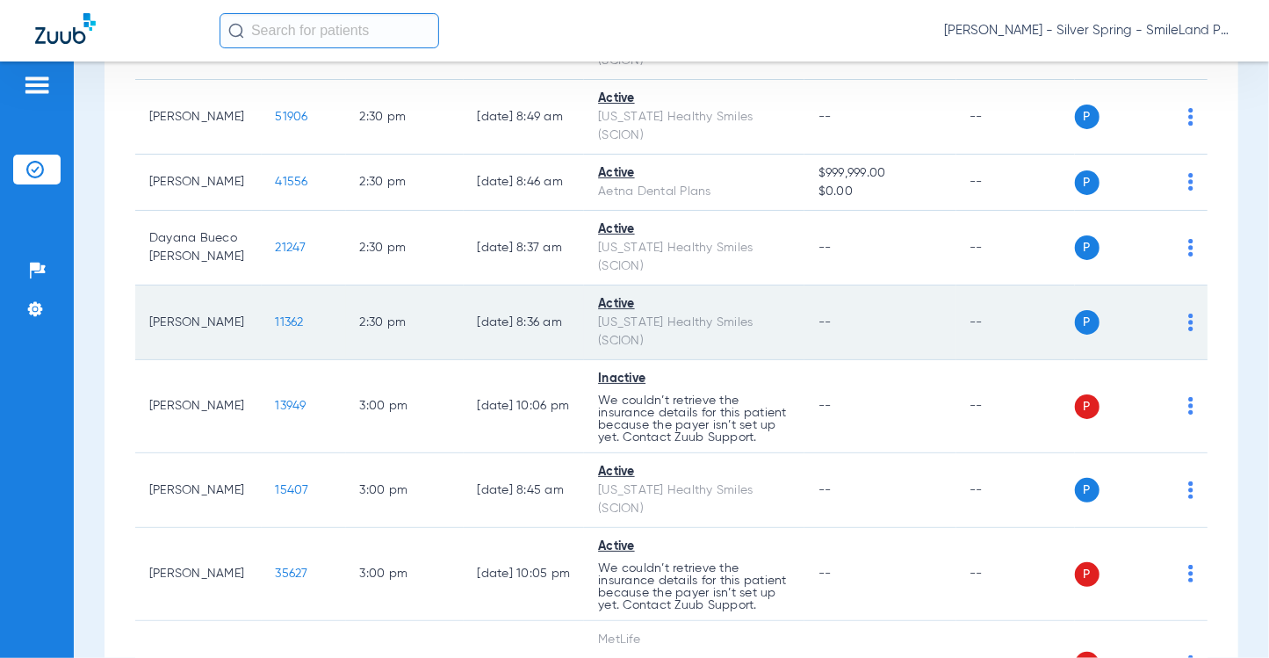
click at [278, 329] on span "11362" at bounding box center [290, 322] width 28 height 12
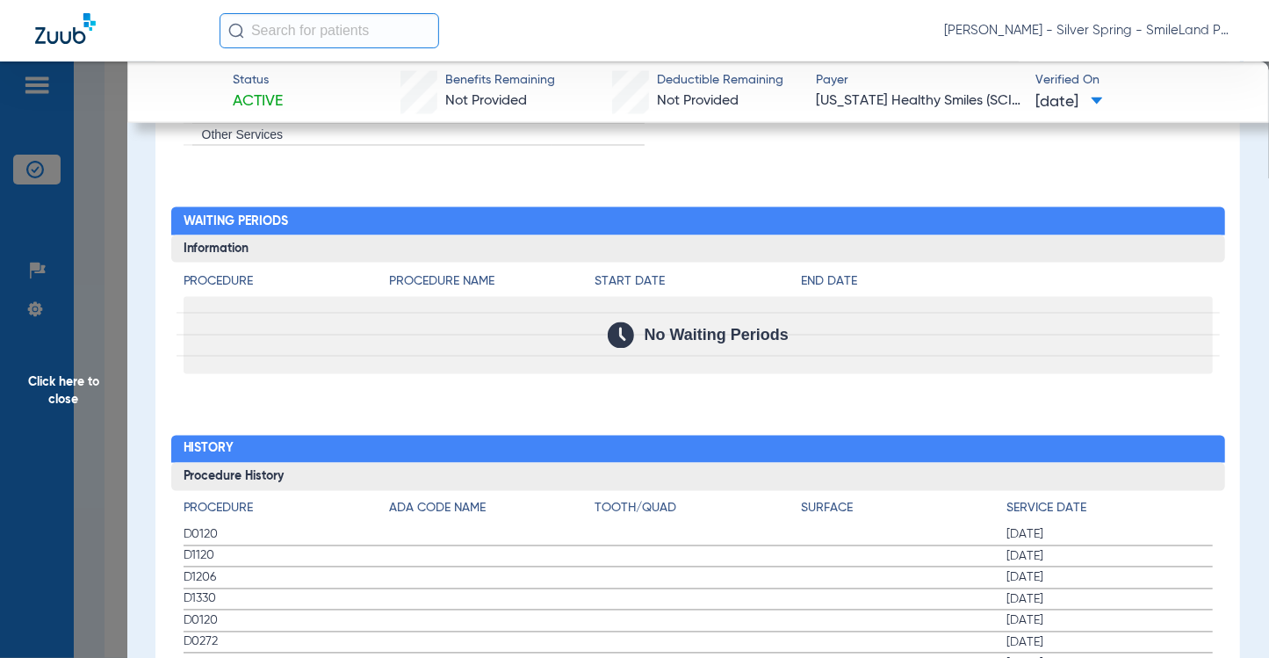
scroll to position [1845, 0]
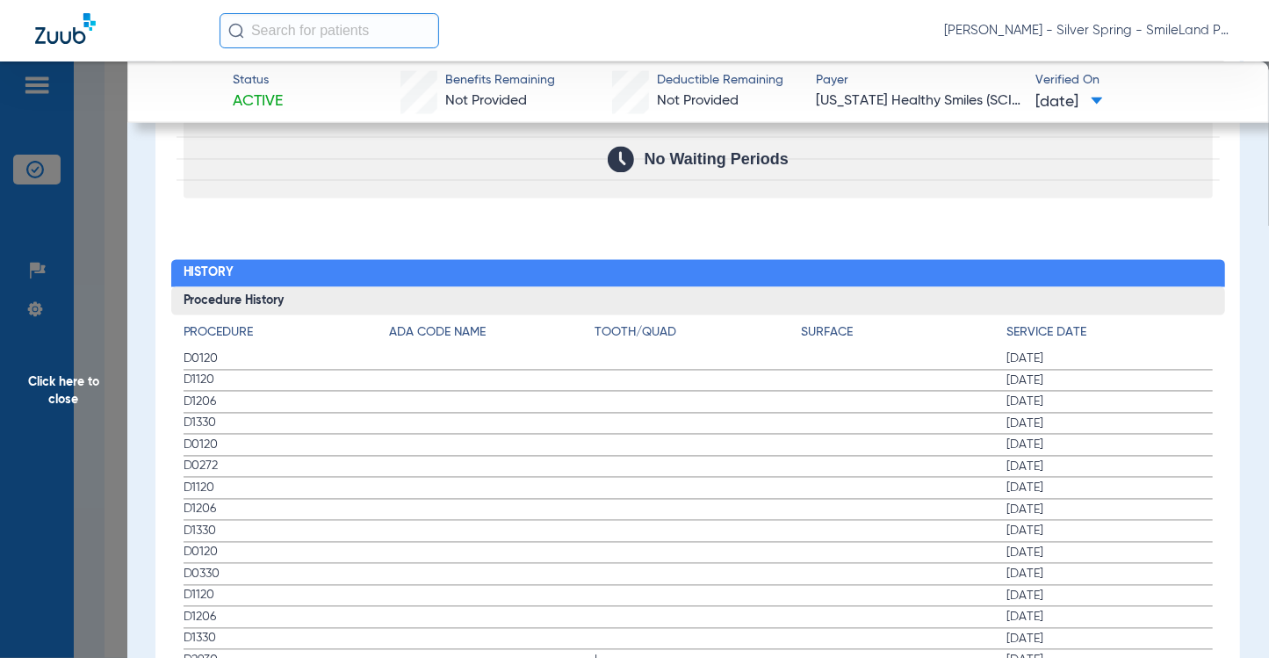
drag, startPoint x: 1107, startPoint y: 303, endPoint x: 188, endPoint y: 249, distance: 920.4
click at [113, 270] on span "Click here to close" at bounding box center [63, 390] width 127 height 658
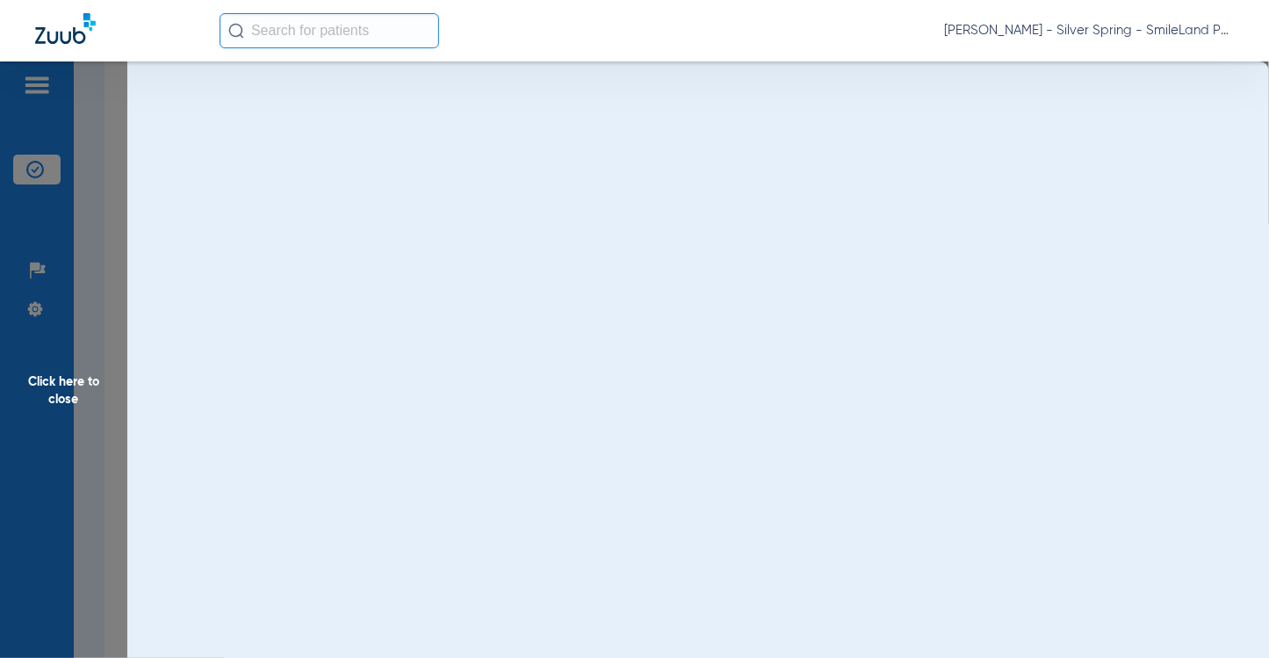
scroll to position [0, 0]
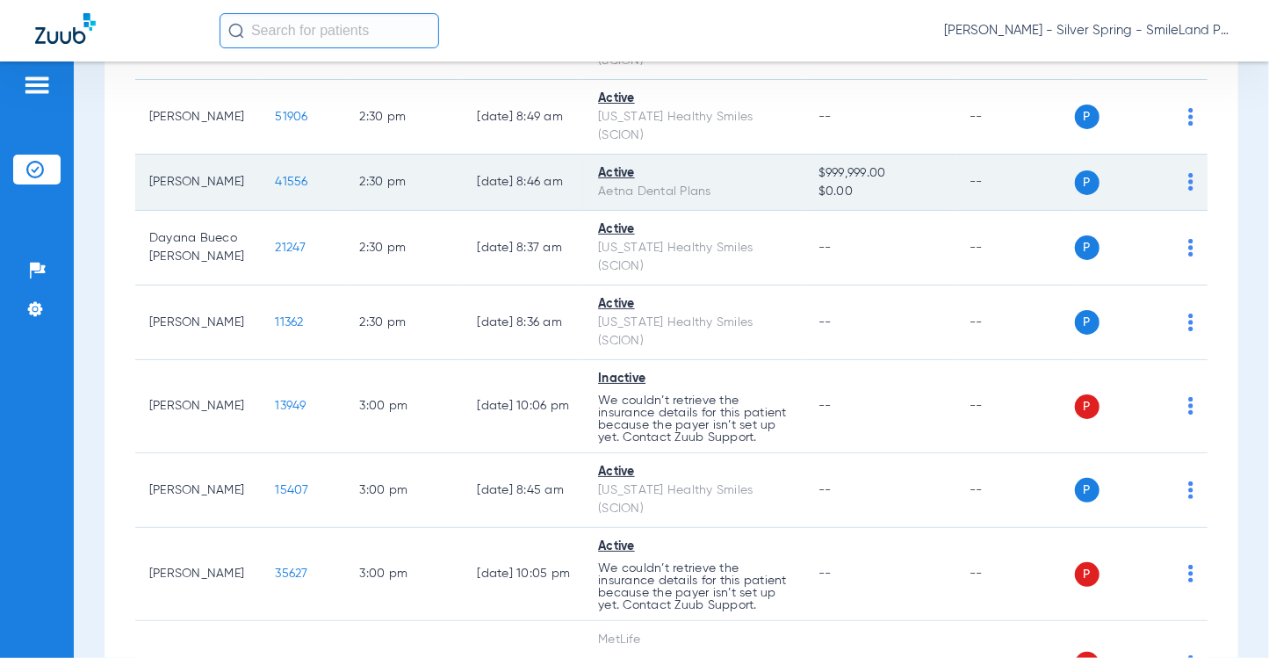
click at [276, 188] on span "41556" at bounding box center [292, 182] width 32 height 12
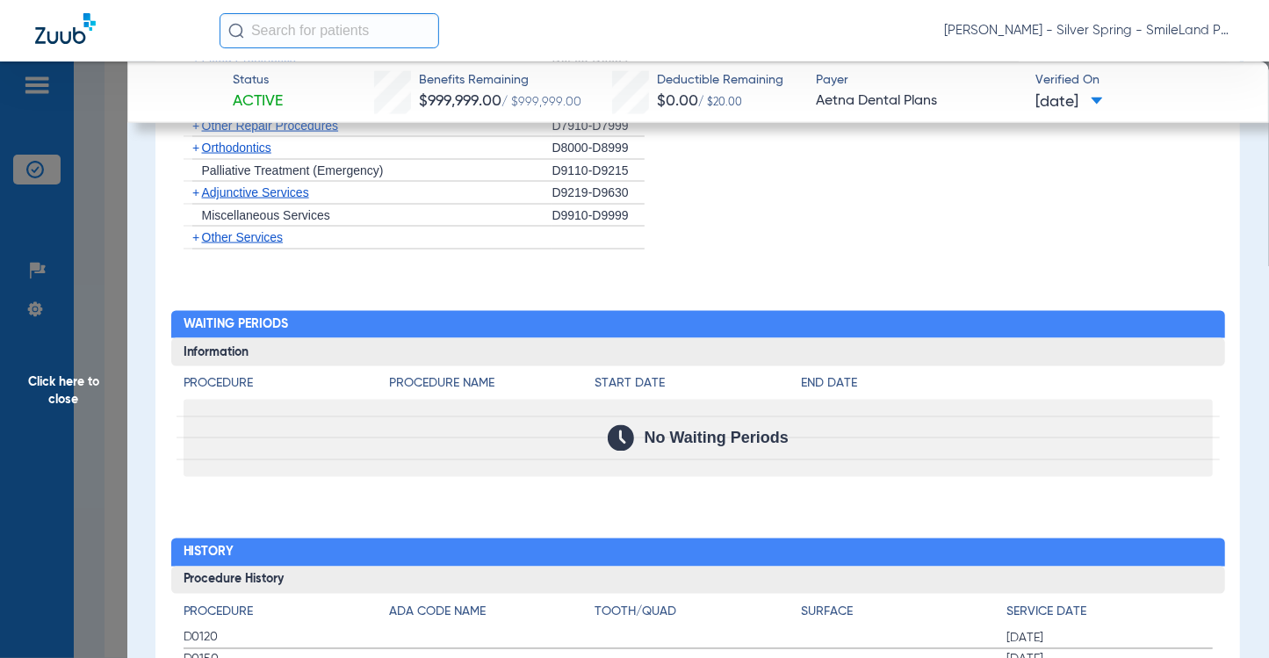
scroll to position [1838, 0]
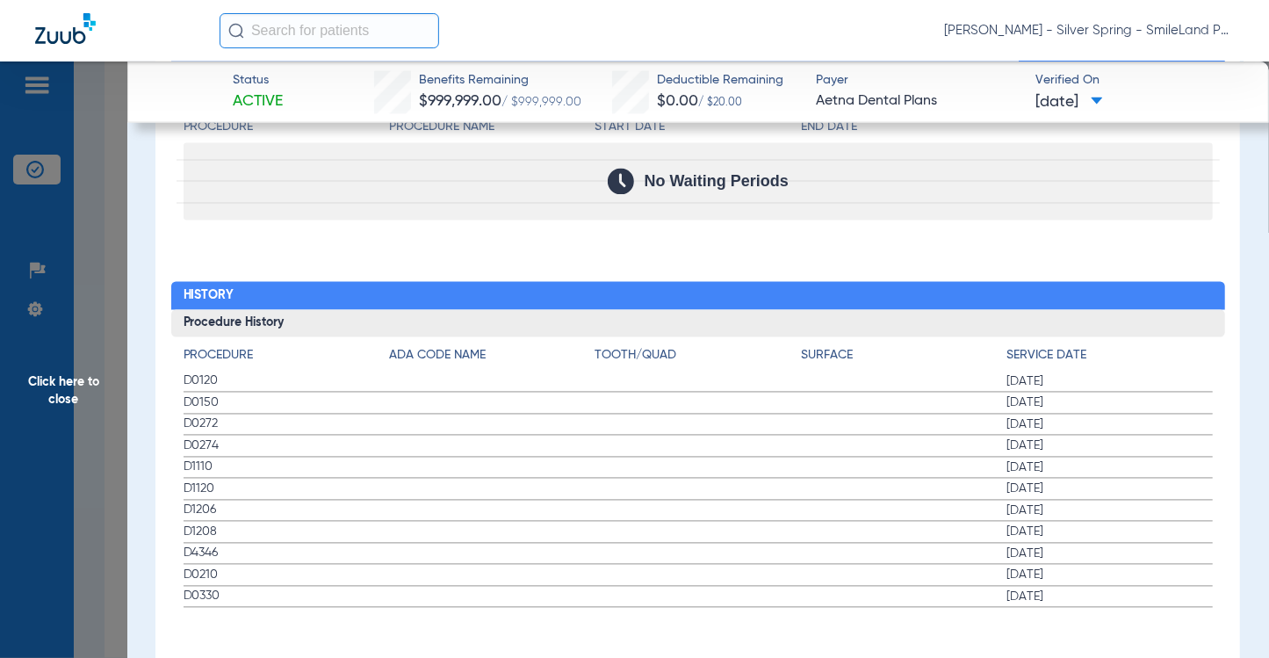
drag, startPoint x: 1130, startPoint y: 308, endPoint x: 136, endPoint y: 281, distance: 993.8
click at [1130, 310] on h3 "Procedure History" at bounding box center [698, 324] width 1054 height 28
click at [117, 285] on span "Click here to close" at bounding box center [63, 390] width 127 height 658
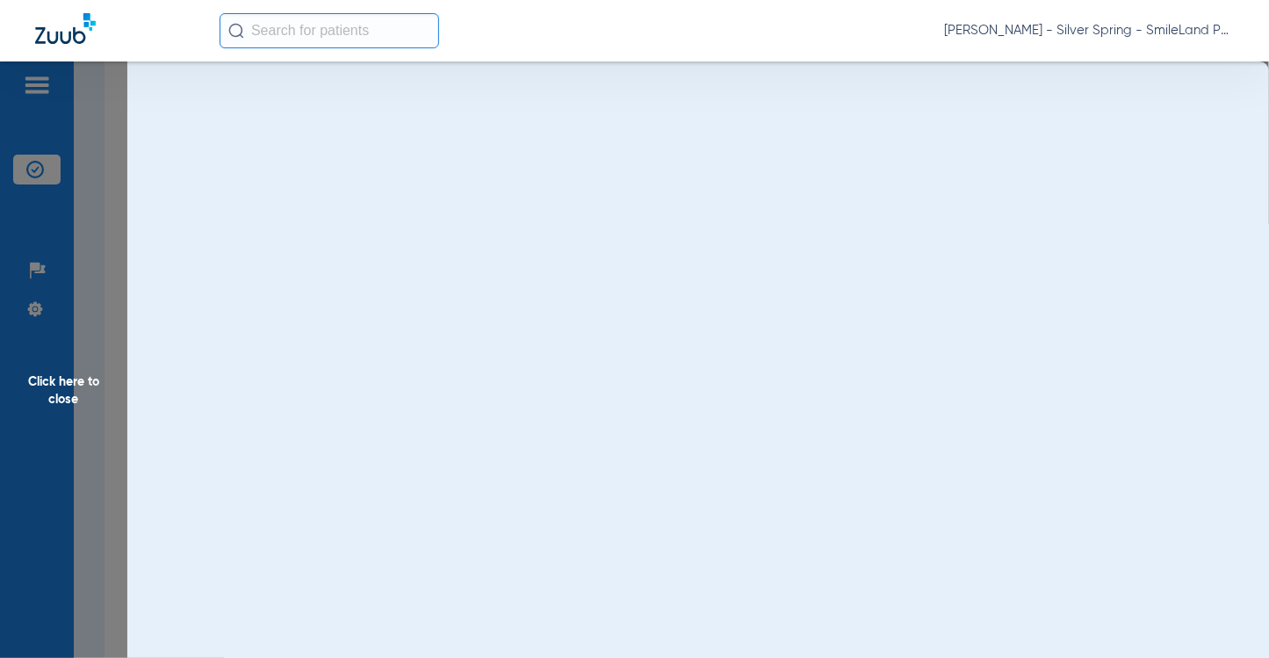
scroll to position [0, 0]
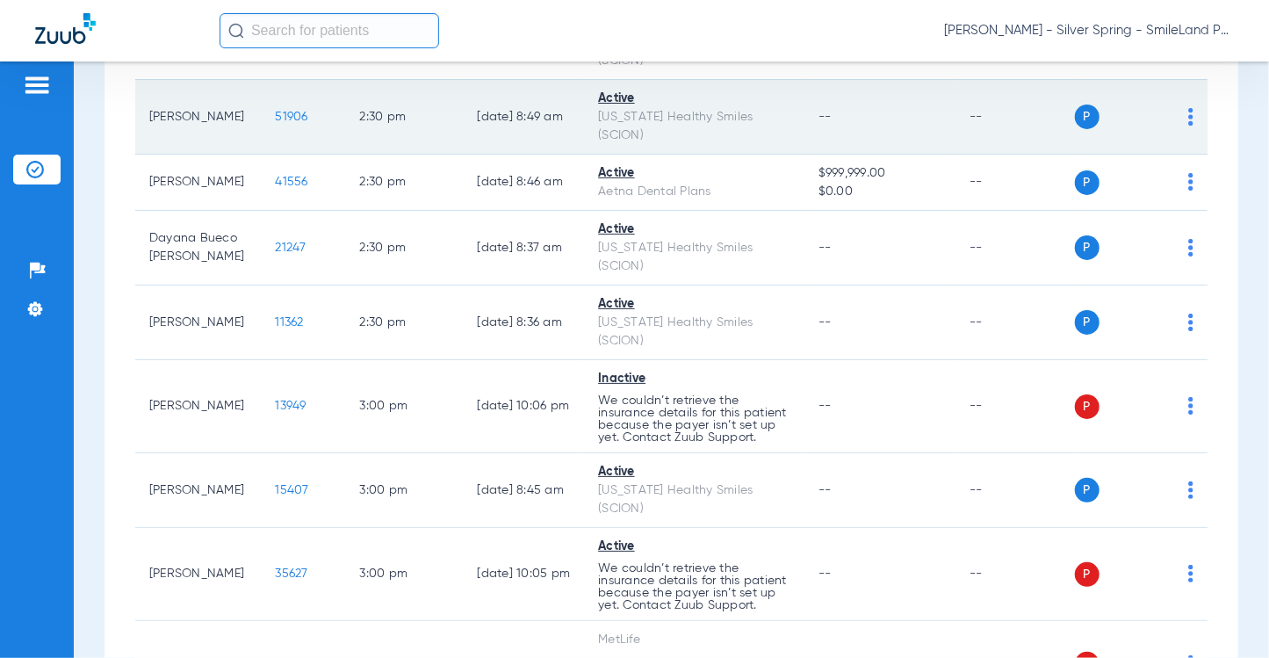
click at [288, 123] on span "51906" at bounding box center [292, 117] width 32 height 12
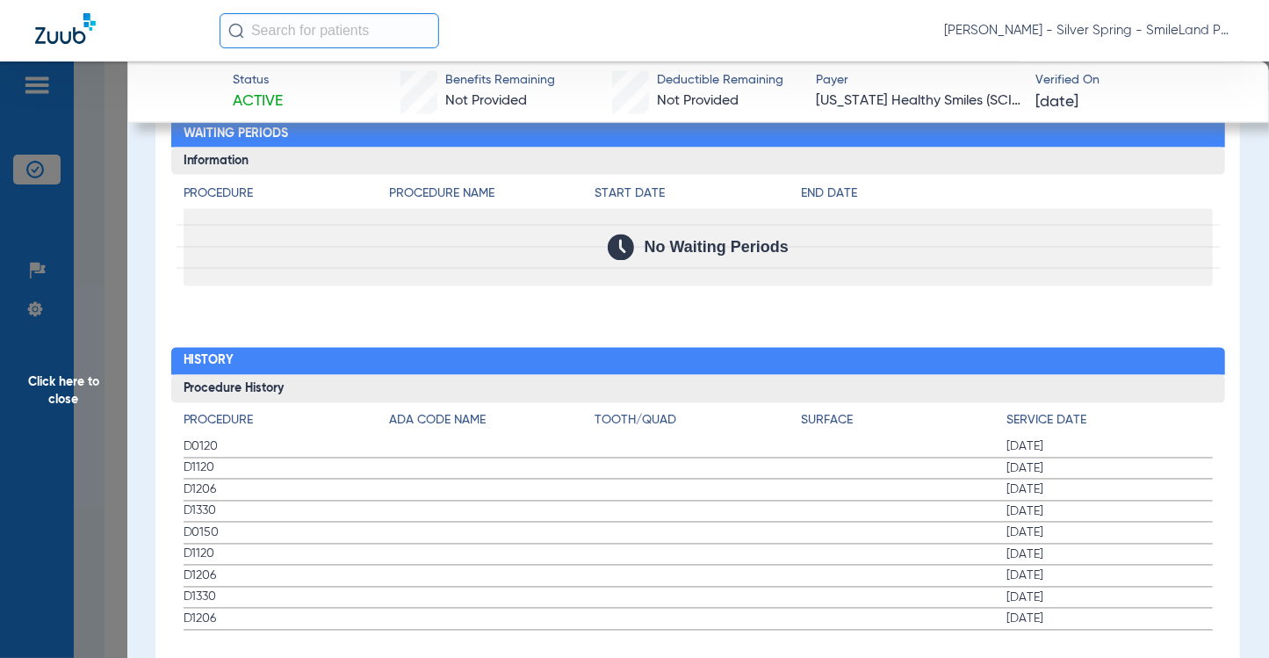
scroll to position [1770, 0]
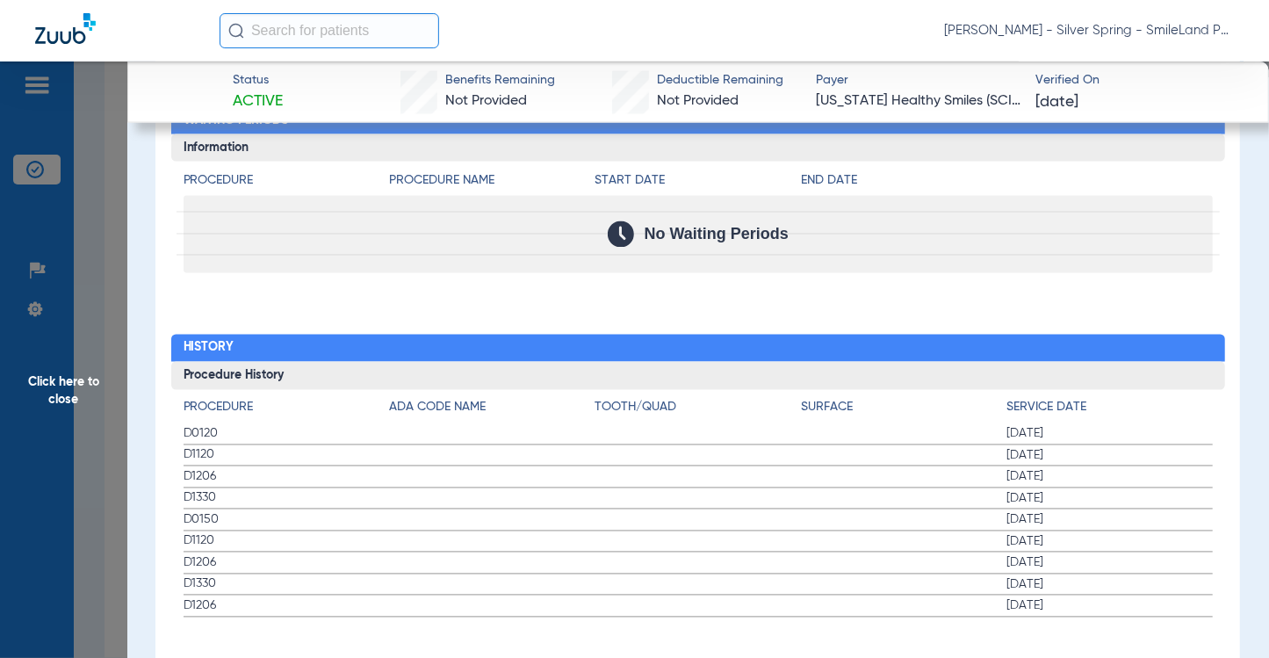
click at [1144, 362] on h3 "Procedure History" at bounding box center [698, 376] width 1054 height 28
click at [104, 280] on span "Click here to close" at bounding box center [63, 390] width 127 height 658
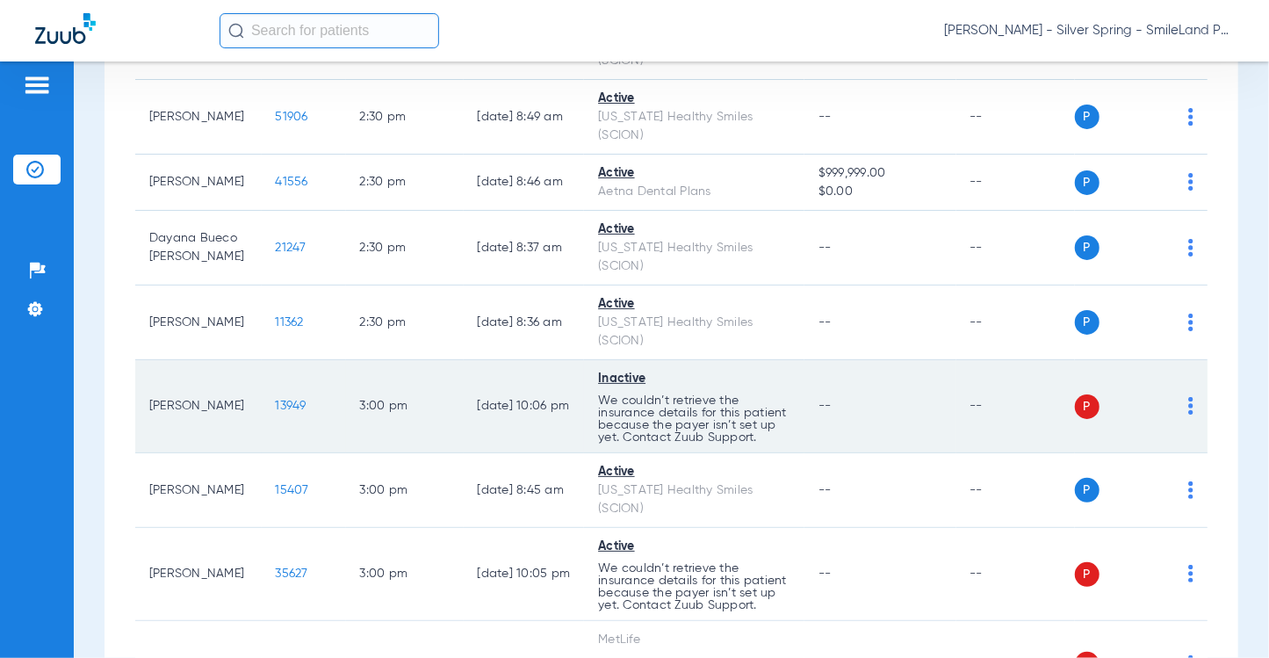
scroll to position [3777, 0]
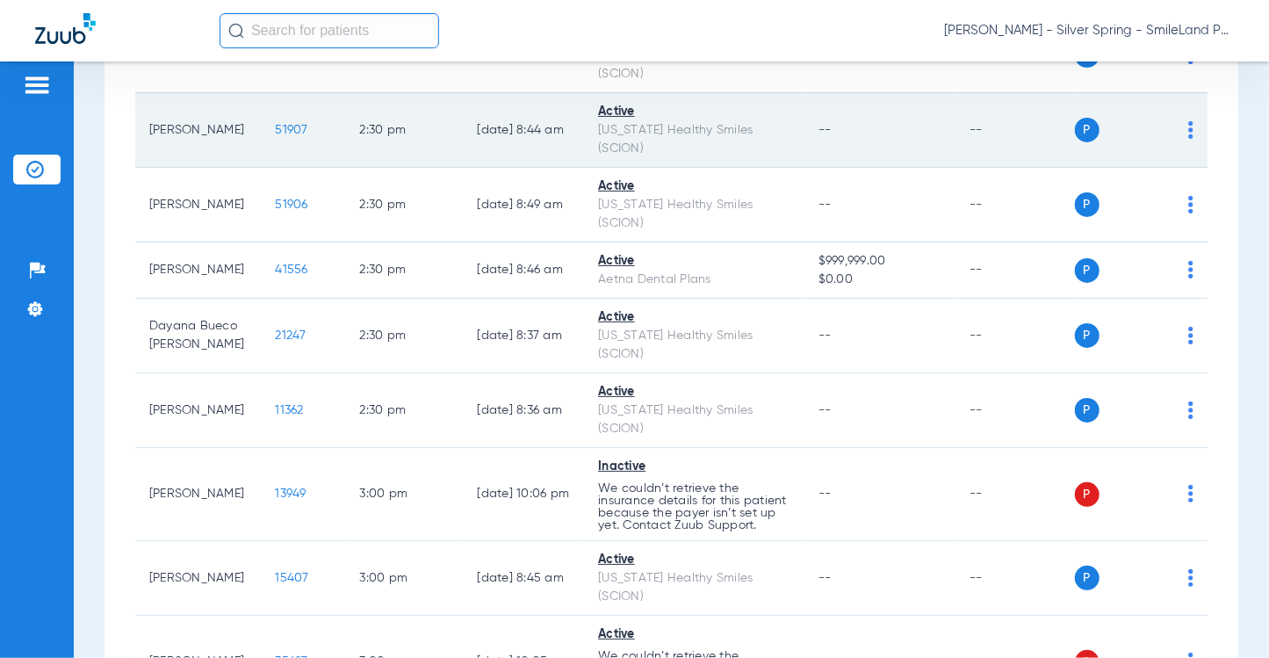
click at [285, 136] on span "51907" at bounding box center [292, 130] width 32 height 12
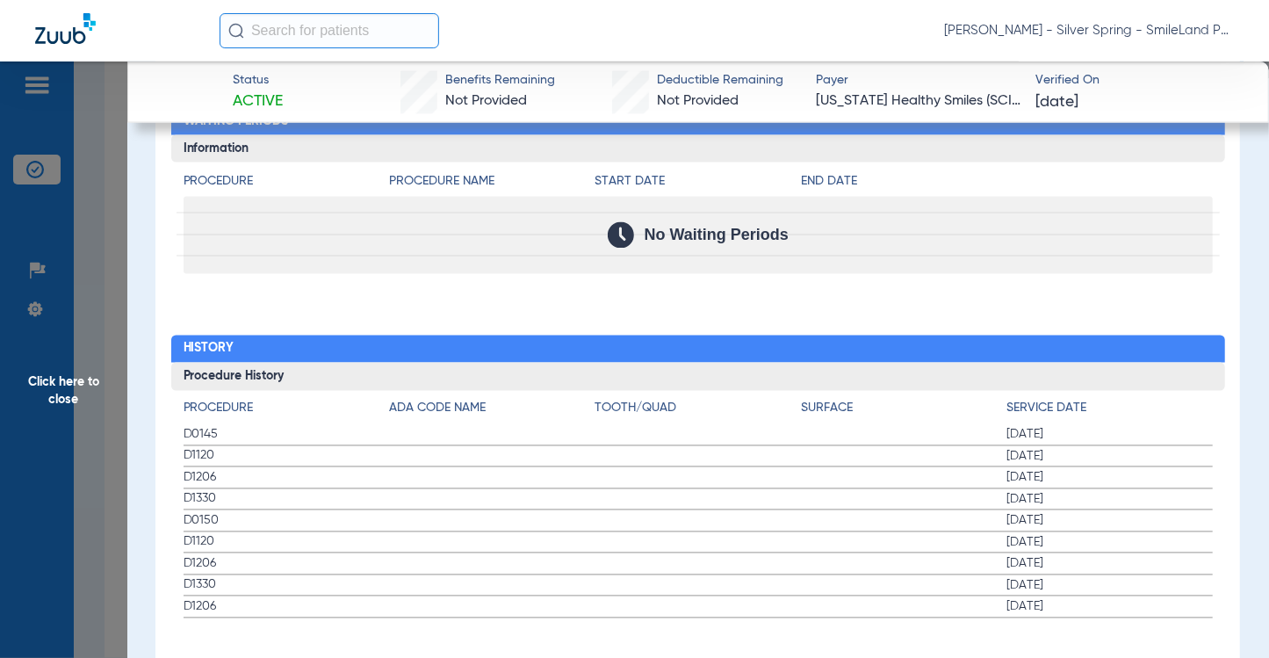
scroll to position [1770, 0]
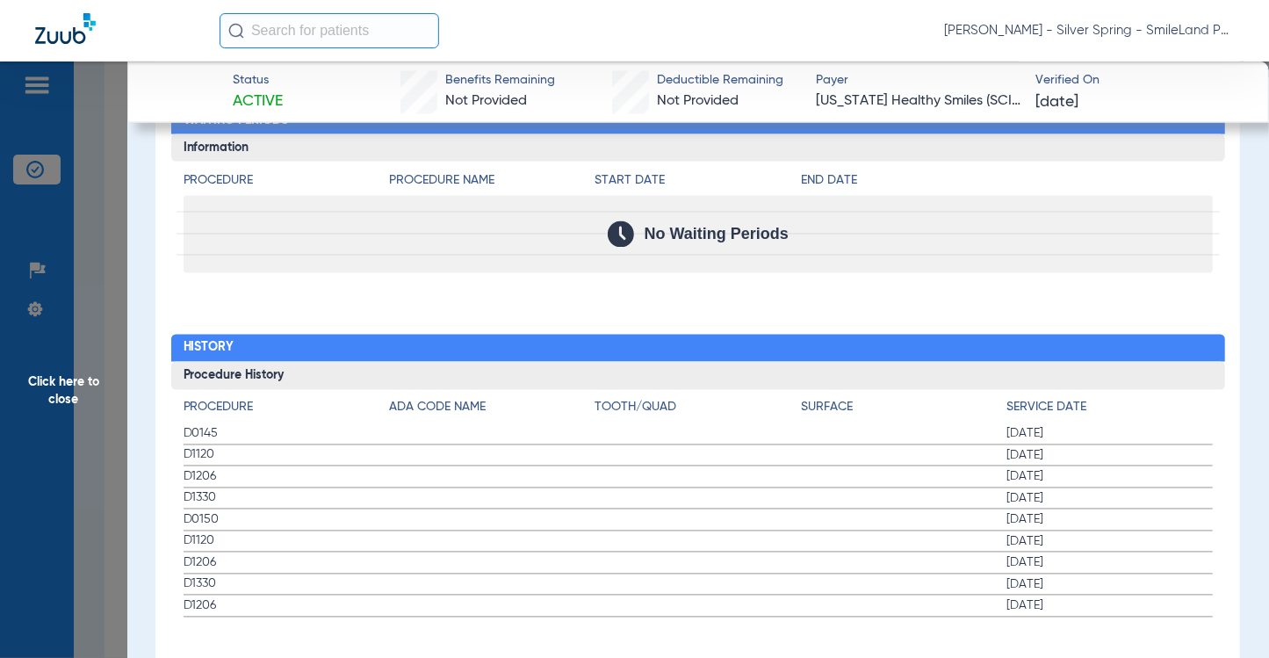
drag, startPoint x: 1215, startPoint y: 328, endPoint x: 307, endPoint y: 184, distance: 919.6
click at [93, 236] on span "Click here to close" at bounding box center [63, 390] width 127 height 658
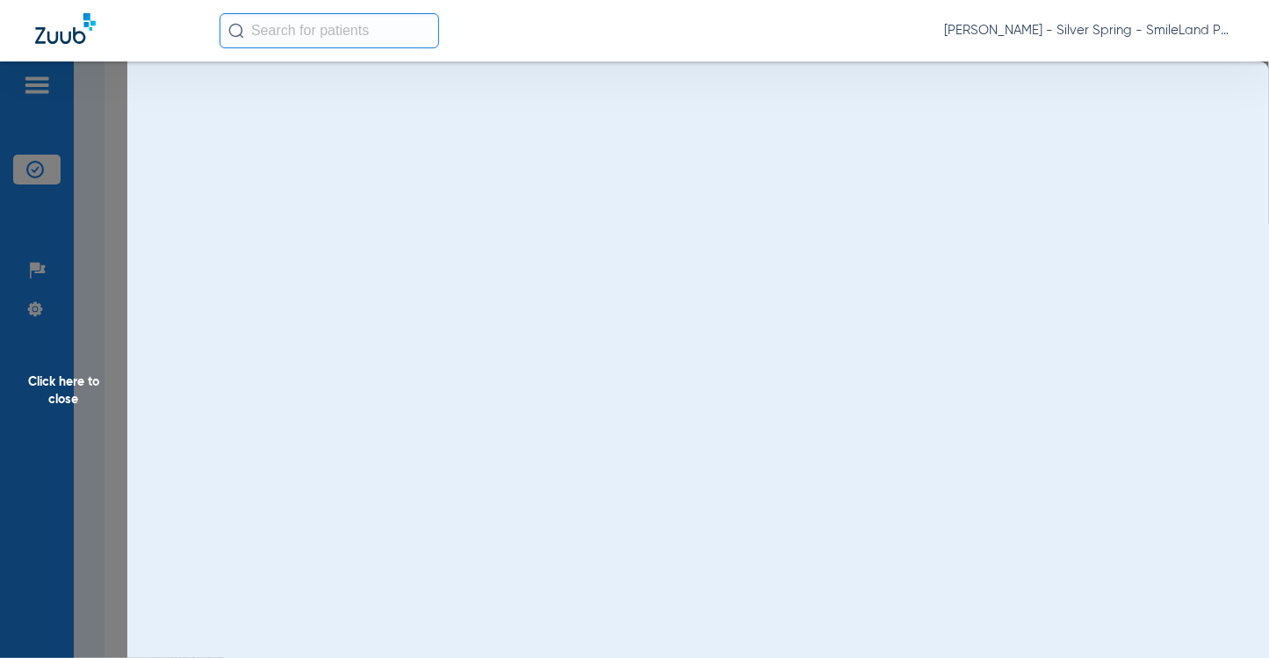
scroll to position [0, 0]
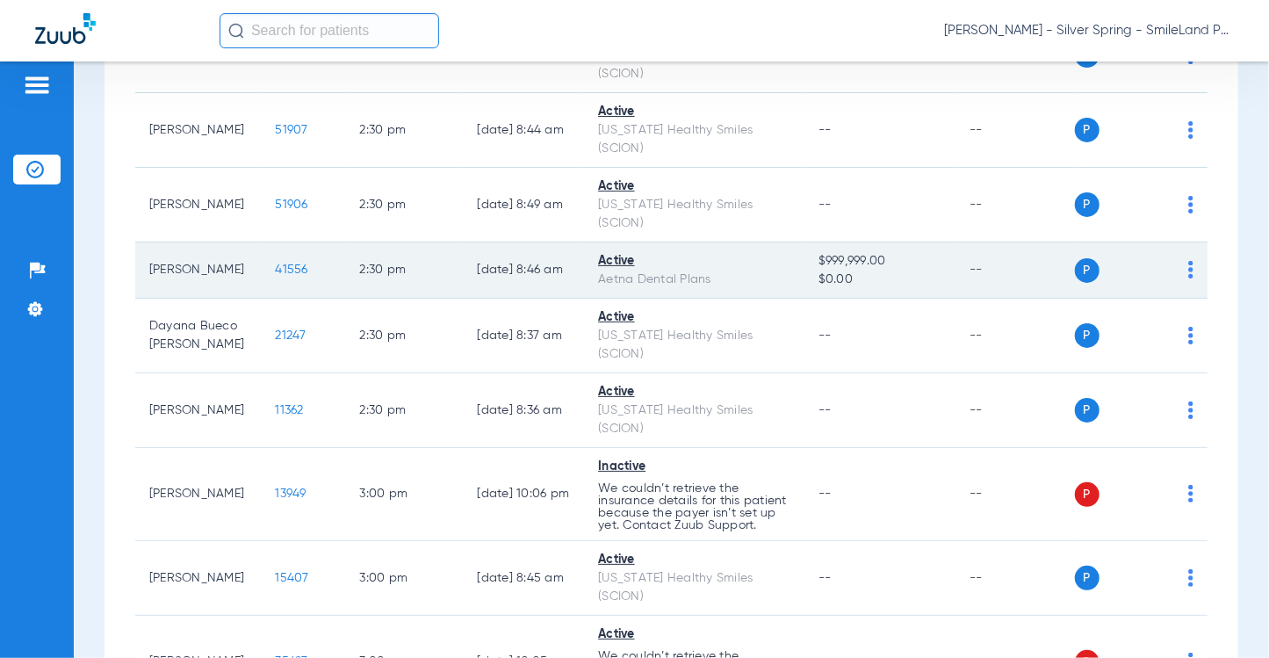
drag, startPoint x: 1221, startPoint y: 307, endPoint x: 934, endPoint y: 298, distance: 287.4
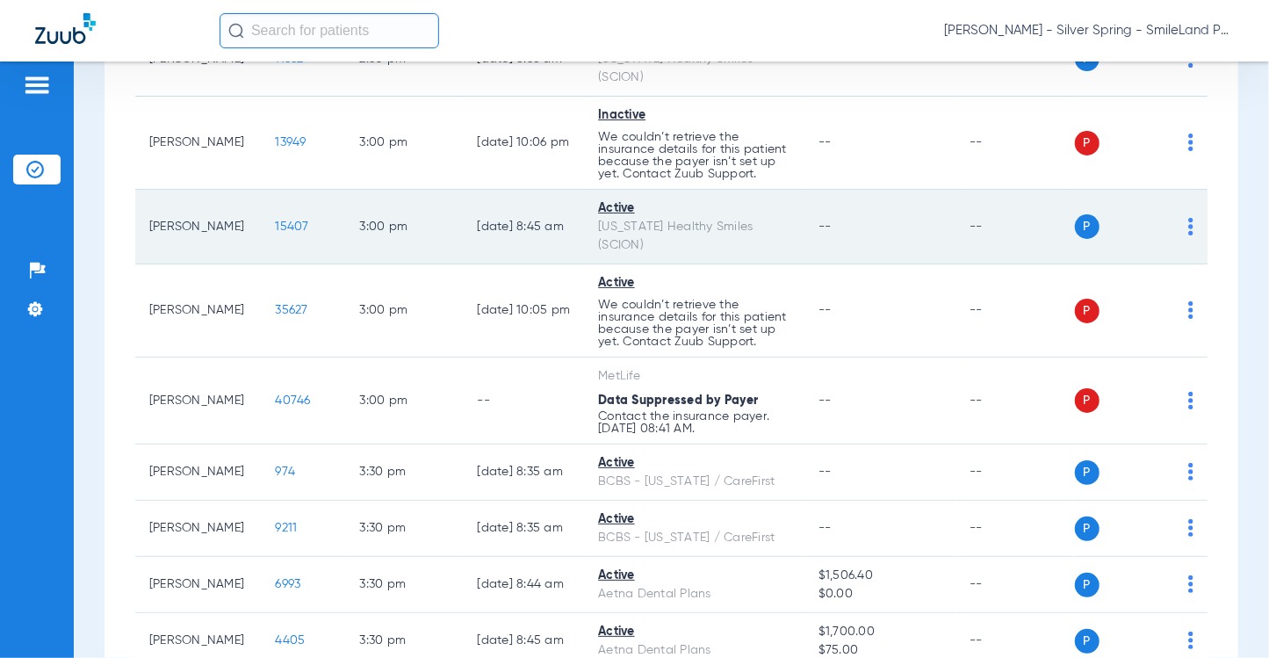
scroll to position [4216, 0]
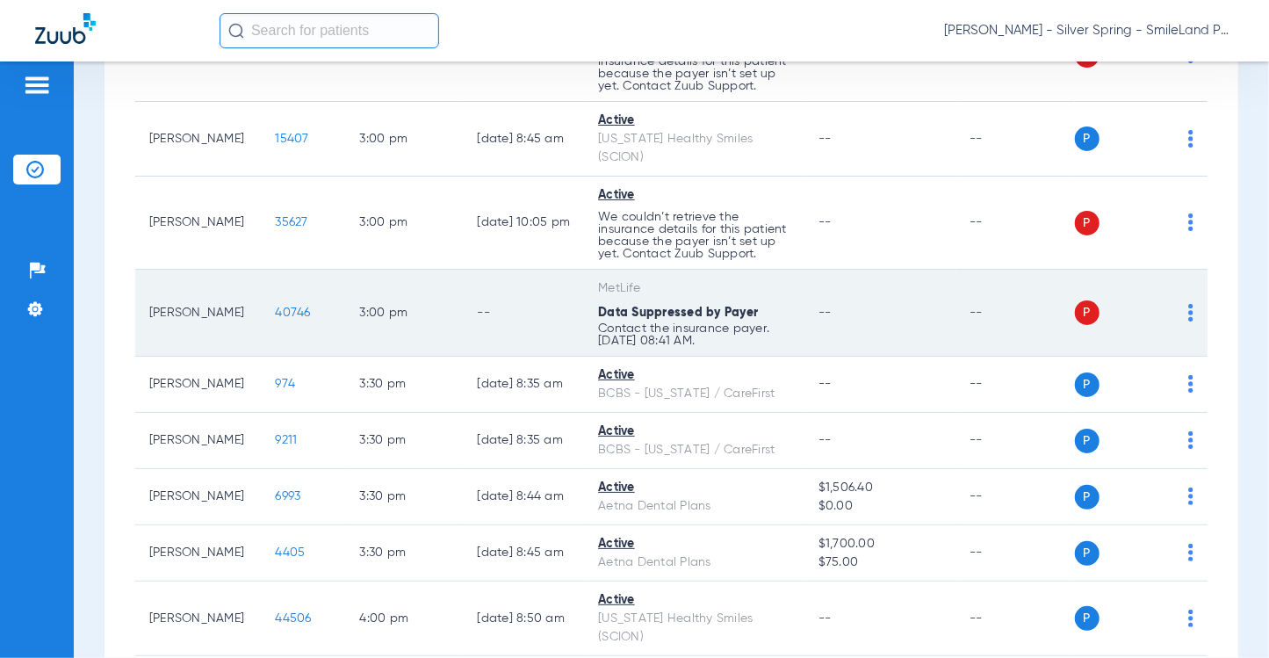
click at [276, 319] on span "40746" at bounding box center [293, 313] width 35 height 12
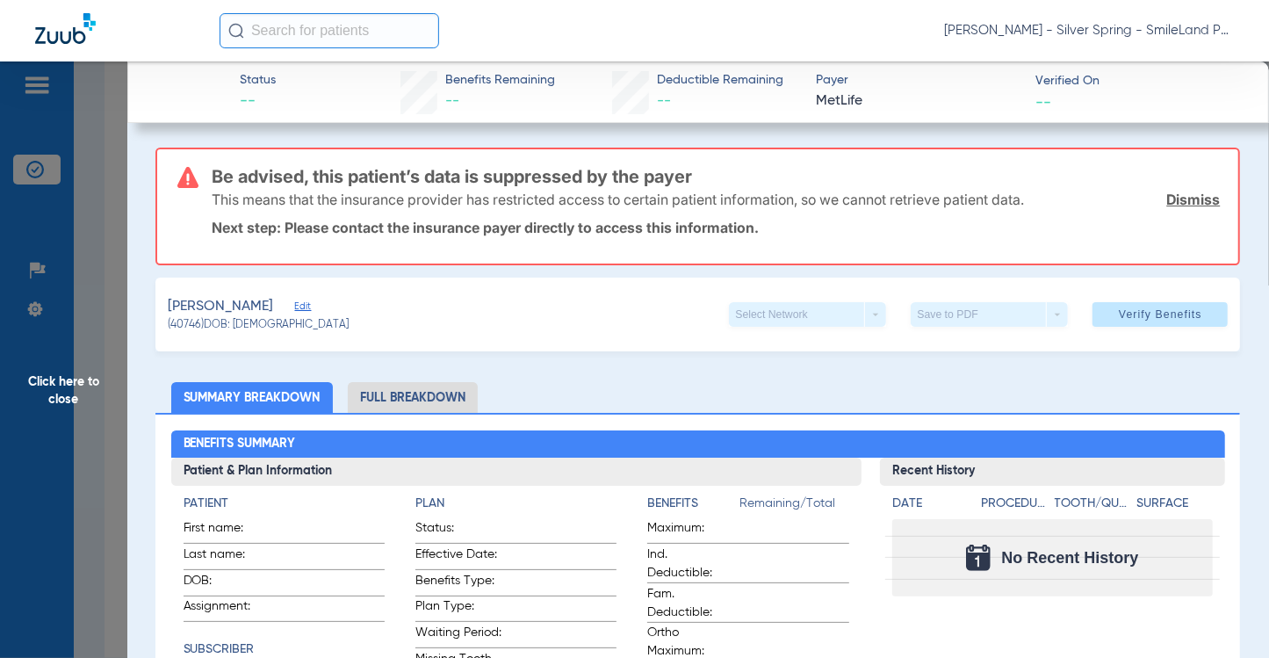
click at [107, 265] on span "Click here to close" at bounding box center [63, 390] width 127 height 658
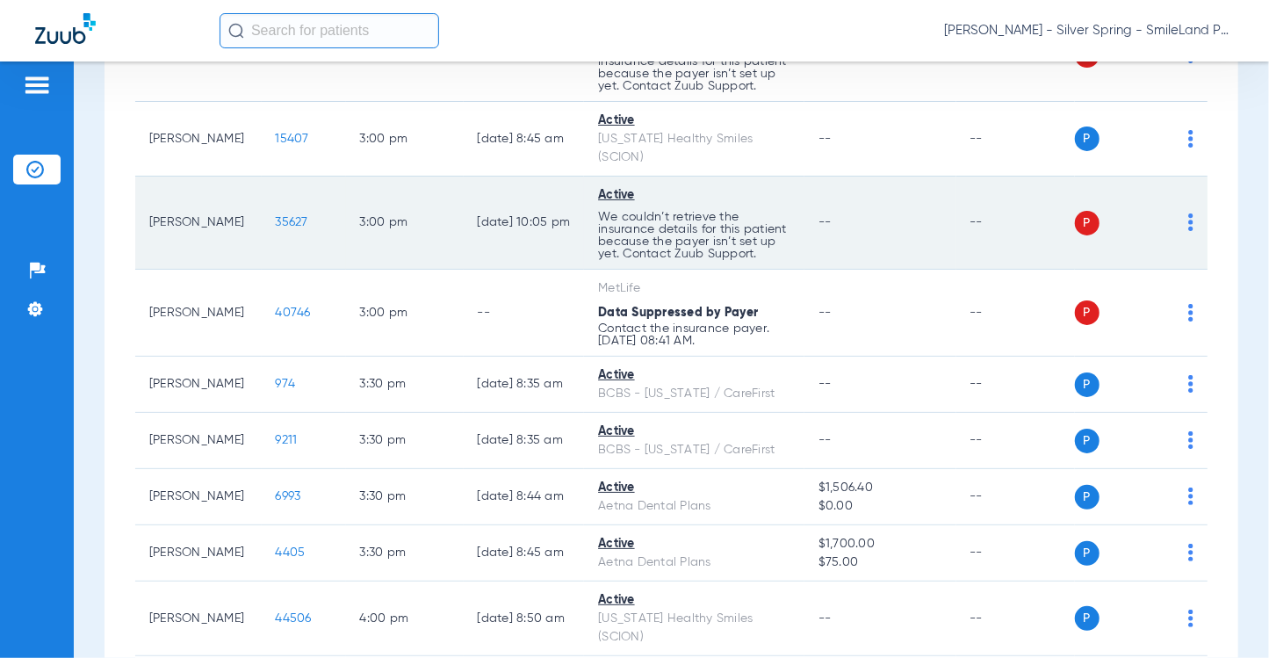
click at [276, 228] on span "35627" at bounding box center [292, 222] width 32 height 12
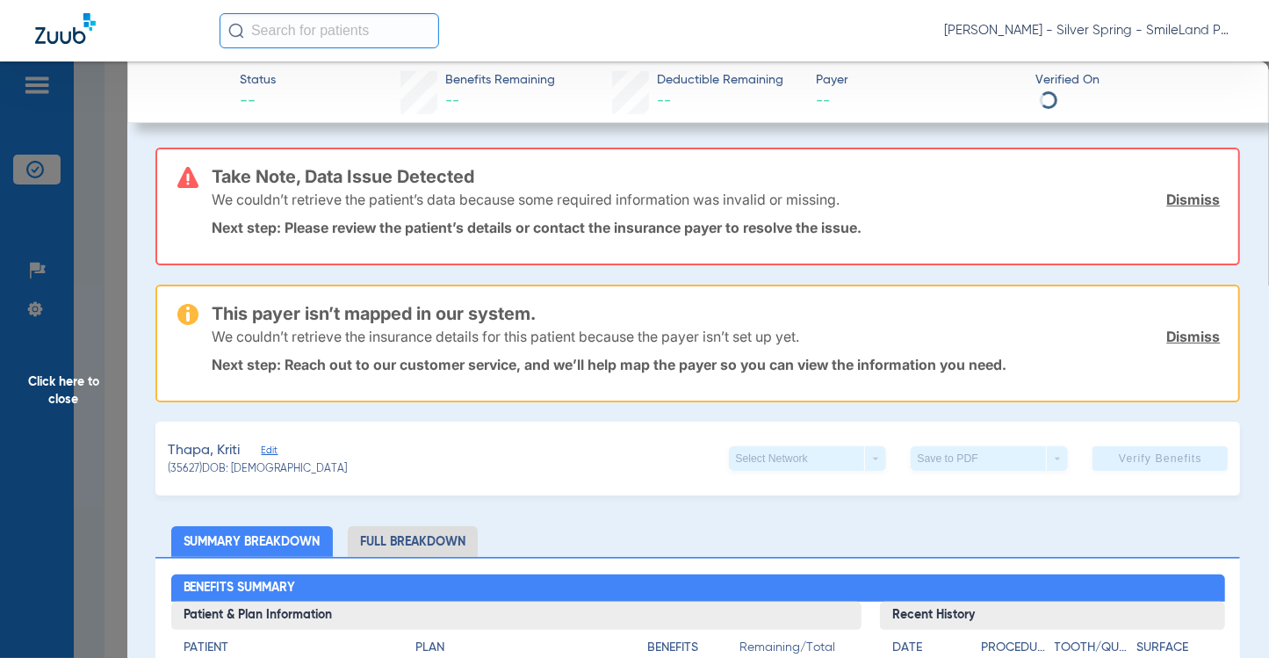
click at [83, 298] on span "Click here to close" at bounding box center [63, 390] width 127 height 658
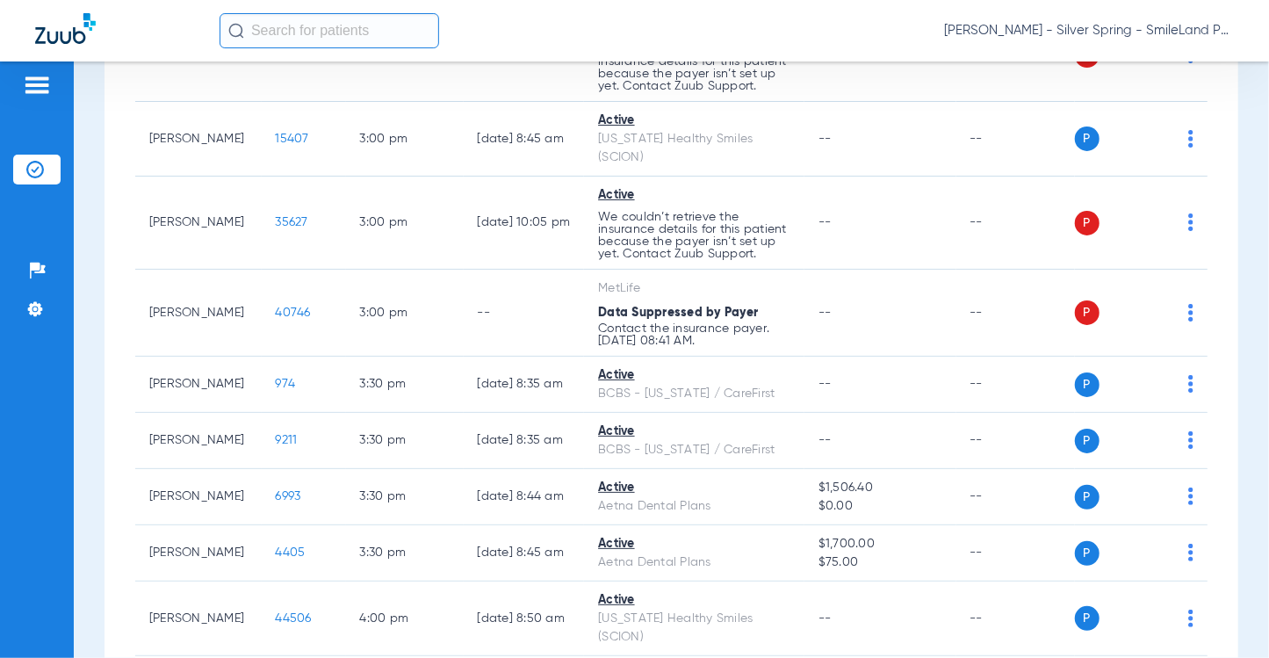
drag, startPoint x: 1247, startPoint y: 162, endPoint x: 993, endPoint y: 18, distance: 292.2
click at [1247, 162] on div "Schedule Insurance Verification History Last Appt. Sync Time: [DATE] - 10:41 AM…" at bounding box center [671, 359] width 1195 height 596
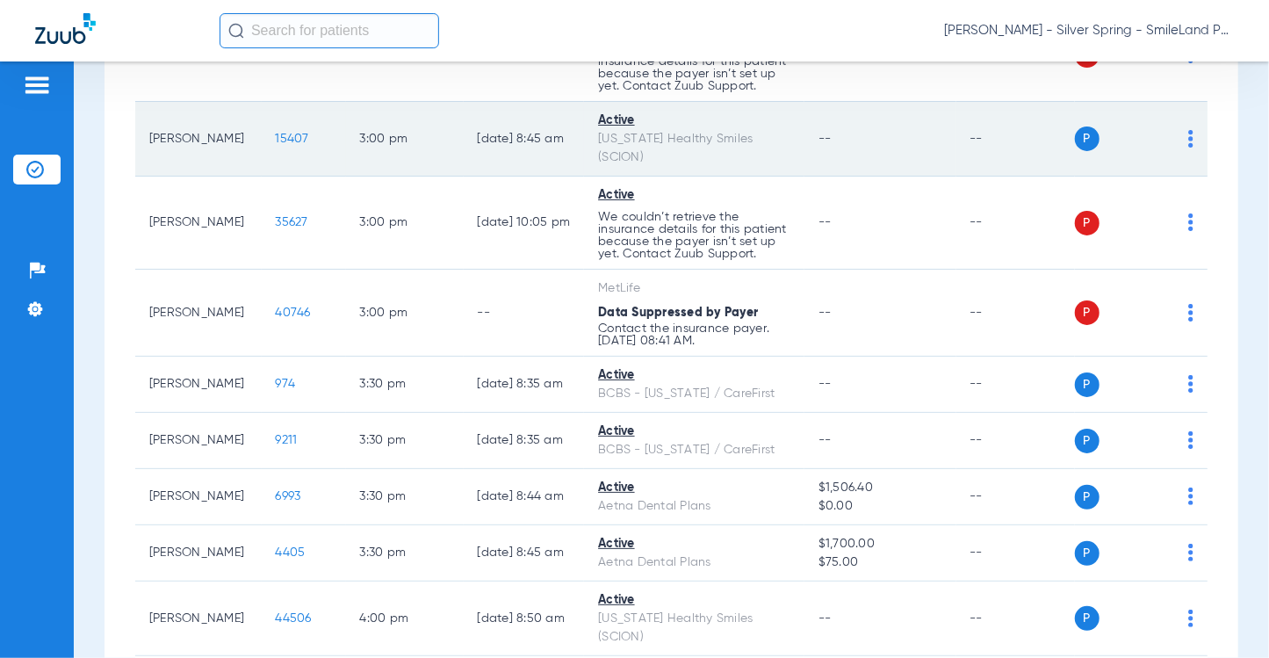
click at [290, 145] on span "15407" at bounding box center [292, 139] width 33 height 12
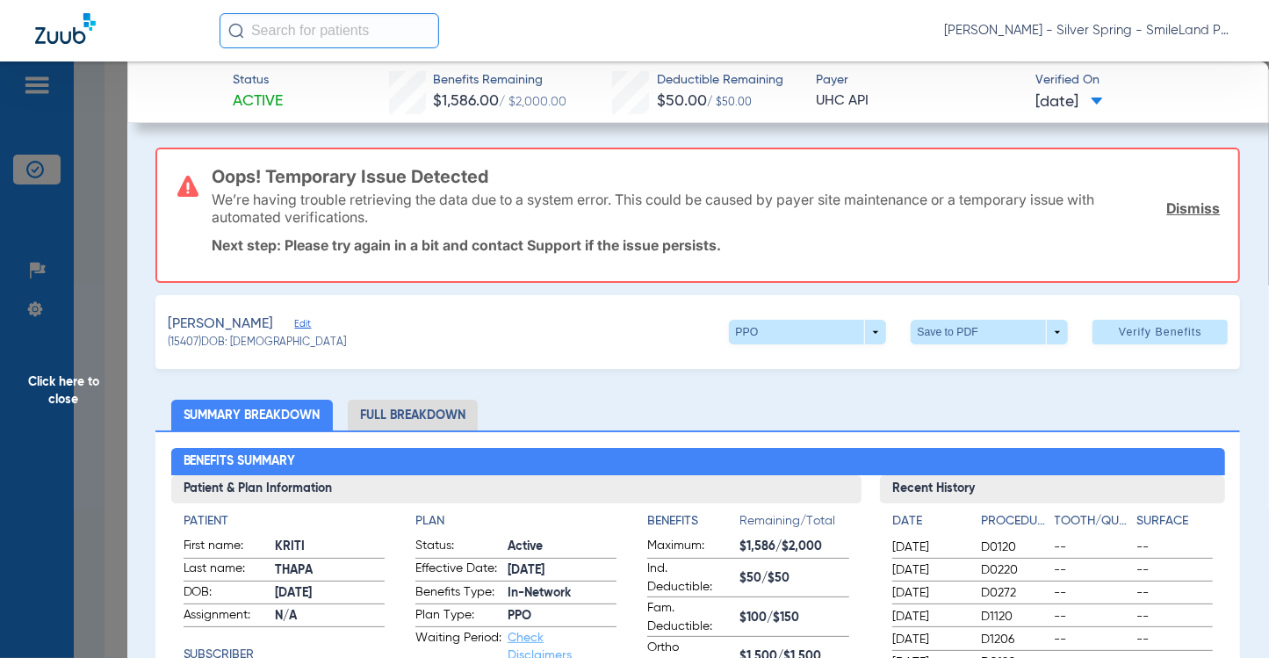
click at [99, 231] on span "Click here to close" at bounding box center [63, 390] width 127 height 658
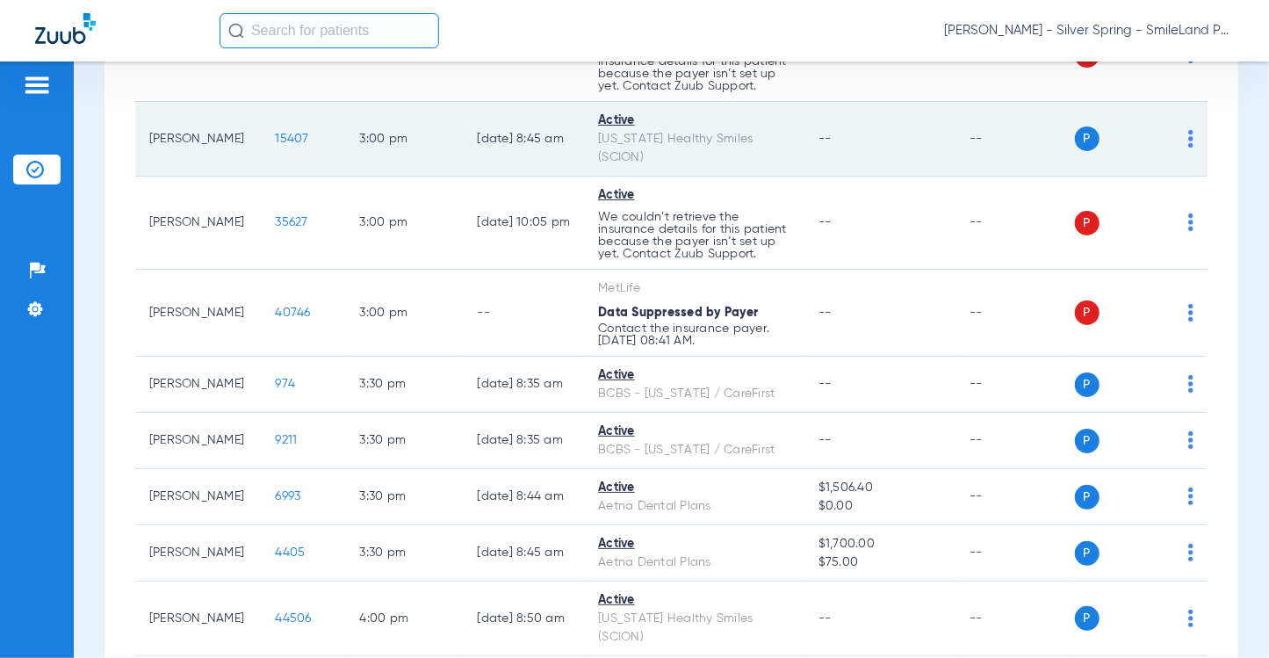
click at [276, 145] on span "15407" at bounding box center [292, 139] width 33 height 12
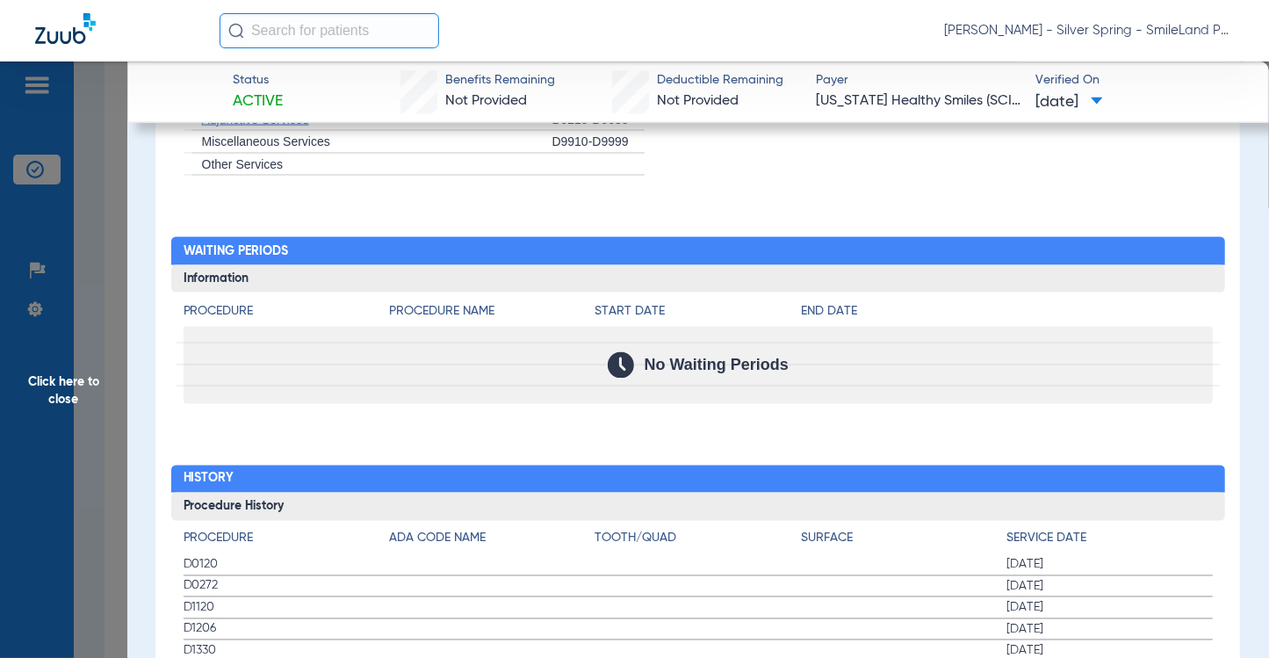
scroll to position [1845, 0]
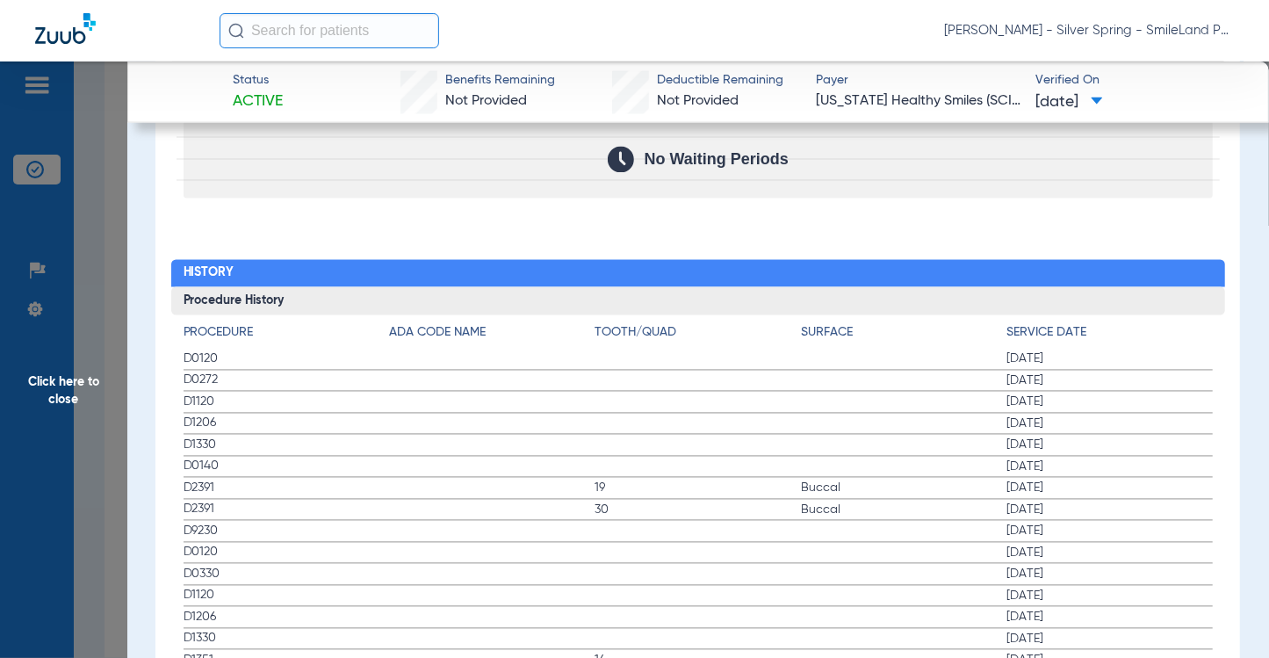
drag, startPoint x: 1193, startPoint y: 215, endPoint x: 264, endPoint y: 194, distance: 928.7
click at [1193, 215] on div "Procedure Benefits Disclaimers The Service History displayed above is the last …" at bounding box center [697, 411] width 1085 height 2482
click at [67, 219] on span "Click here to close" at bounding box center [63, 390] width 127 height 658
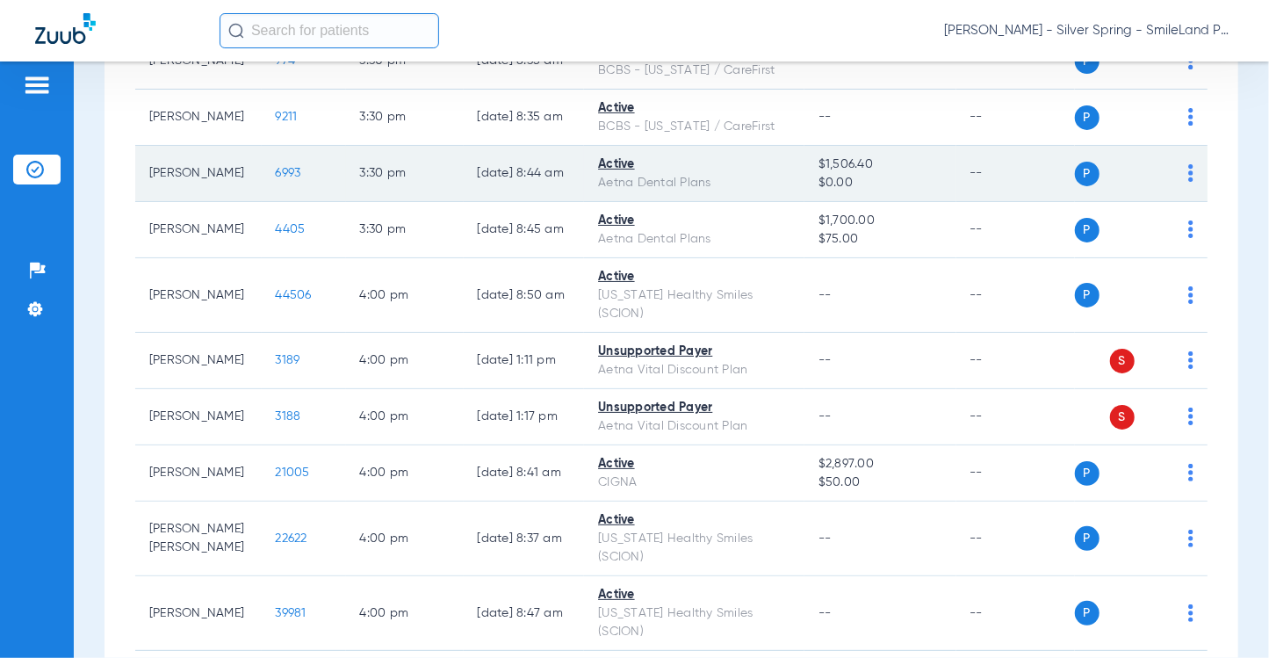
scroll to position [4568, 0]
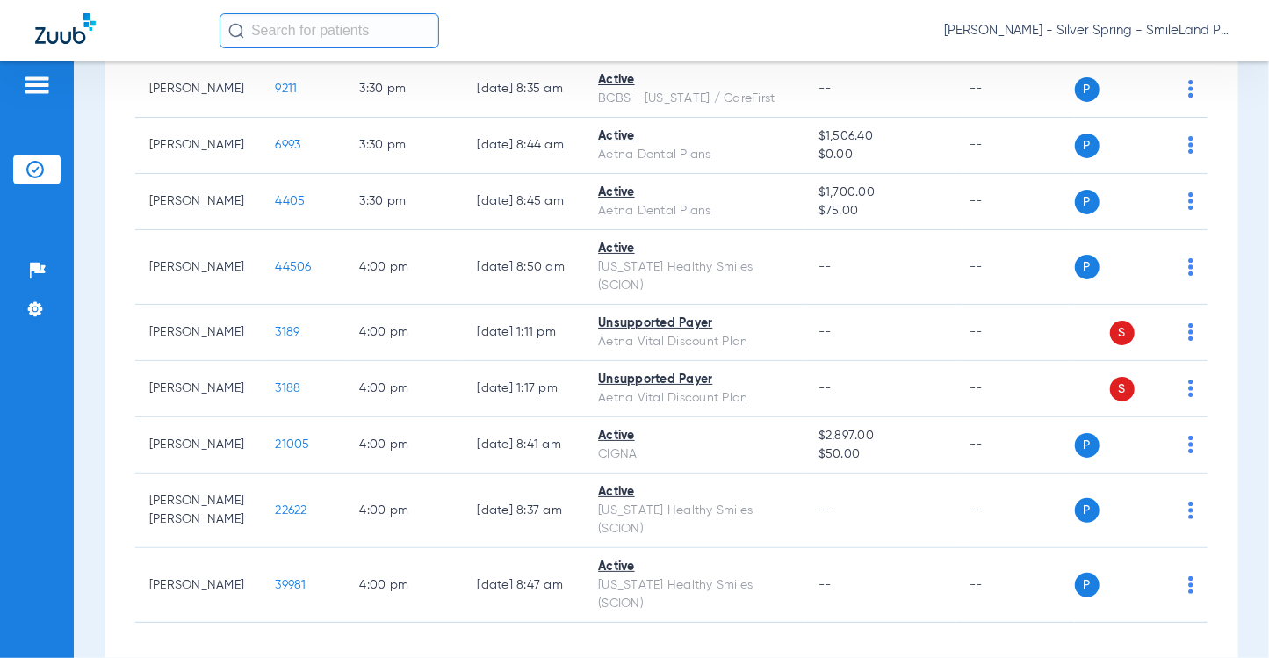
click at [276, 39] on span "974" at bounding box center [286, 32] width 20 height 12
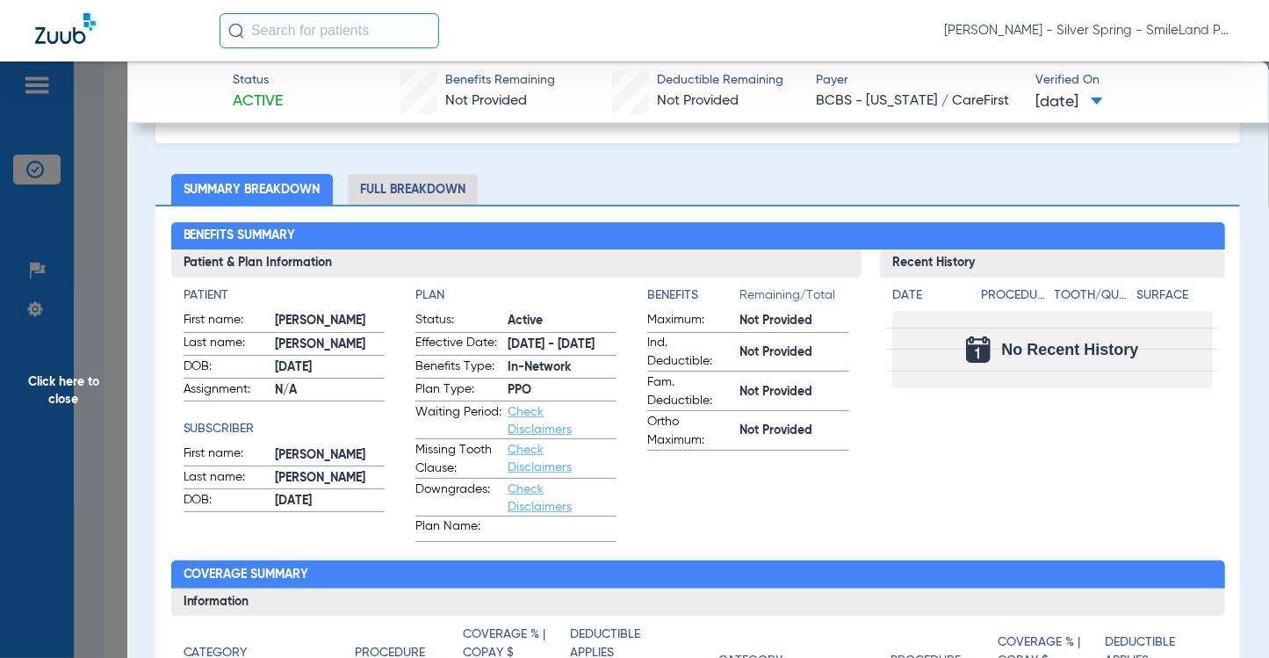
scroll to position [0, 0]
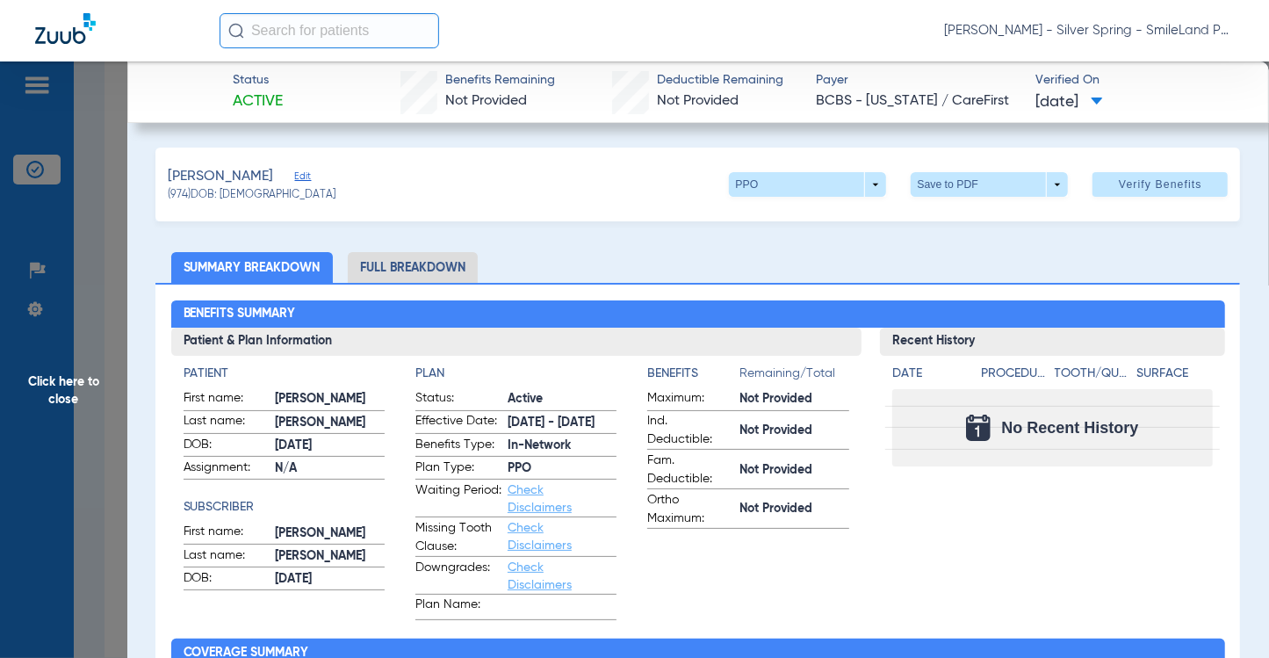
drag, startPoint x: 1221, startPoint y: 244, endPoint x: 678, endPoint y: 240, distance: 542.9
click at [1089, 277] on ul "Summary Breakdown Full Breakdown" at bounding box center [697, 267] width 1085 height 31
click at [107, 252] on span "Click here to close" at bounding box center [63, 390] width 127 height 658
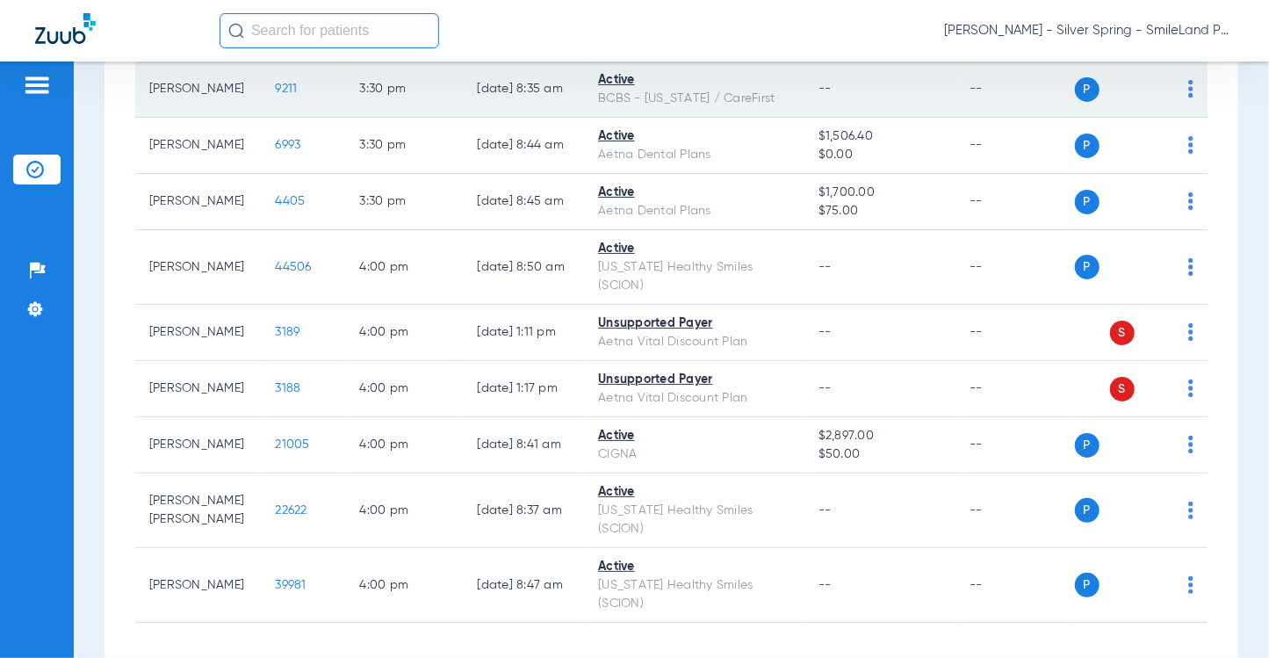
click at [280, 95] on span "9211" at bounding box center [287, 89] width 22 height 12
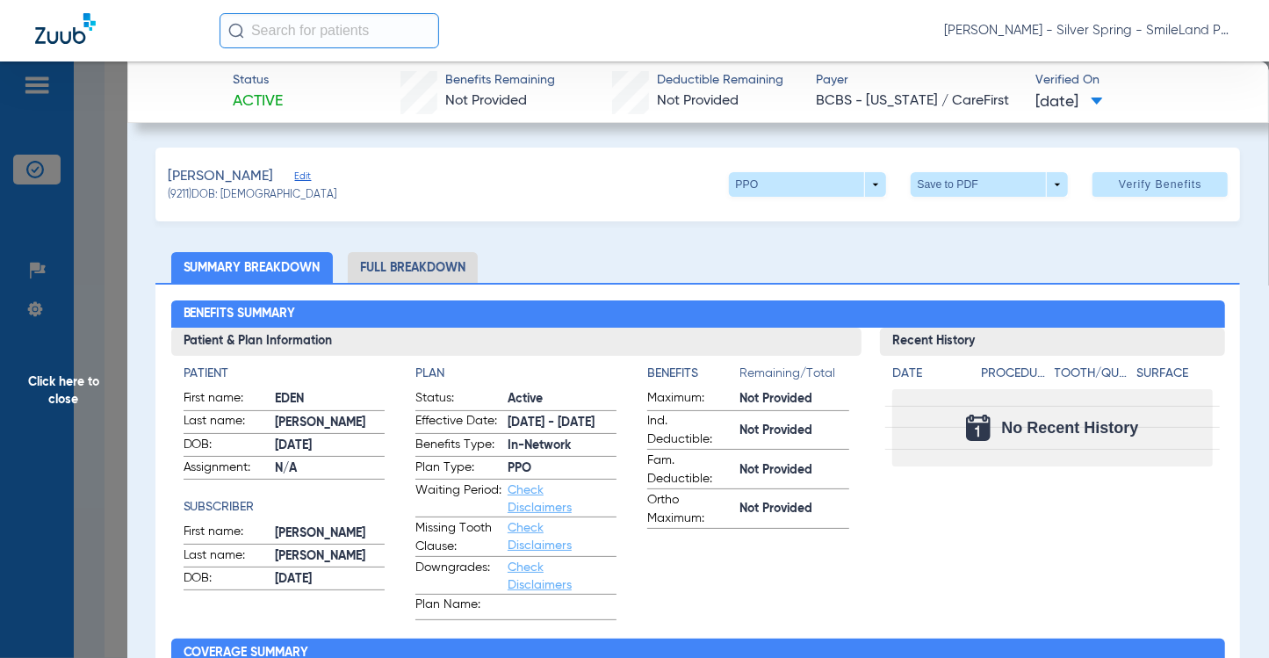
click at [1166, 270] on ul "Summary Breakdown Full Breakdown" at bounding box center [697, 267] width 1085 height 31
click at [120, 277] on span "Click here to close" at bounding box center [63, 390] width 127 height 658
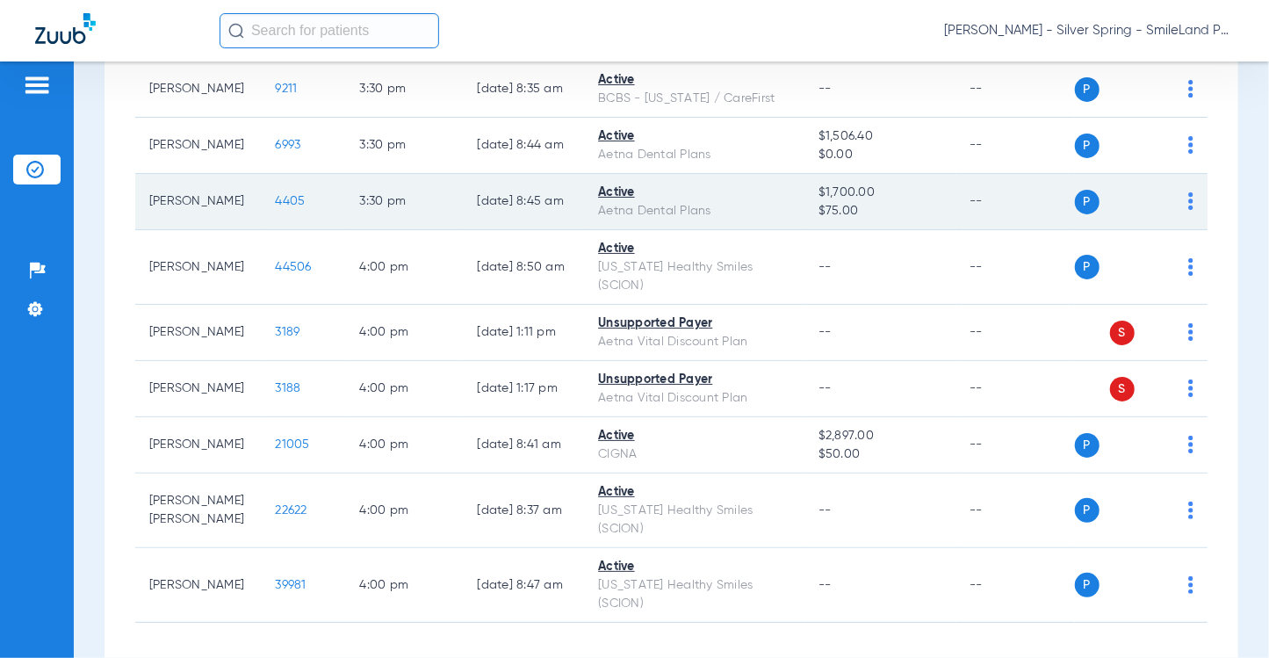
click at [290, 230] on td "4405" at bounding box center [304, 202] width 84 height 56
click at [280, 207] on span "4405" at bounding box center [291, 201] width 30 height 12
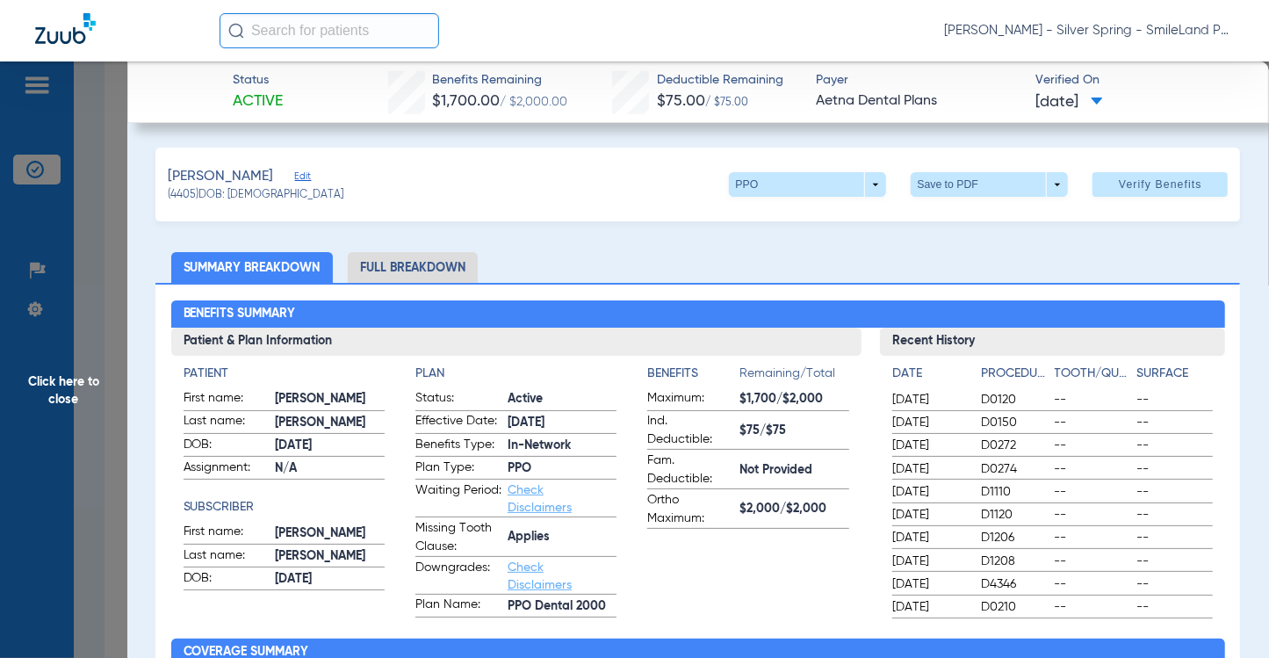
click at [1156, 264] on ul "Summary Breakdown Full Breakdown" at bounding box center [697, 267] width 1085 height 31
click at [76, 278] on span "Click here to close" at bounding box center [63, 390] width 127 height 658
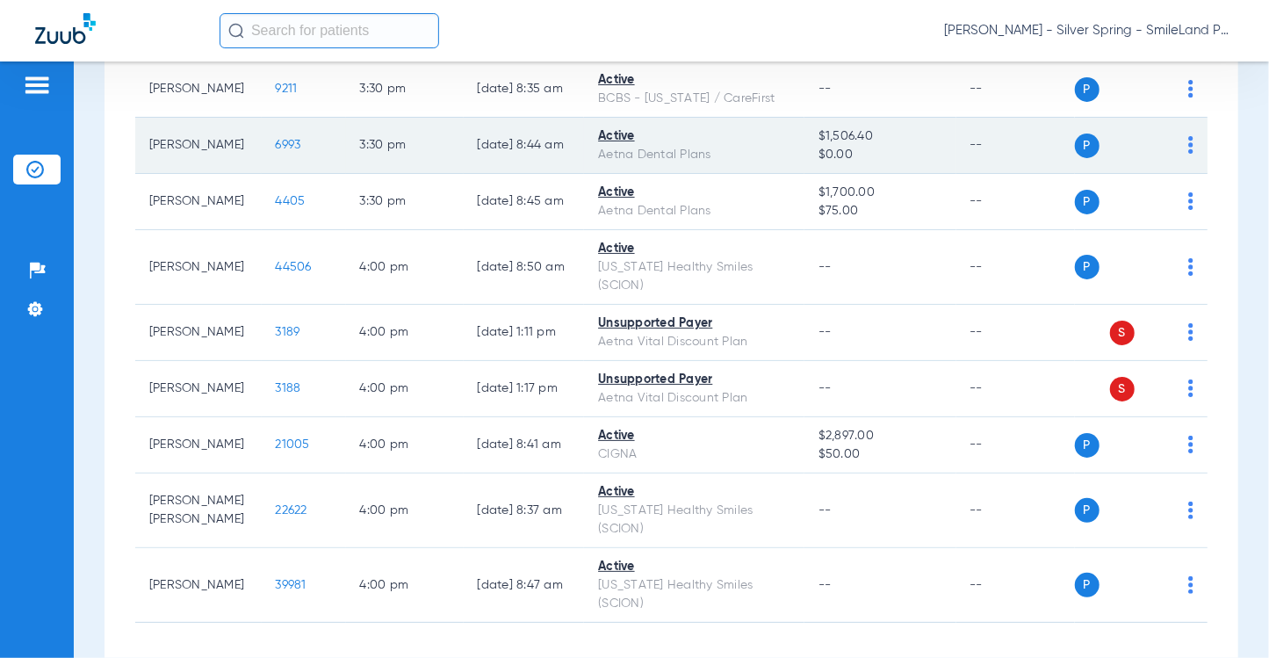
click at [281, 151] on span "6993" at bounding box center [288, 145] width 25 height 12
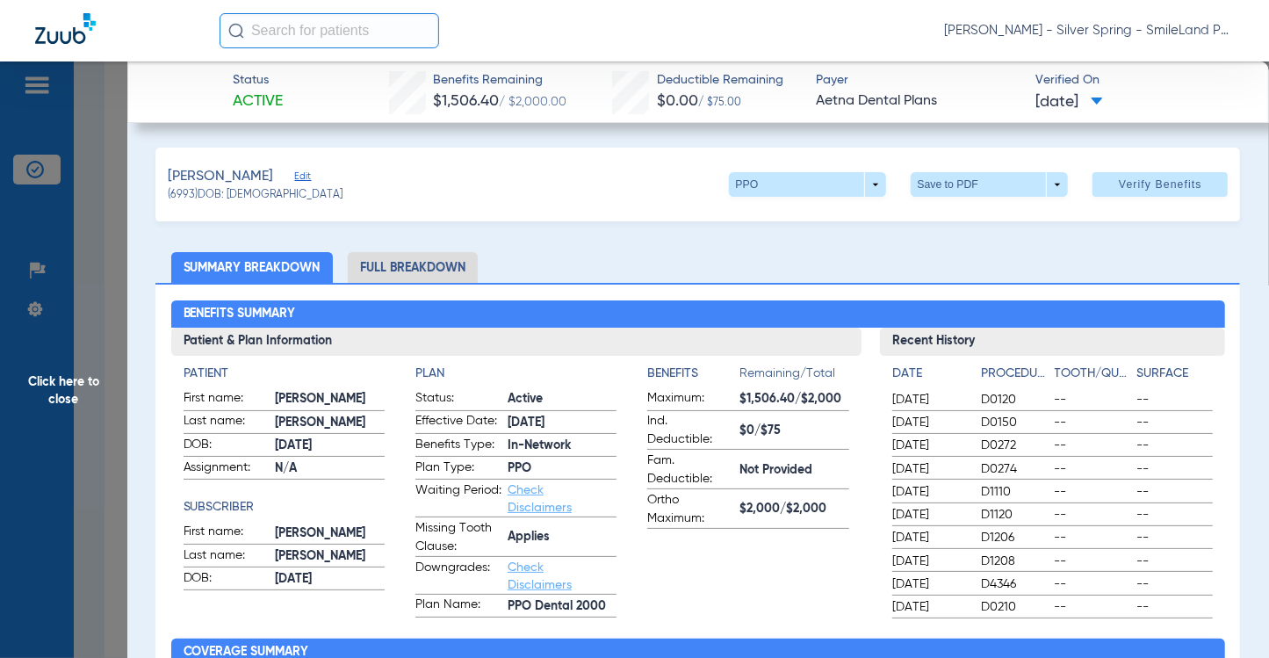
click at [1200, 263] on ul "Summary Breakdown Full Breakdown" at bounding box center [697, 267] width 1085 height 31
click at [105, 194] on span "Click here to close" at bounding box center [63, 390] width 127 height 658
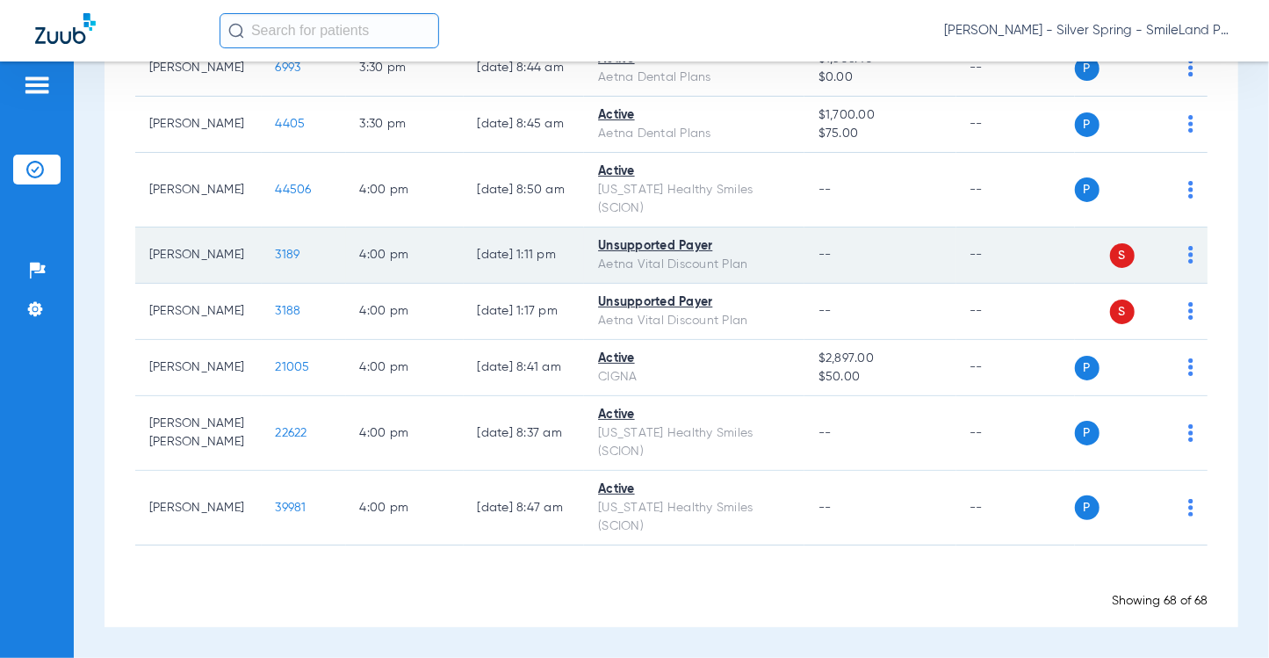
scroll to position [4704, 0]
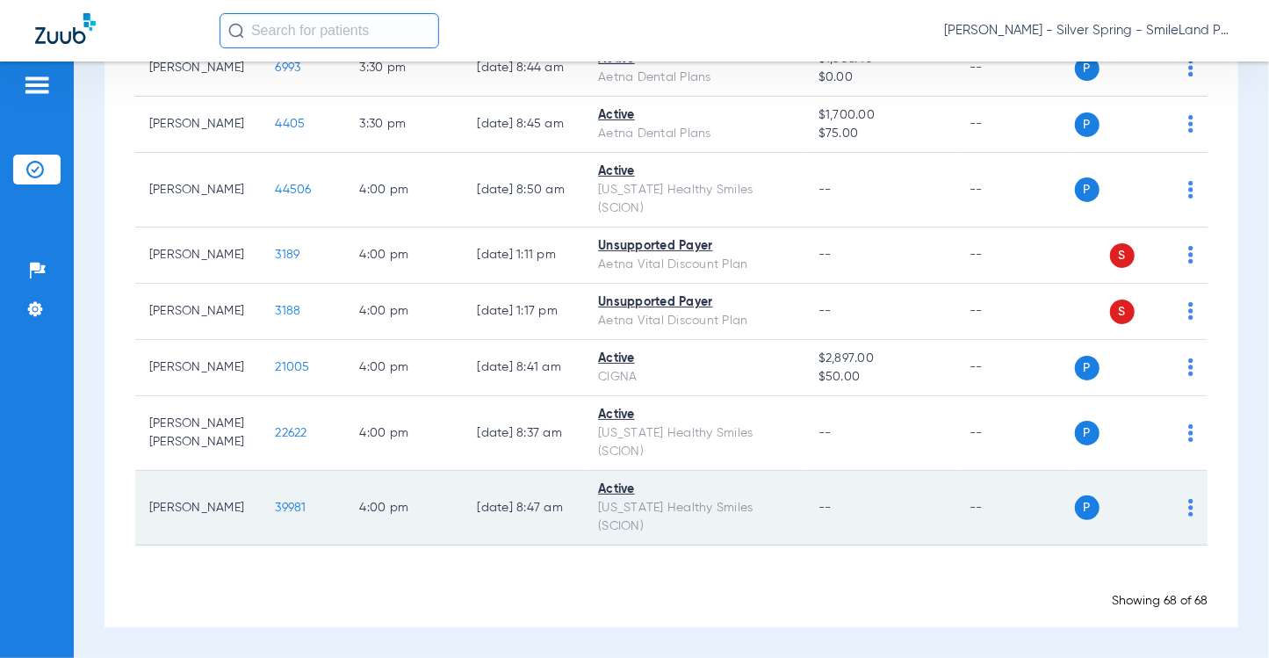
click at [282, 505] on span "39981" at bounding box center [291, 508] width 31 height 12
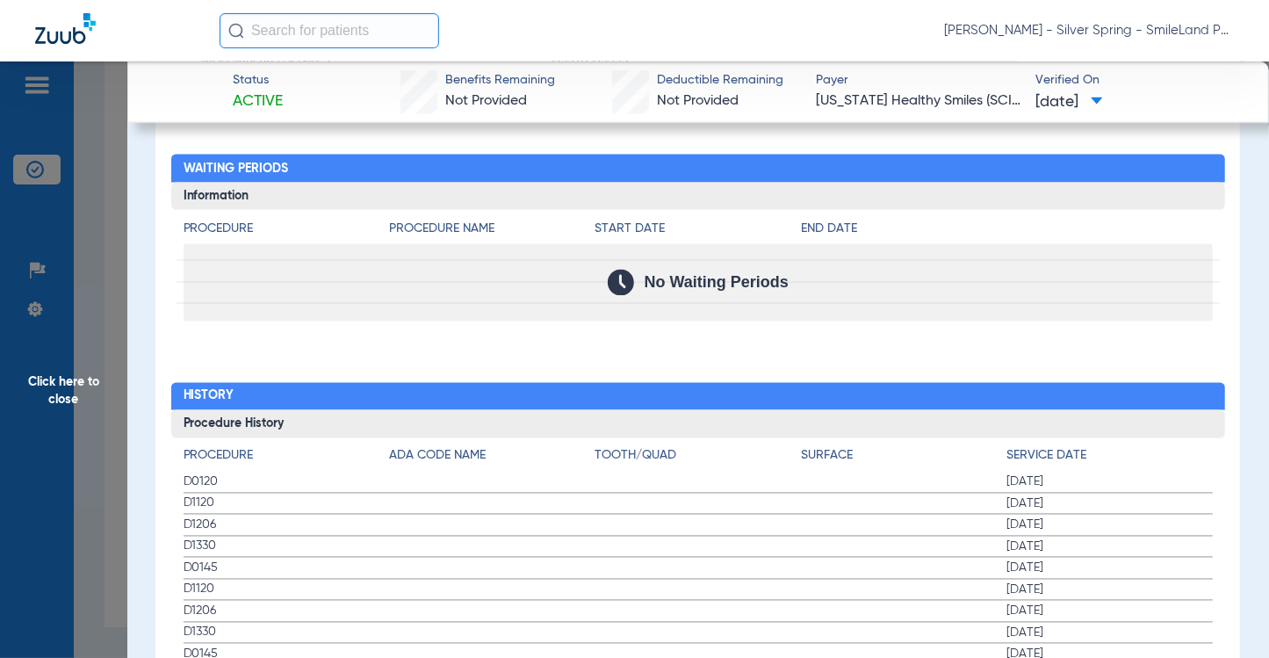
scroll to position [1845, 0]
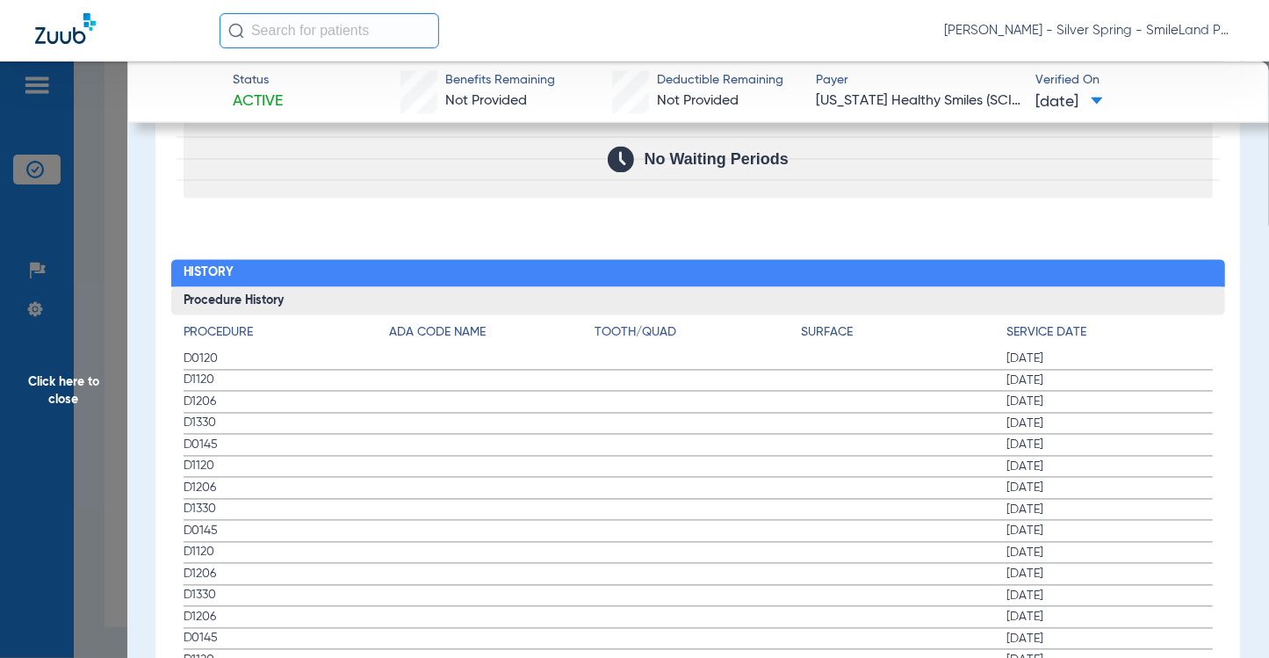
drag, startPoint x: 1121, startPoint y: 267, endPoint x: 188, endPoint y: 229, distance: 933.6
click at [1121, 267] on h2 "History" at bounding box center [698, 274] width 1054 height 28
click at [120, 185] on span "Click here to close" at bounding box center [63, 390] width 127 height 658
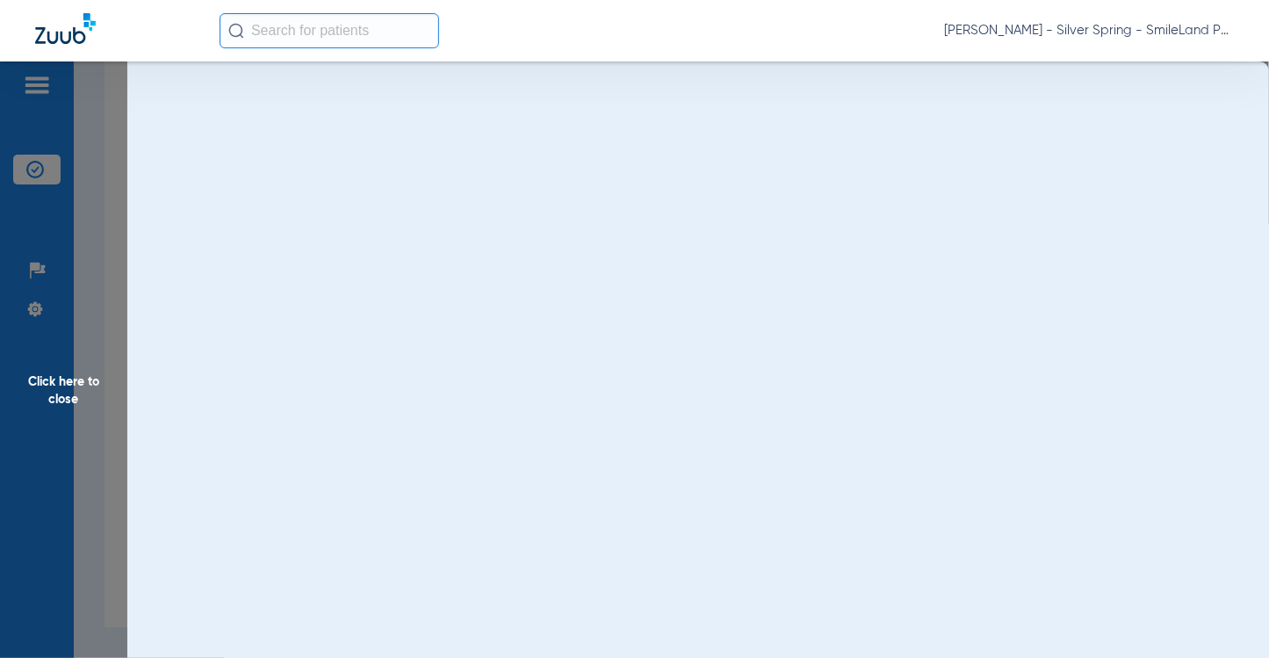
scroll to position [0, 0]
click at [109, 180] on span "Click here to close" at bounding box center [63, 390] width 127 height 658
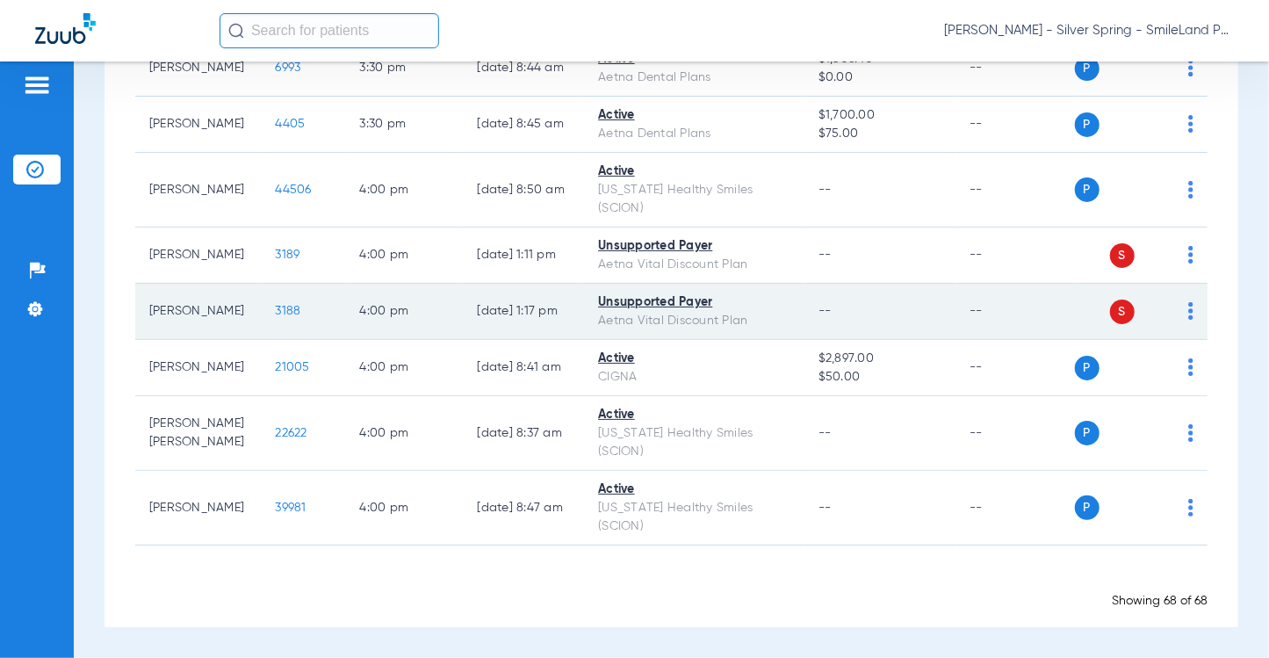
click at [276, 314] on span "3188" at bounding box center [288, 311] width 25 height 12
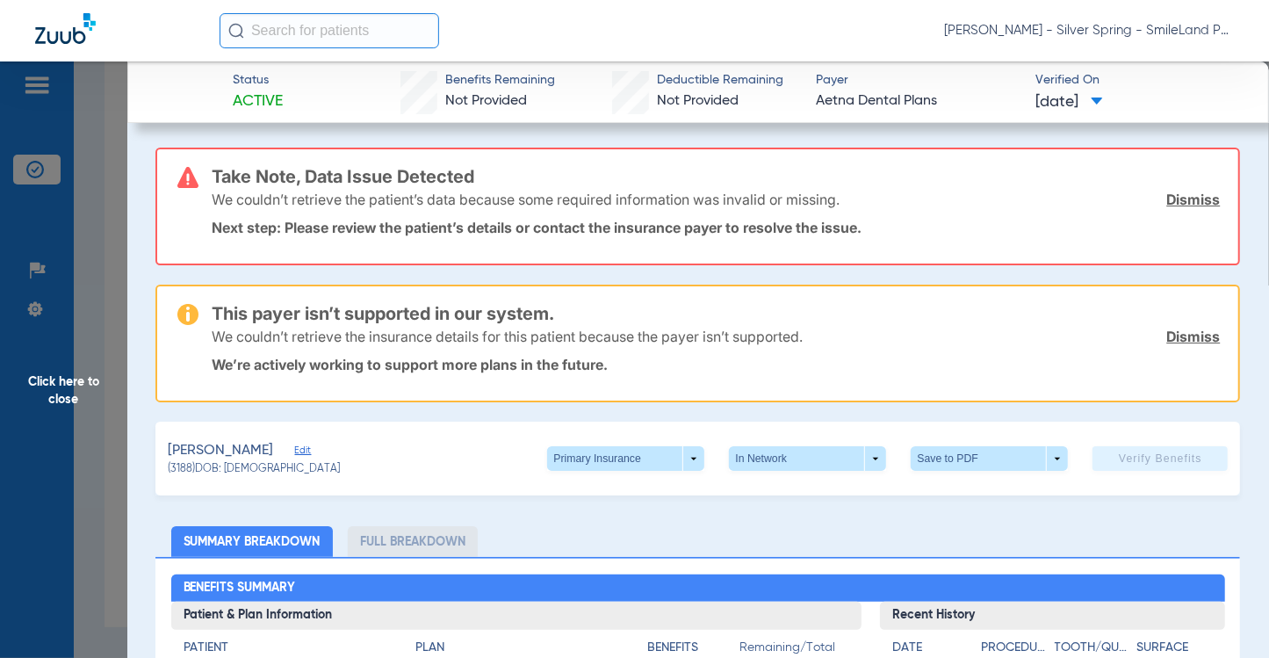
click at [96, 219] on span "Click here to close" at bounding box center [63, 390] width 127 height 658
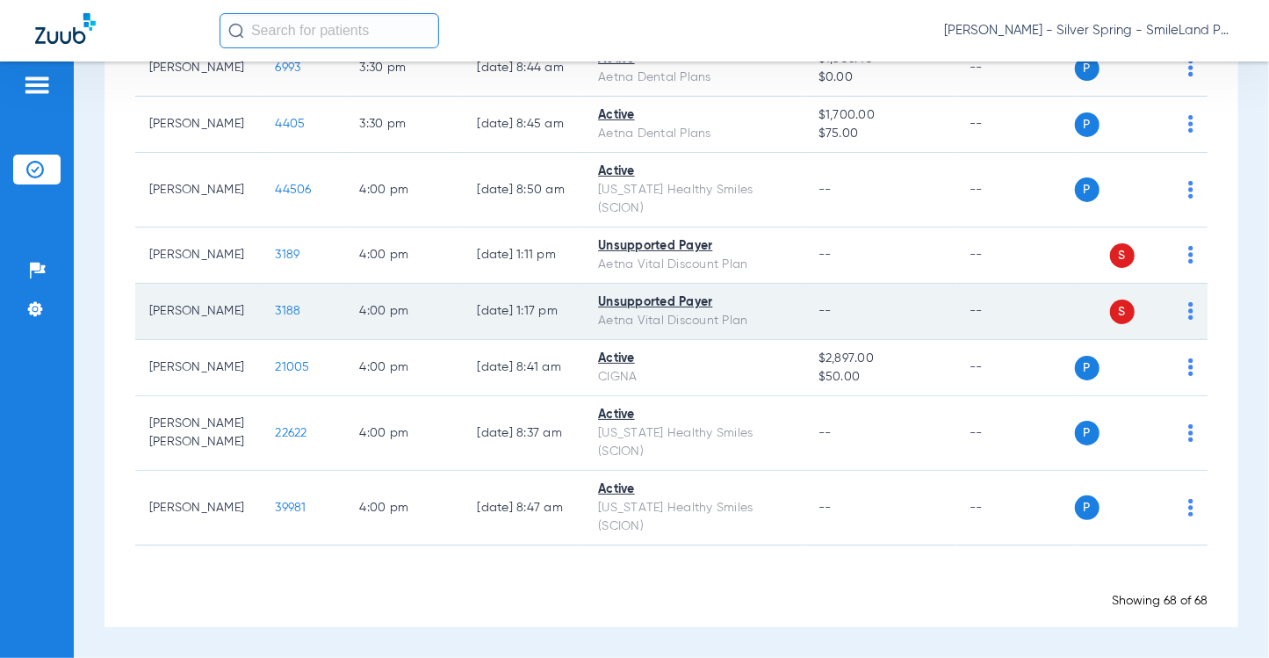
click at [284, 315] on span "3188" at bounding box center [288, 311] width 25 height 12
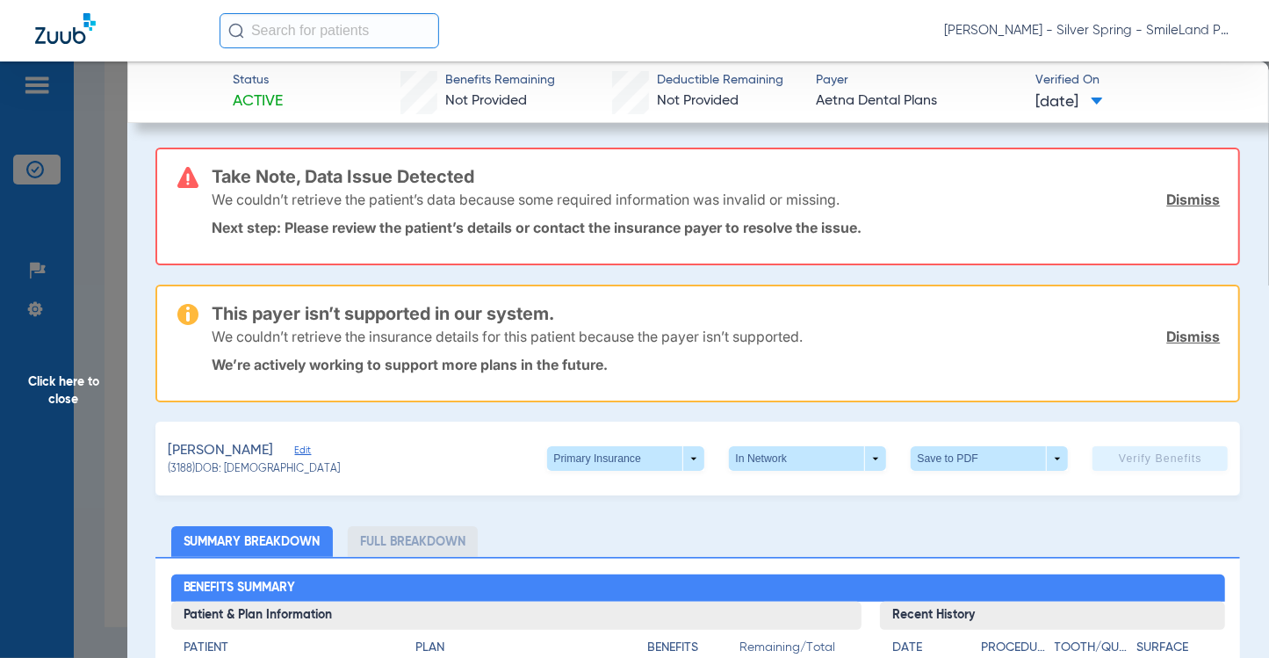
drag, startPoint x: 1179, startPoint y: 170, endPoint x: 949, endPoint y: 8, distance: 281.7
click at [1179, 171] on h3 "Take Note, Data Issue Detected" at bounding box center [716, 177] width 1008 height 18
click at [120, 212] on span "Click here to close" at bounding box center [63, 390] width 127 height 658
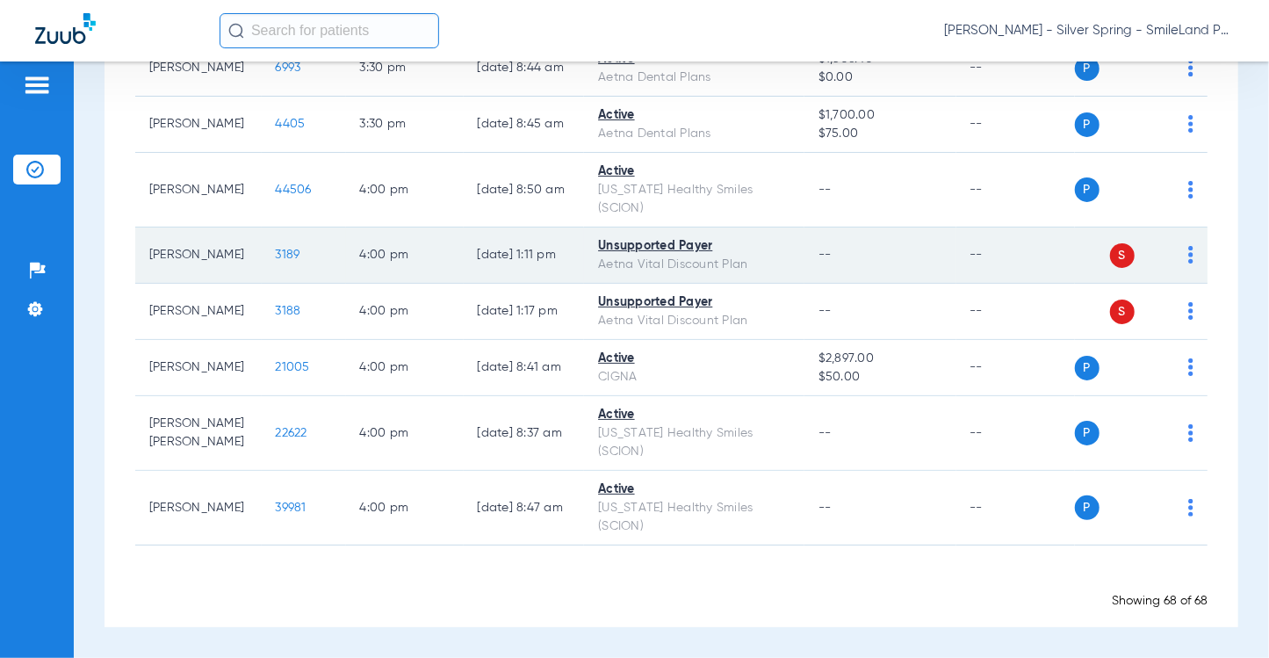
click at [1193, 281] on td "P S" at bounding box center [1142, 255] width 134 height 56
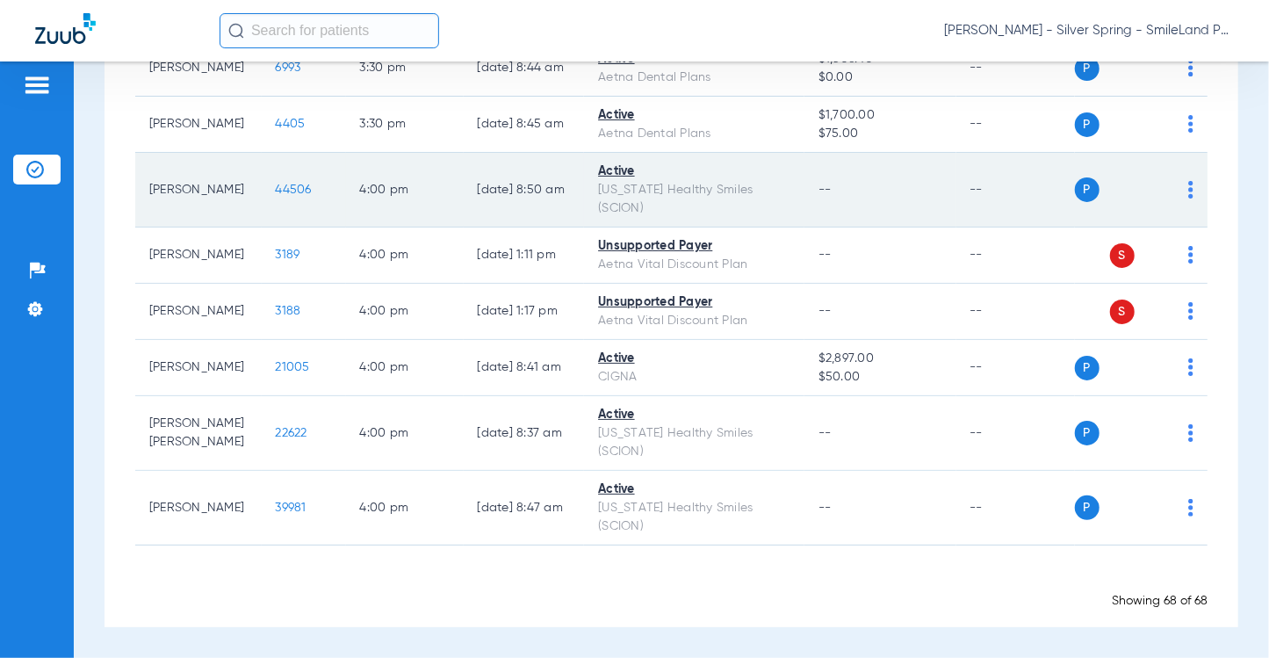
click at [283, 192] on span "44506" at bounding box center [294, 190] width 36 height 12
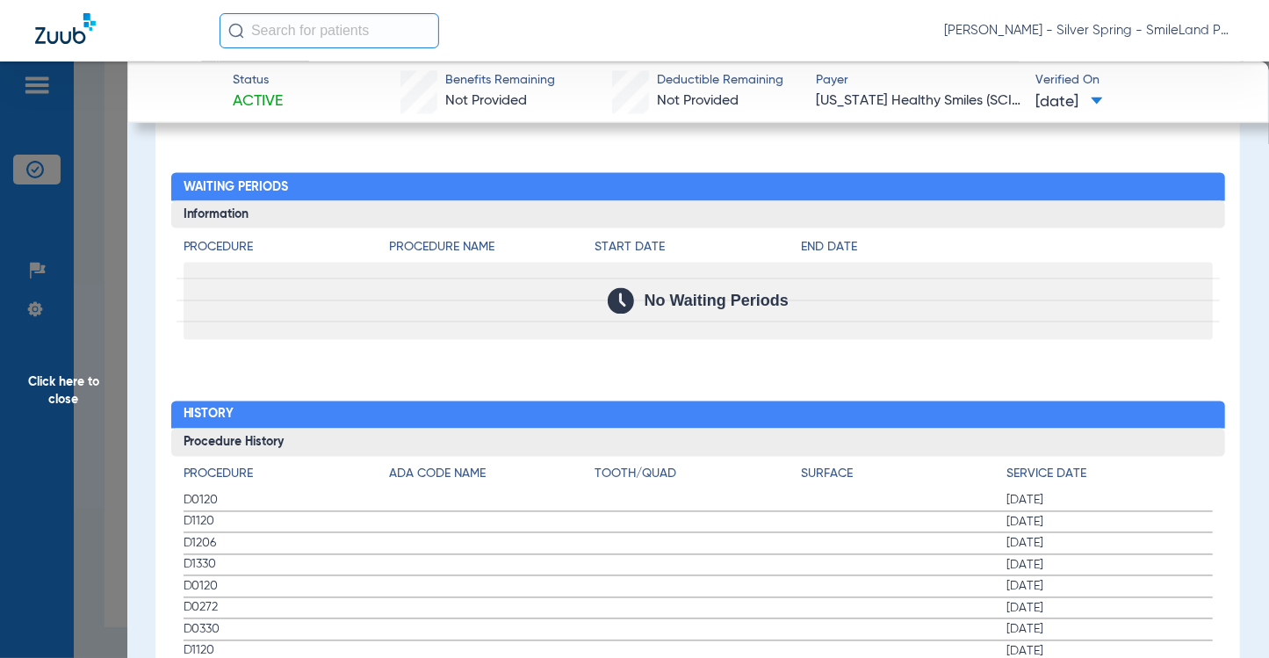
scroll to position [1845, 0]
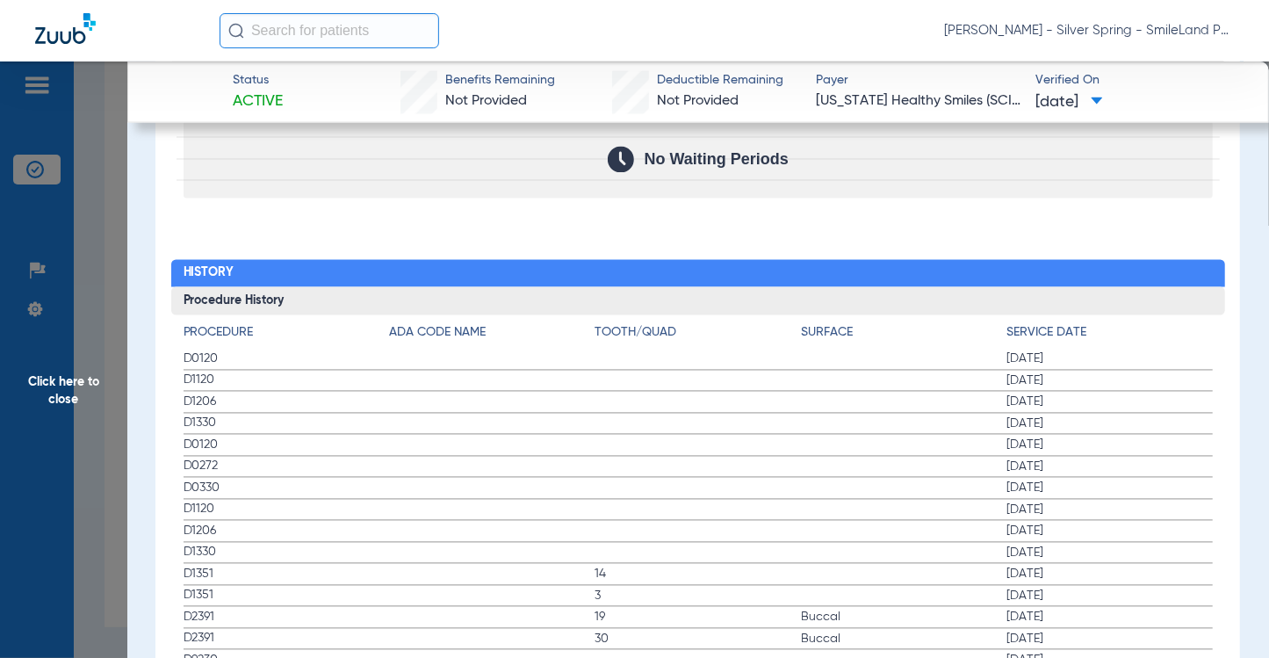
click at [1166, 372] on span "[DATE]" at bounding box center [1110, 381] width 206 height 18
click at [88, 297] on span "Click here to close" at bounding box center [63, 390] width 127 height 658
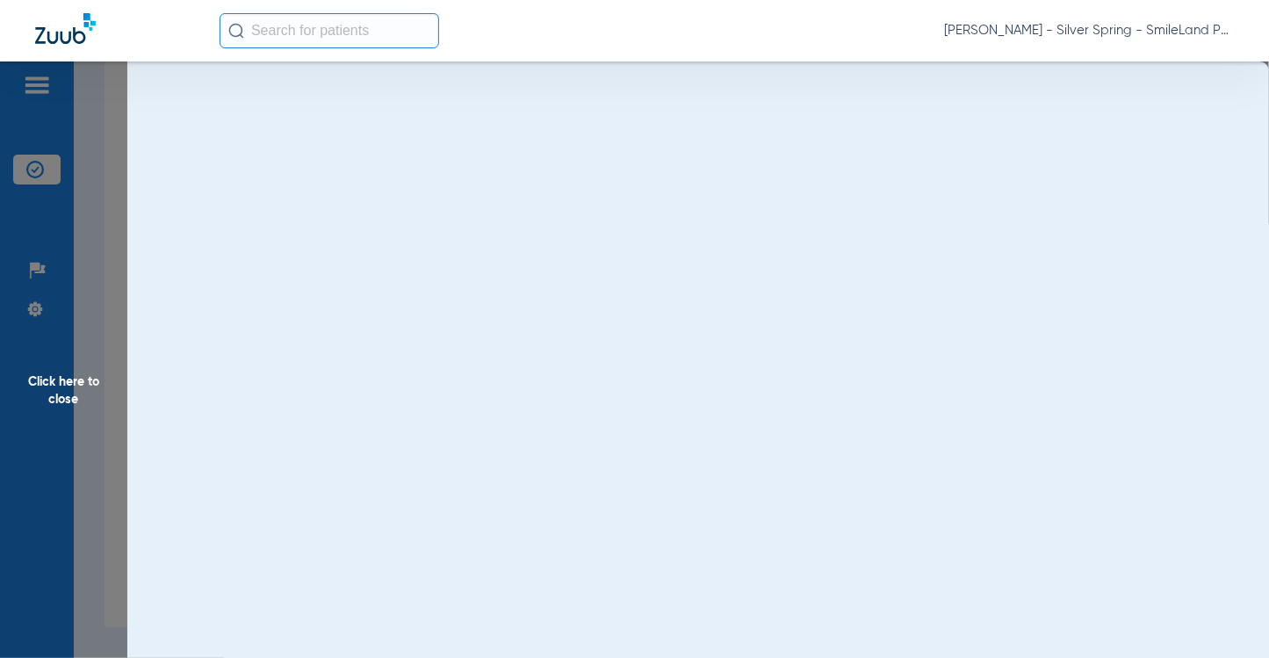
scroll to position [0, 0]
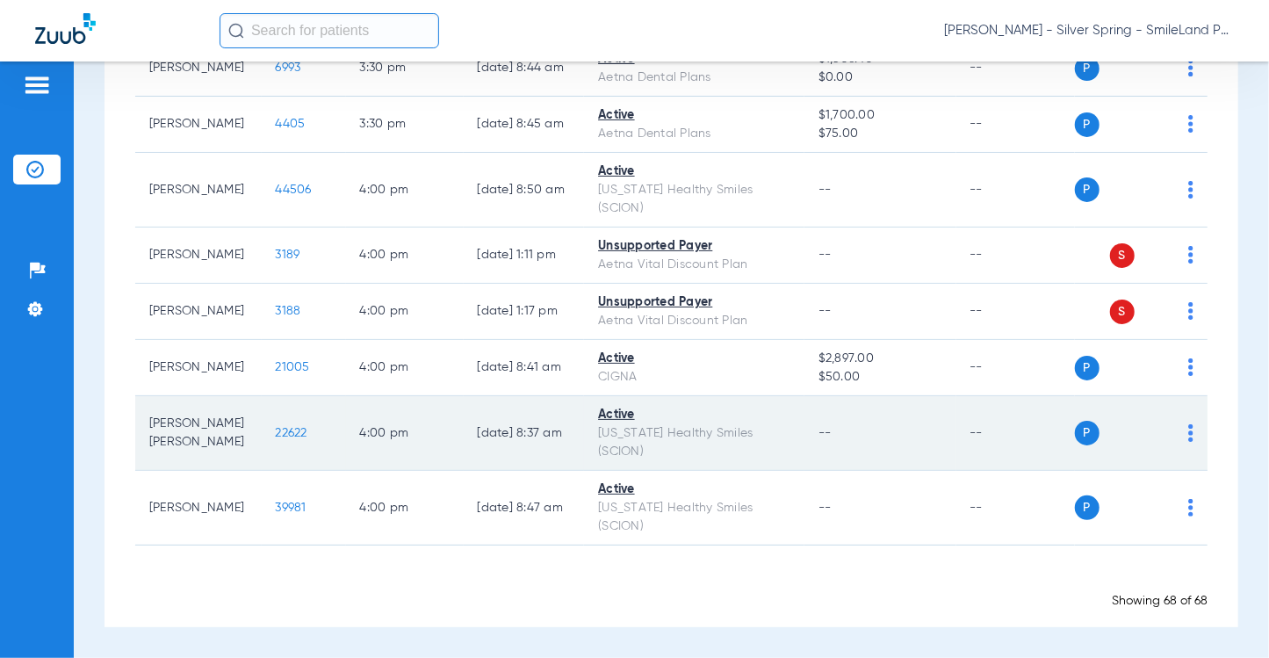
click at [276, 433] on span "22622" at bounding box center [292, 433] width 32 height 12
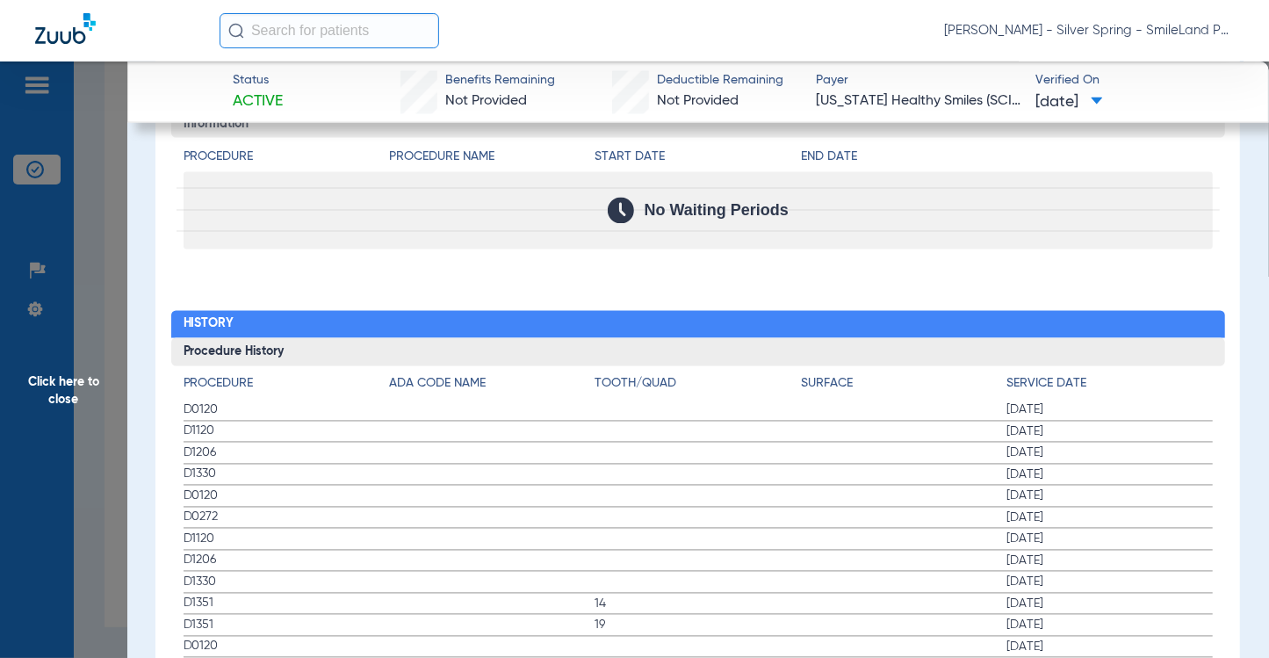
scroll to position [1932, 0]
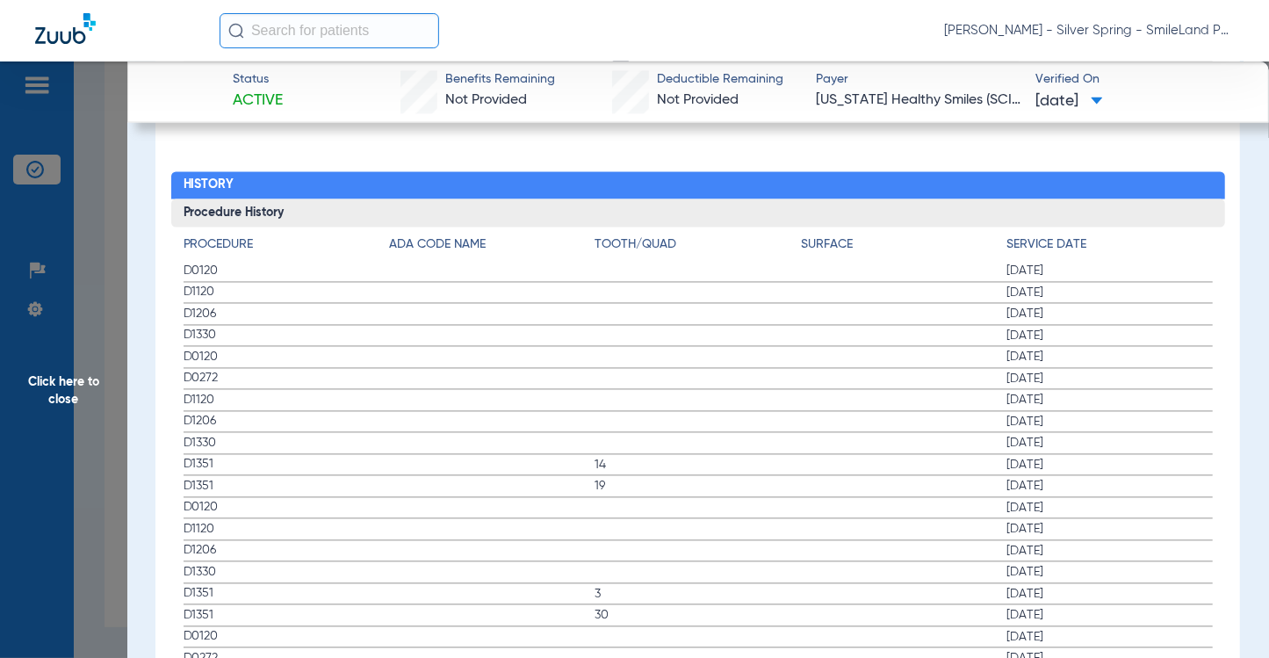
click at [105, 216] on span "Click here to close" at bounding box center [63, 390] width 127 height 658
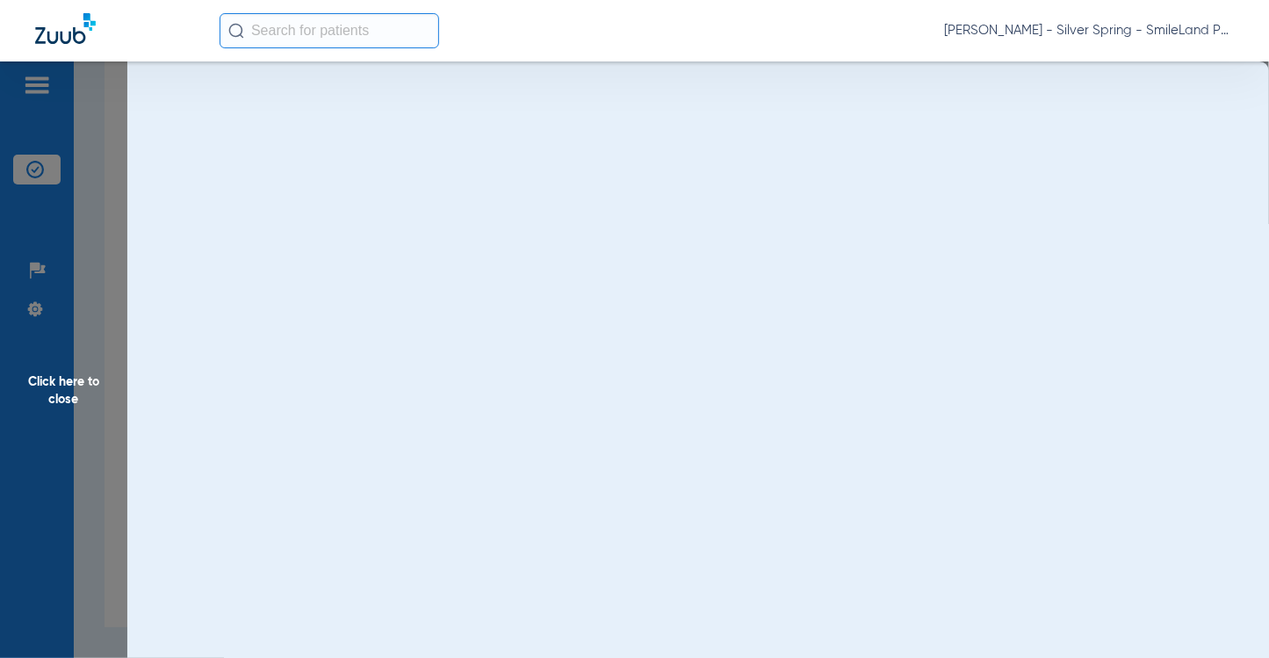
scroll to position [0, 0]
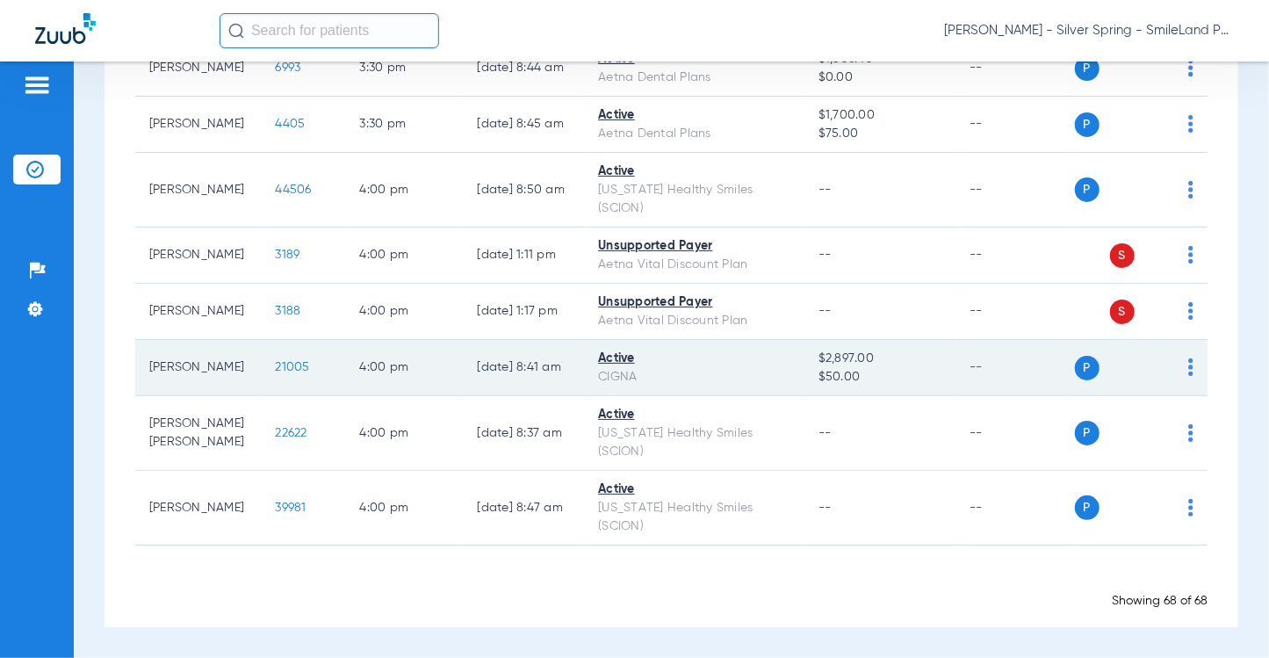
click at [291, 372] on span "21005" at bounding box center [293, 367] width 34 height 12
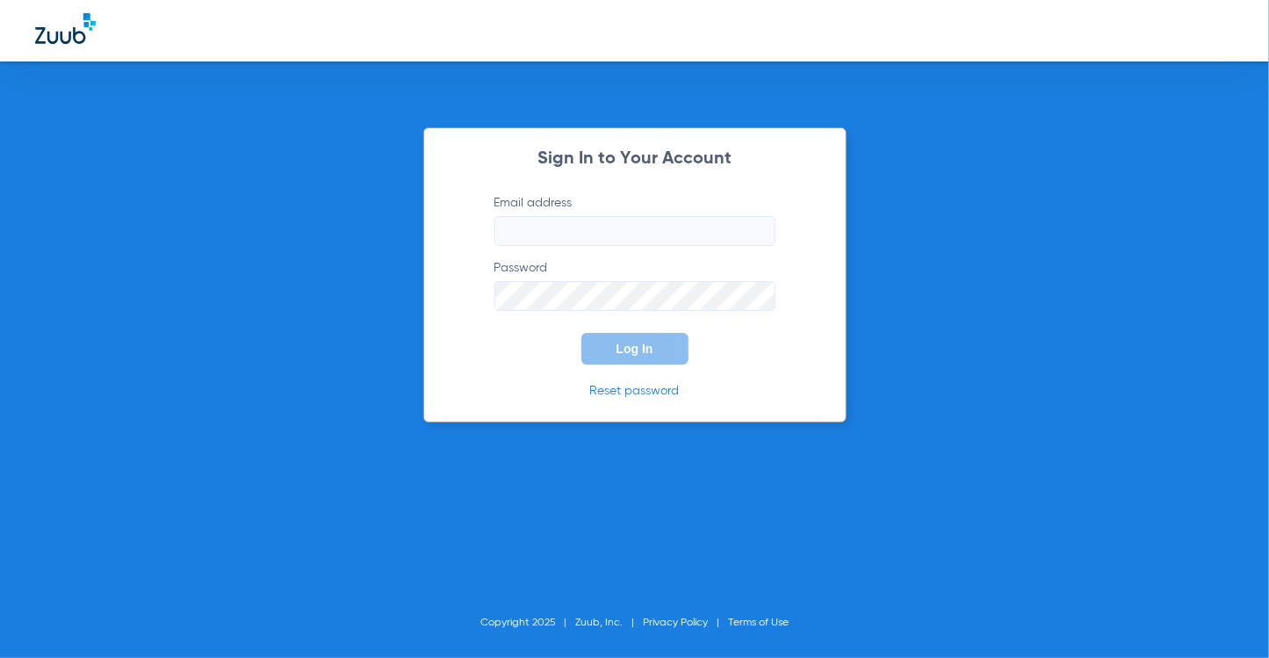
type input "[EMAIL_ADDRESS][DOMAIN_NAME]"
